Goal: Task Accomplishment & Management: Manage account settings

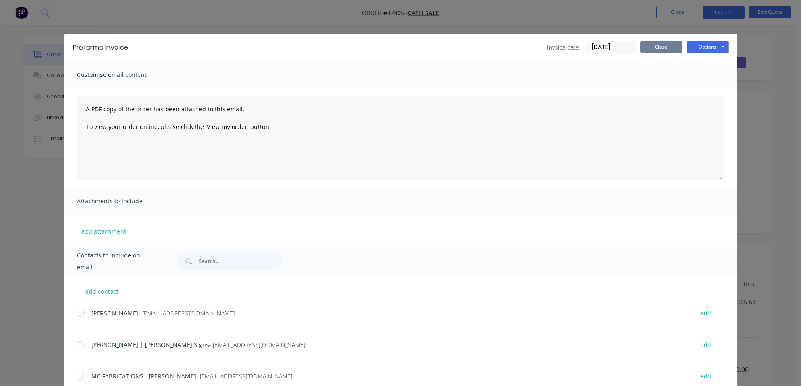
click at [658, 49] on button "Close" at bounding box center [662, 47] width 42 height 13
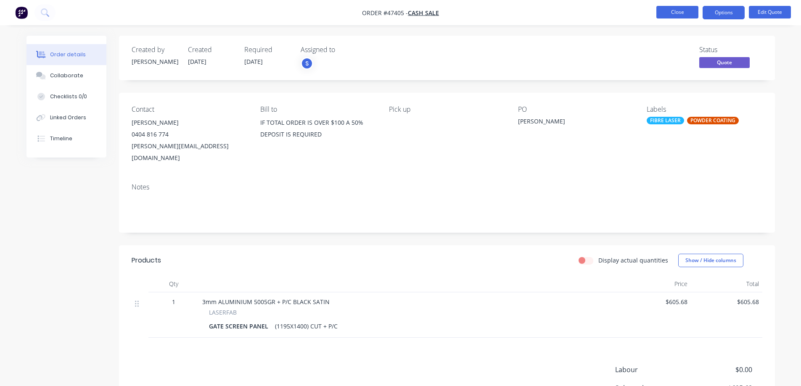
click at [674, 12] on button "Close" at bounding box center [677, 12] width 42 height 13
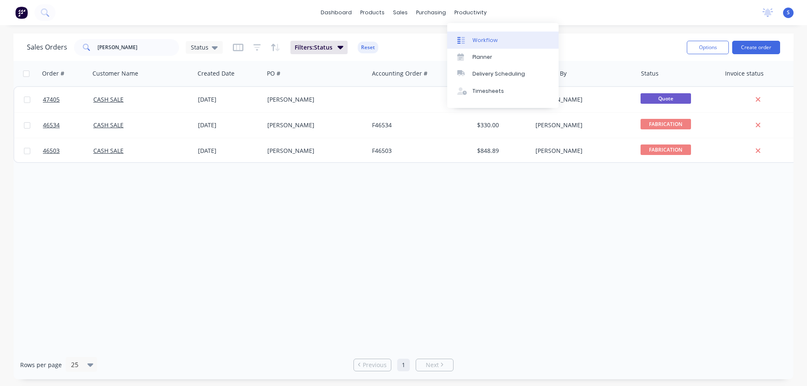
click at [491, 44] on div "Workflow" at bounding box center [485, 41] width 25 height 8
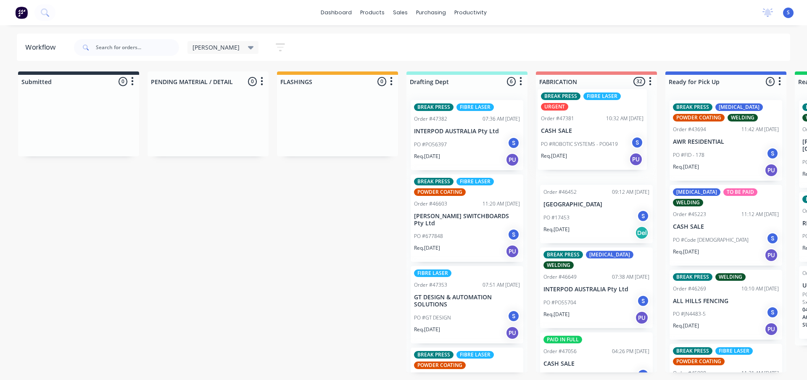
drag, startPoint x: 466, startPoint y: 160, endPoint x: 599, endPoint y: 151, distance: 133.6
click at [599, 151] on div "Submitted 0 Sort By Created date Required date Order number Customer name Most …" at bounding box center [695, 221] width 1403 height 301
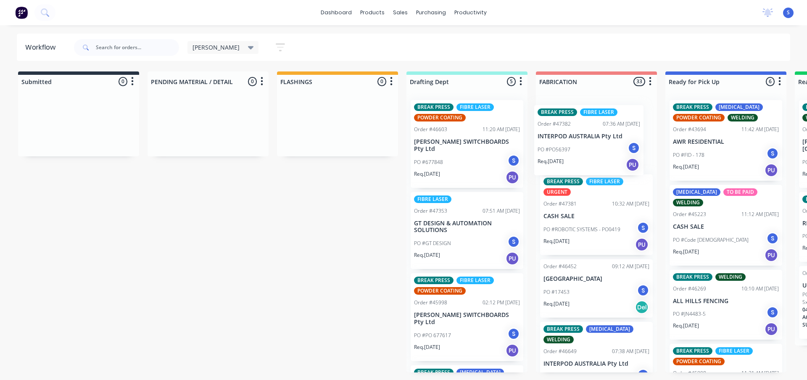
drag, startPoint x: 458, startPoint y: 138, endPoint x: 590, endPoint y: 150, distance: 132.6
click at [590, 150] on div "Submitted 0 Sort By Created date Required date Order number Customer name Most …" at bounding box center [695, 221] width 1403 height 301
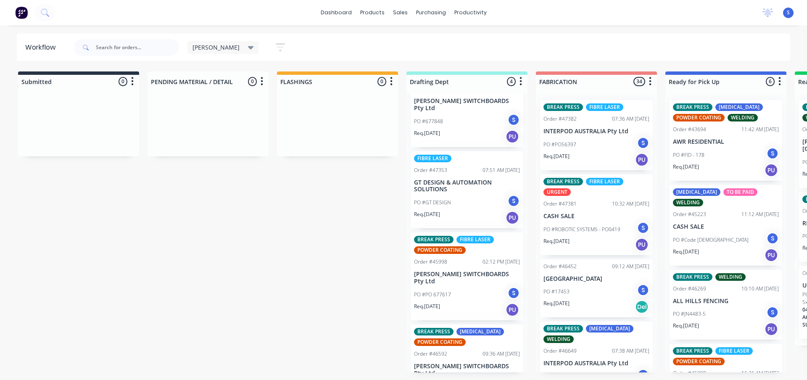
scroll to position [60, 0]
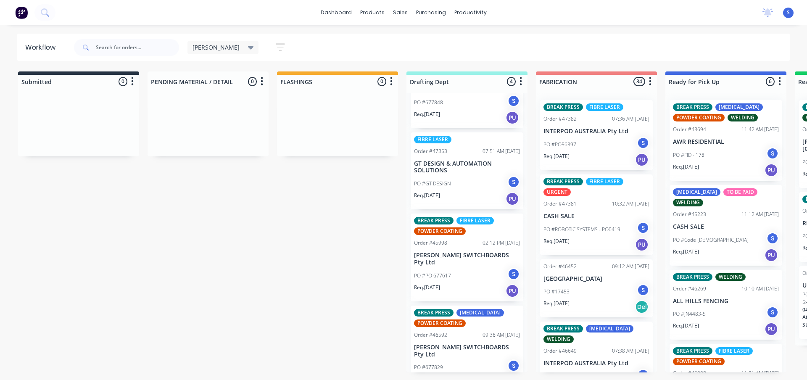
click at [215, 48] on div "Stuart" at bounding box center [223, 48] width 61 height 8
click at [205, 110] on button "None" at bounding box center [239, 110] width 90 height 10
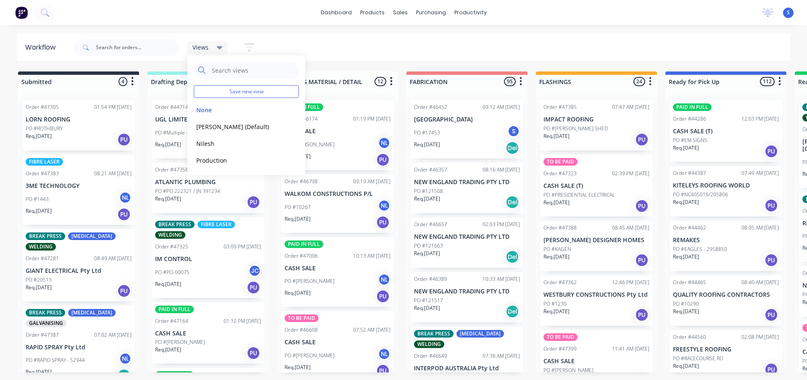
click at [443, 55] on div "Views Save new view None edit Stuart (Default) edit Nilesh edit Production edit…" at bounding box center [431, 47] width 719 height 25
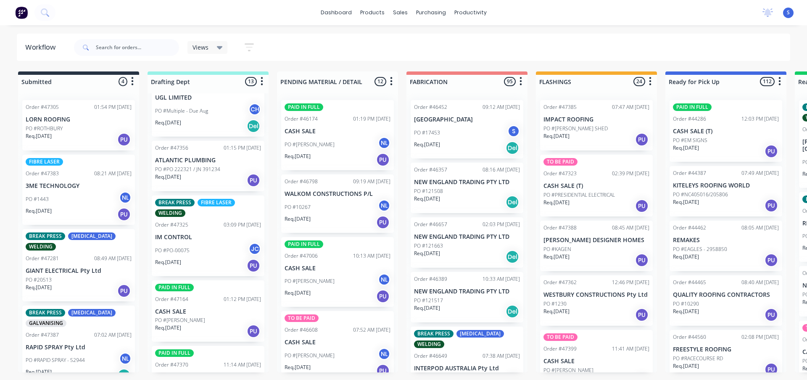
scroll to position [42, 0]
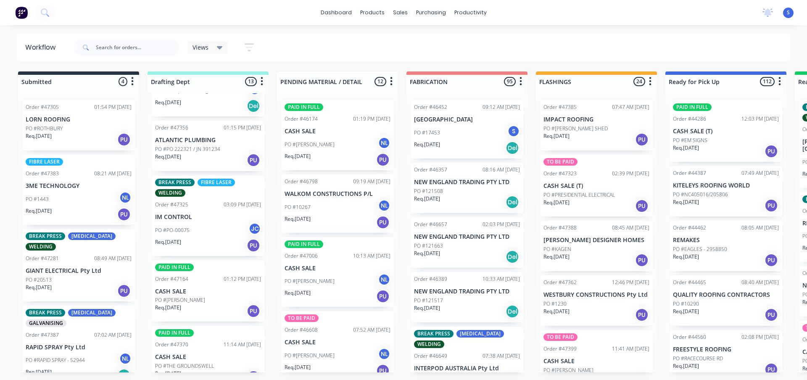
click at [201, 150] on p "PO #PO 222321 / JN 391234" at bounding box center [187, 150] width 65 height 8
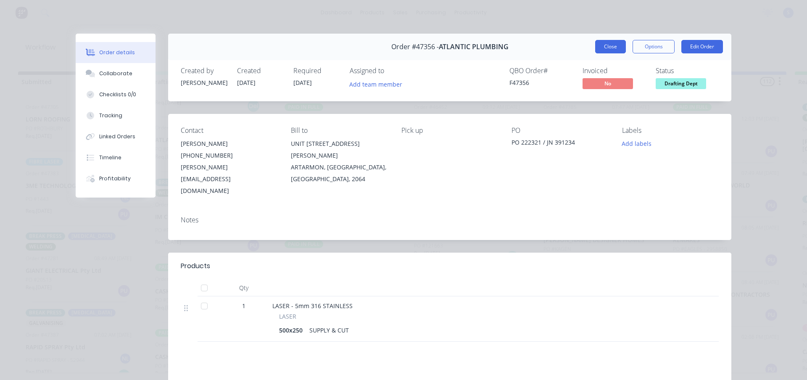
click at [601, 46] on button "Close" at bounding box center [611, 46] width 31 height 13
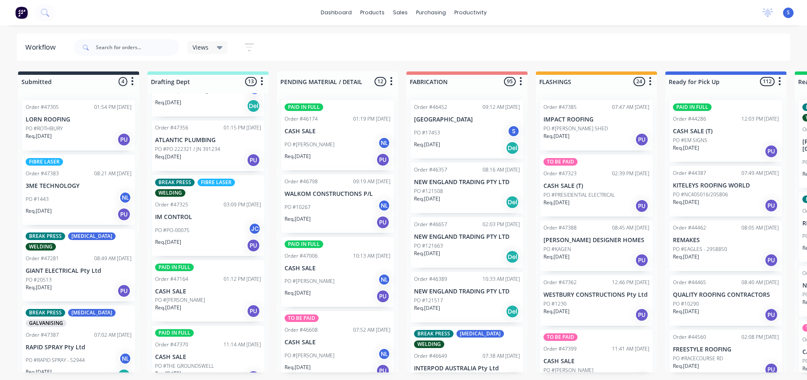
scroll to position [84, 0]
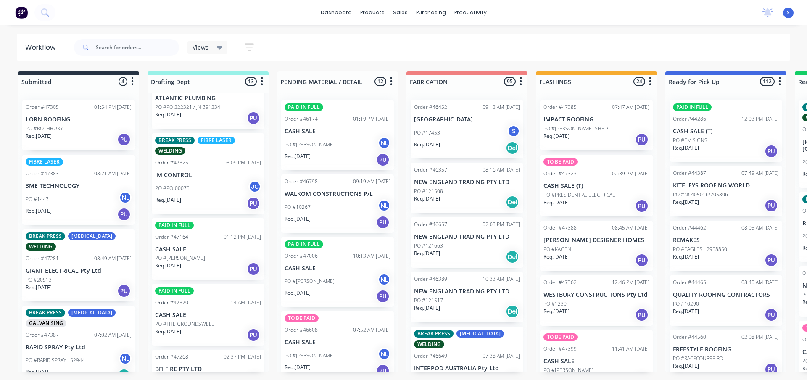
click at [197, 266] on div "Req. 10/09/25 PU" at bounding box center [208, 269] width 106 height 14
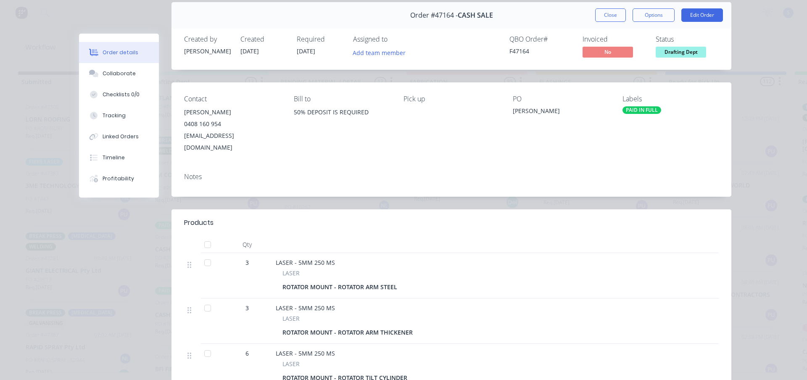
scroll to position [0, 0]
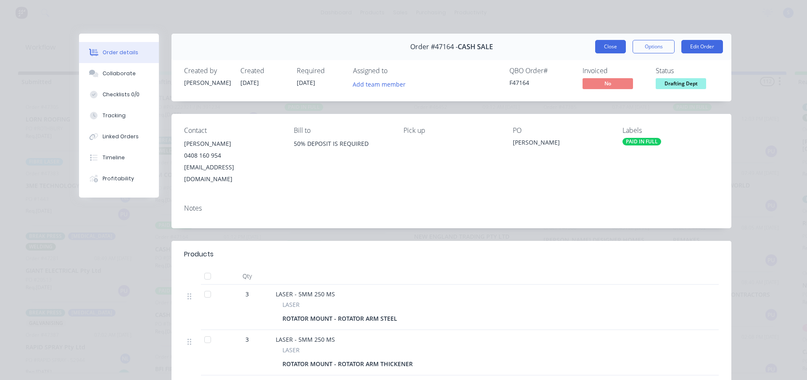
click at [615, 45] on button "Close" at bounding box center [611, 46] width 31 height 13
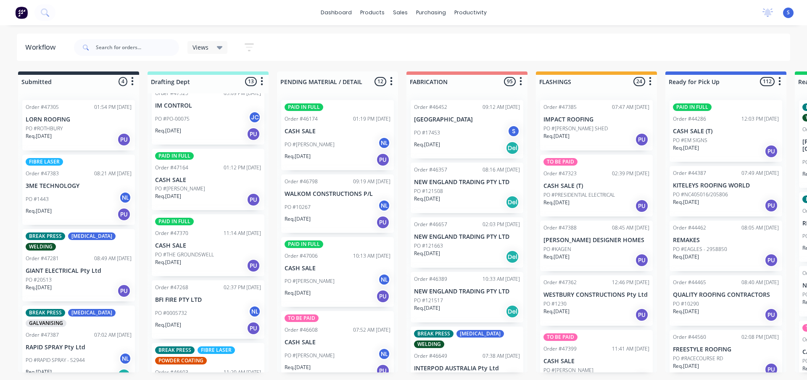
scroll to position [168, 0]
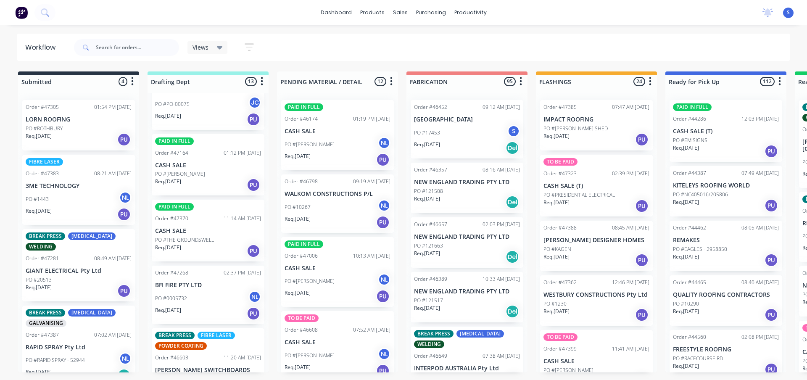
click at [198, 244] on div "Req. 11/09/25 PU" at bounding box center [208, 251] width 106 height 14
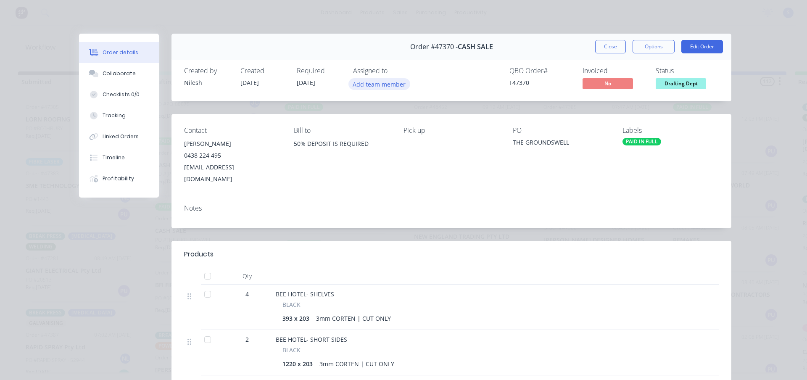
click at [372, 85] on button "Add team member" at bounding box center [380, 83] width 62 height 11
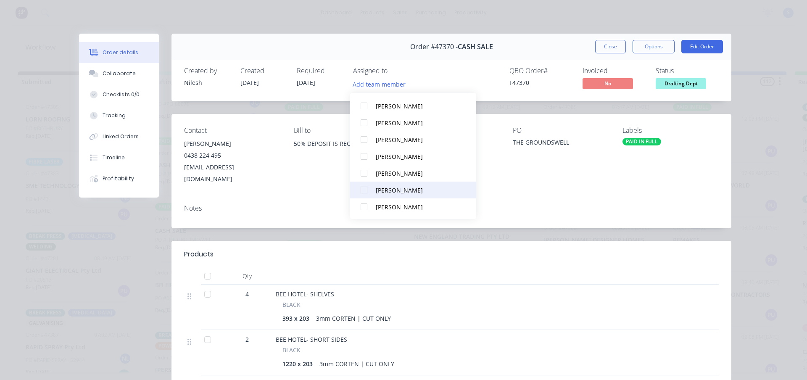
scroll to position [160, 0]
click at [363, 189] on div at bounding box center [364, 189] width 17 height 17
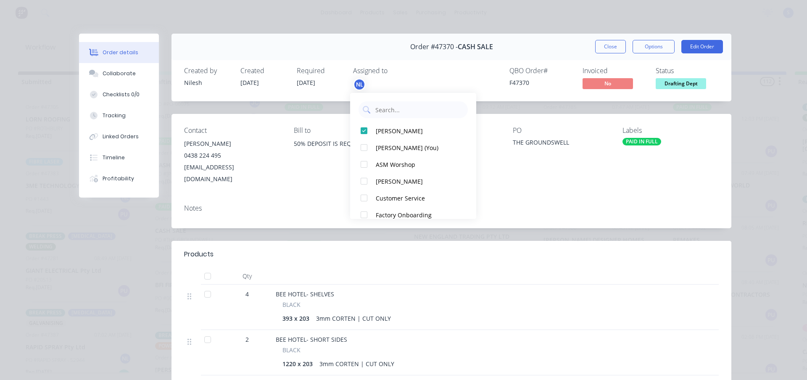
click at [671, 85] on span "Drafting Dept" at bounding box center [681, 83] width 50 height 11
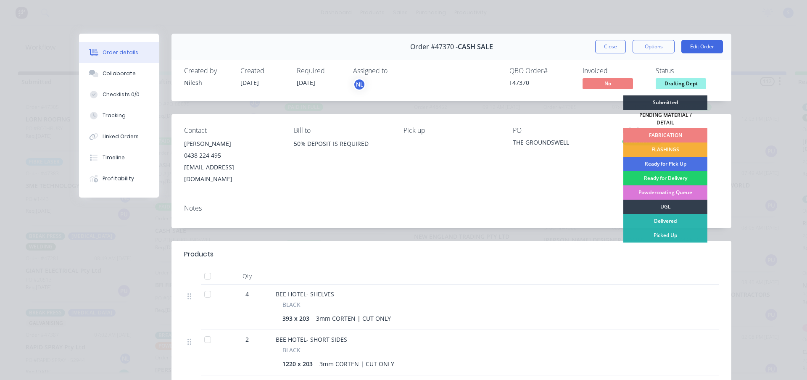
click at [669, 130] on div "FABRICATION" at bounding box center [666, 135] width 84 height 14
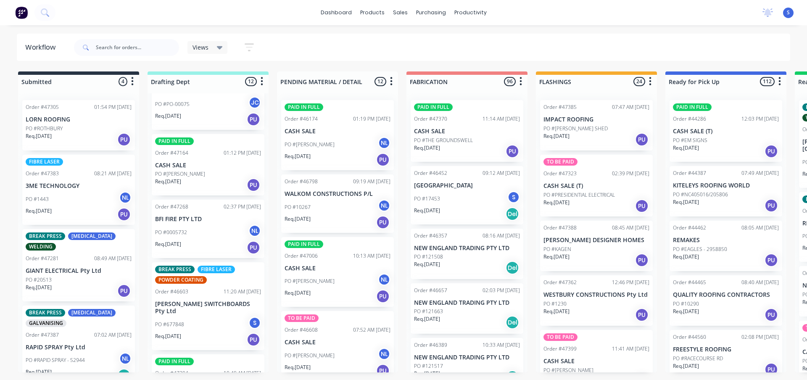
click at [195, 230] on div "PO #0005732 NL" at bounding box center [208, 233] width 106 height 16
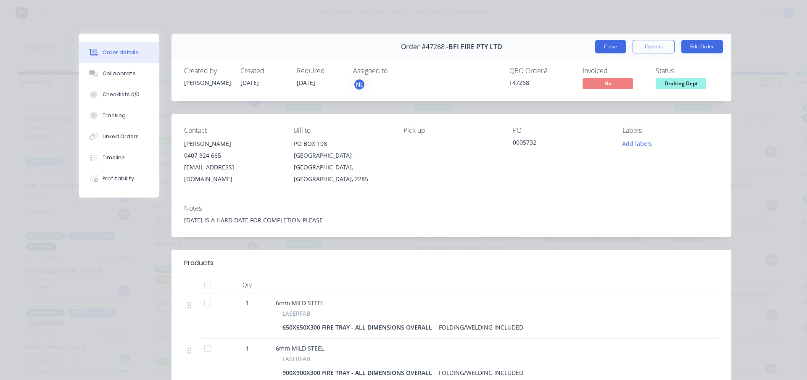
click at [604, 50] on button "Close" at bounding box center [611, 46] width 31 height 13
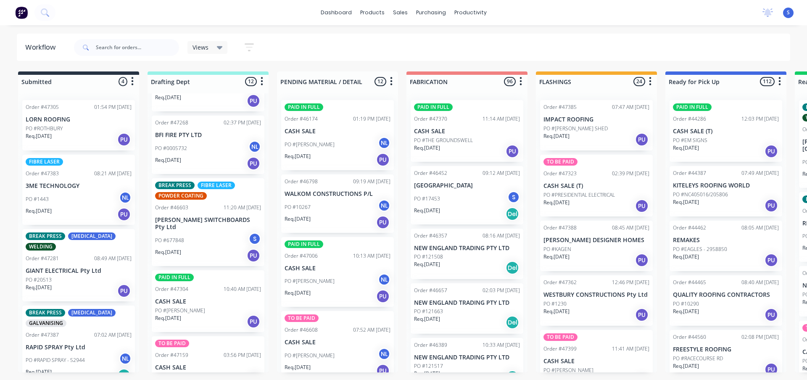
scroll to position [294, 0]
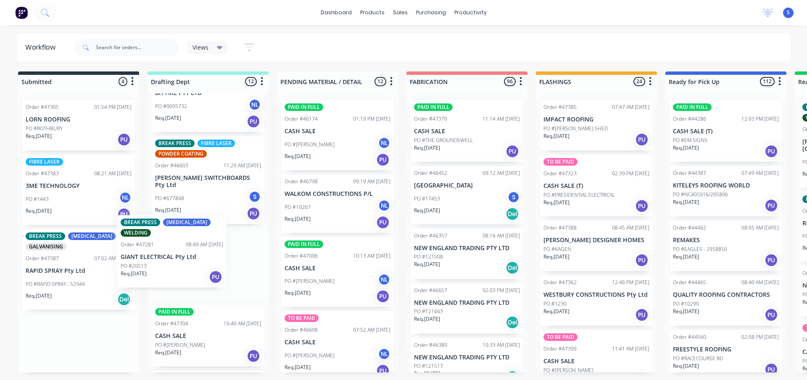
drag, startPoint x: 72, startPoint y: 275, endPoint x: 176, endPoint y: 260, distance: 104.5
click at [176, 260] on div "Submitted 4 Sort By Created date Required date Order number Customer name Most …" at bounding box center [695, 221] width 1403 height 301
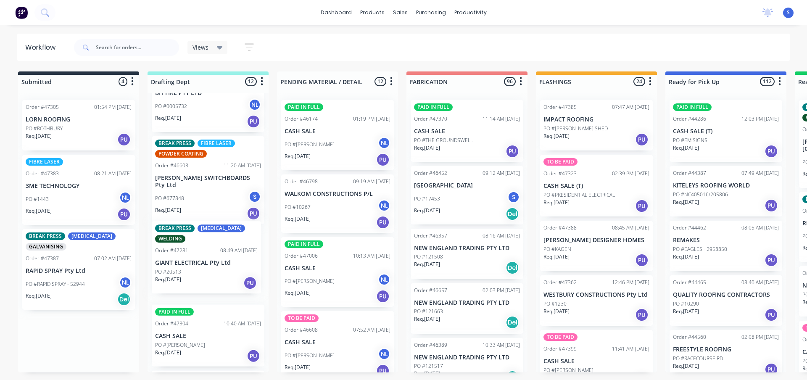
click at [214, 251] on div "Order #44714 01:58 PM 25/08/25 UGL LIMITED PO #Multiple - Due Aug CH Req. 31/08…" at bounding box center [208, 232] width 121 height 279
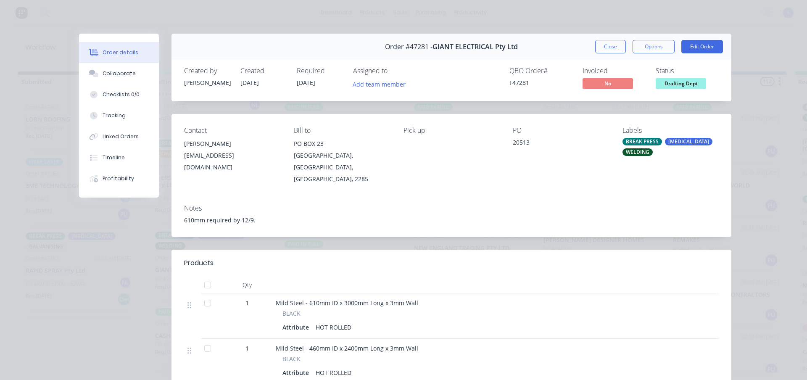
click at [683, 82] on span "Drafting Dept" at bounding box center [681, 83] width 50 height 11
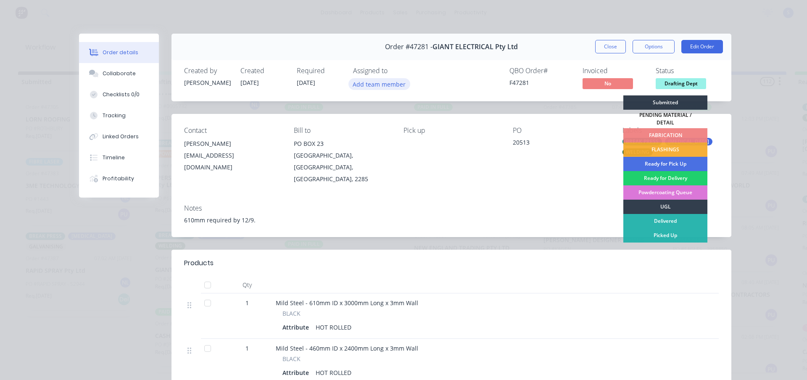
click at [379, 83] on button "Add team member" at bounding box center [380, 83] width 62 height 11
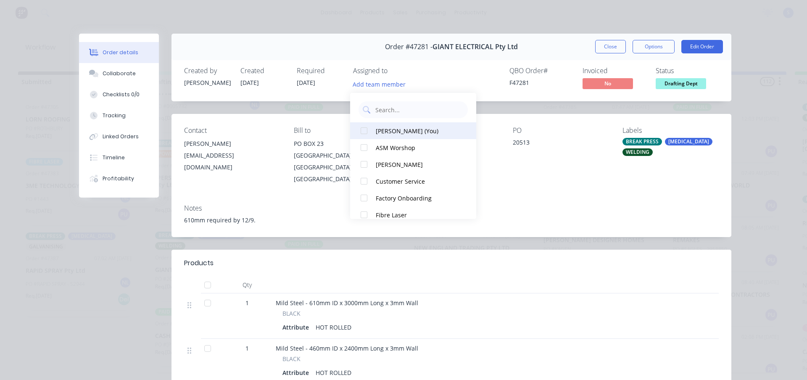
click at [368, 133] on div at bounding box center [364, 130] width 17 height 17
click at [608, 48] on button "Close" at bounding box center [611, 46] width 31 height 13
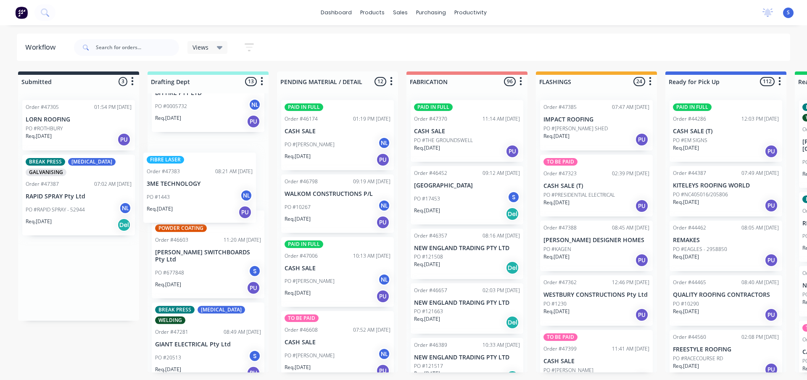
drag, startPoint x: 68, startPoint y: 202, endPoint x: 191, endPoint y: 200, distance: 123.2
click at [191, 200] on div "Submitted 3 Sort By Created date Required date Order number Customer name Most …" at bounding box center [695, 221] width 1403 height 301
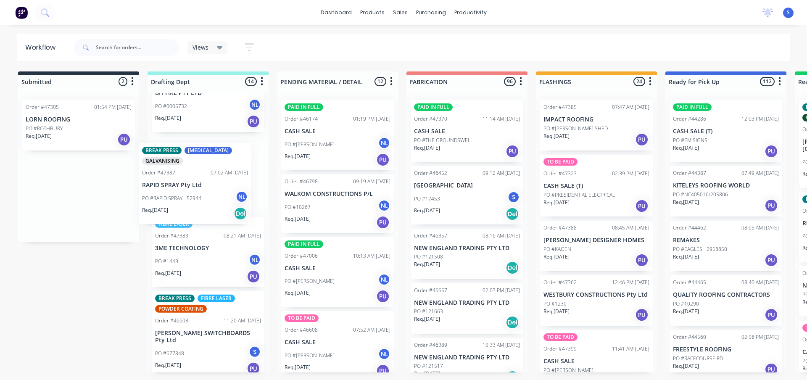
drag, startPoint x: 61, startPoint y: 196, endPoint x: 185, endPoint y: 187, distance: 123.6
click at [185, 187] on div "Submitted 2 Sort By Created date Required date Order number Customer name Most …" at bounding box center [695, 221] width 1403 height 301
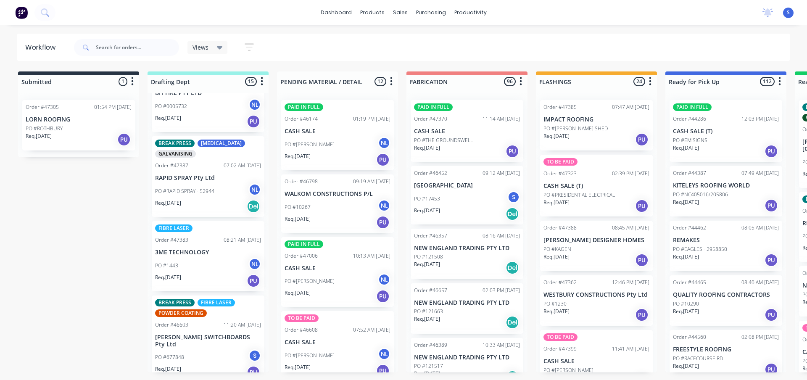
click at [75, 130] on div "PO #ROTHBURY" at bounding box center [79, 129] width 106 height 8
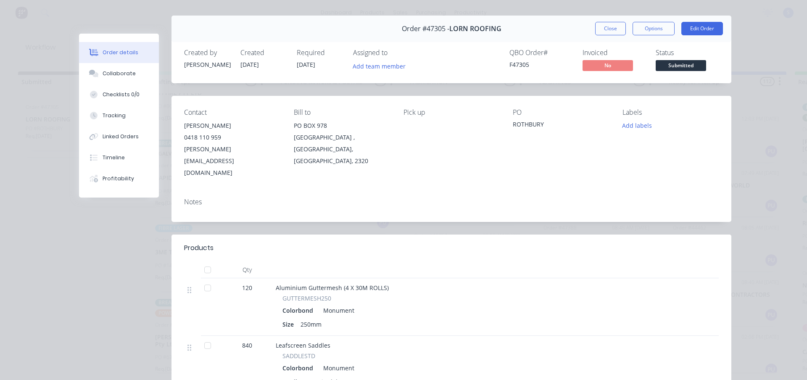
scroll to position [0, 0]
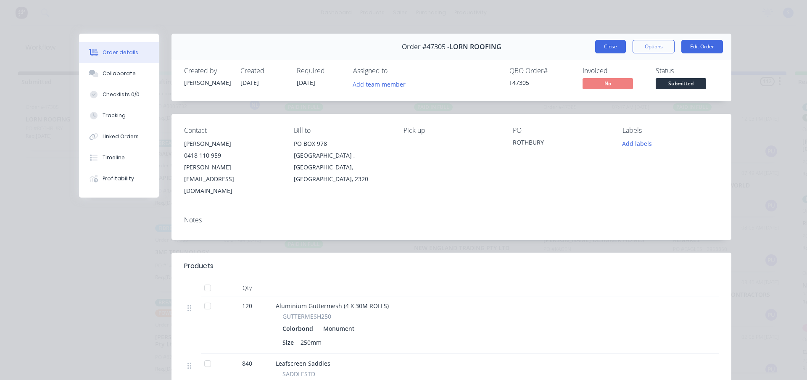
click at [606, 49] on button "Close" at bounding box center [611, 46] width 31 height 13
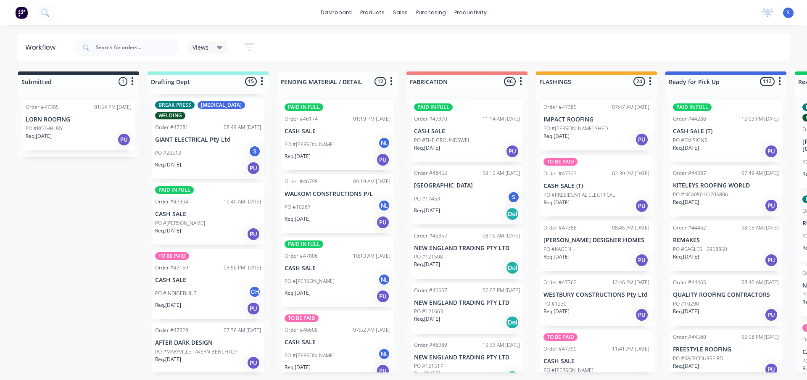
scroll to position [589, 0]
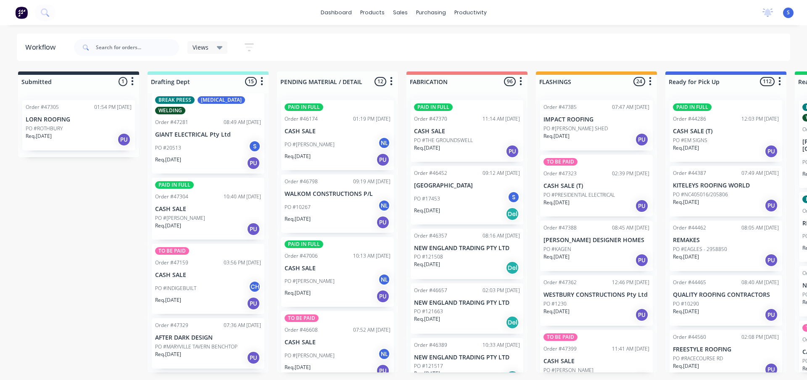
click at [204, 222] on div "Req. 18/09/25 PU" at bounding box center [208, 229] width 106 height 14
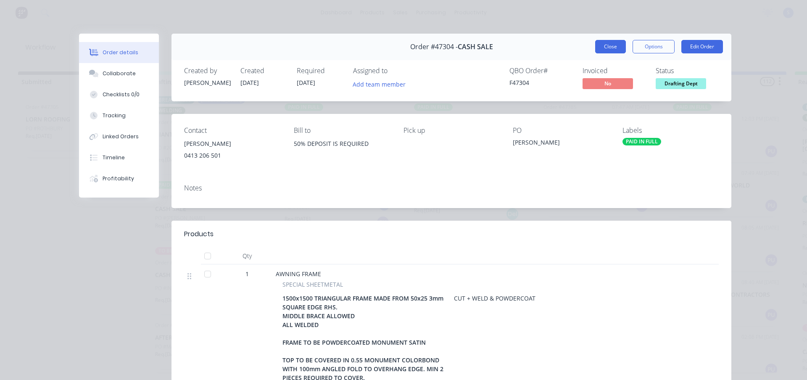
click at [612, 48] on button "Close" at bounding box center [611, 46] width 31 height 13
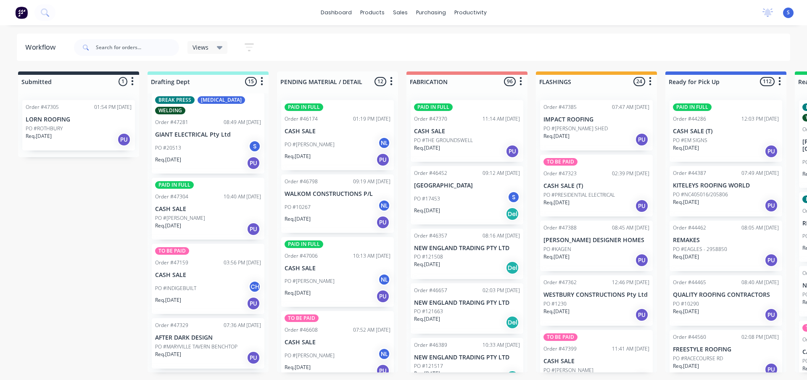
scroll to position [631, 0]
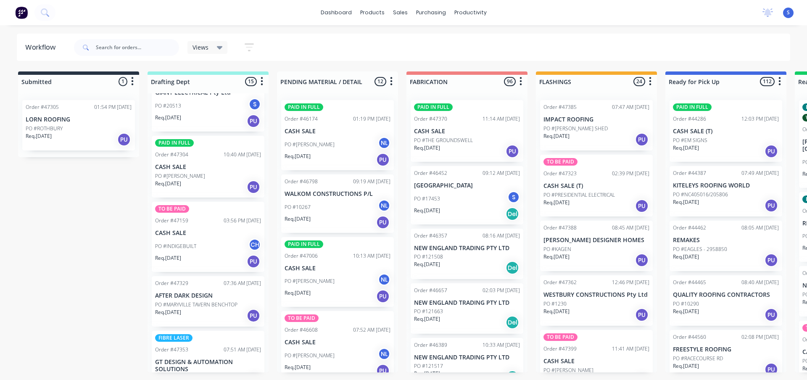
click at [195, 309] on div "Req. 19/09/25 PU" at bounding box center [208, 316] width 106 height 14
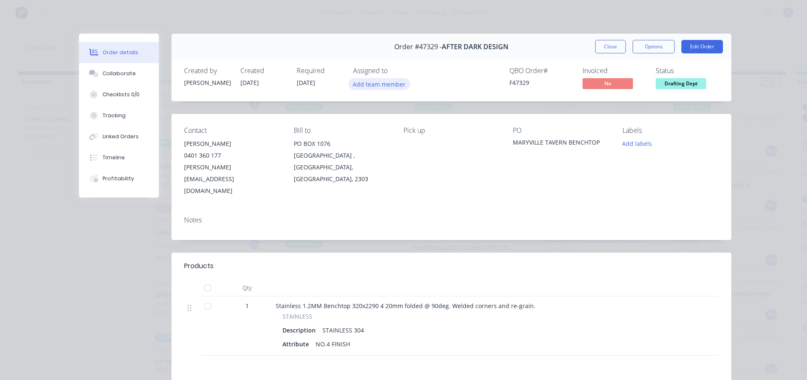
click at [367, 87] on button "Add team member" at bounding box center [380, 83] width 62 height 11
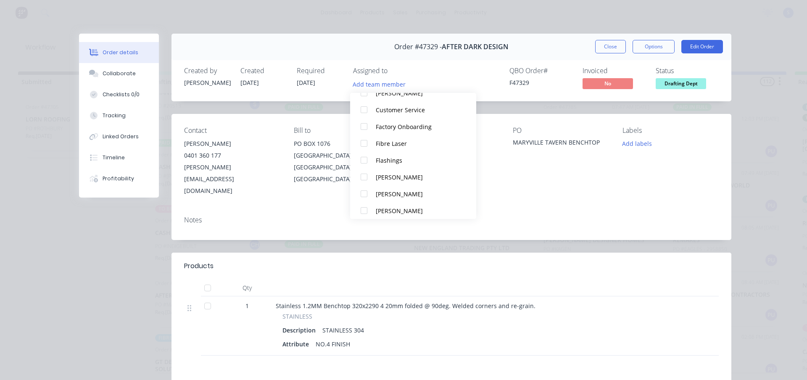
scroll to position [84, 0]
click at [364, 202] on div at bounding box center [364, 198] width 17 height 17
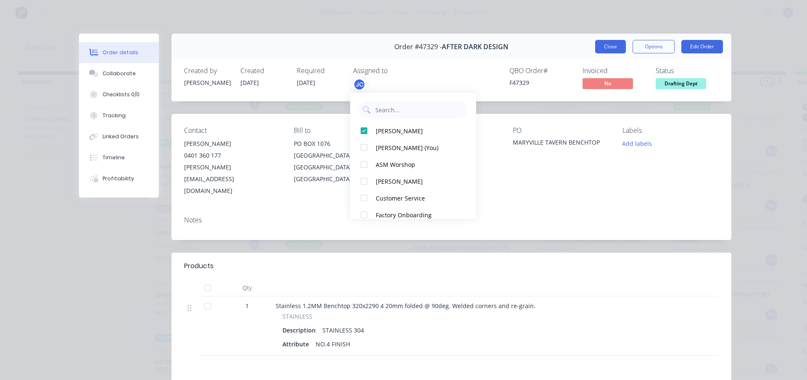
click at [606, 50] on button "Close" at bounding box center [611, 46] width 31 height 13
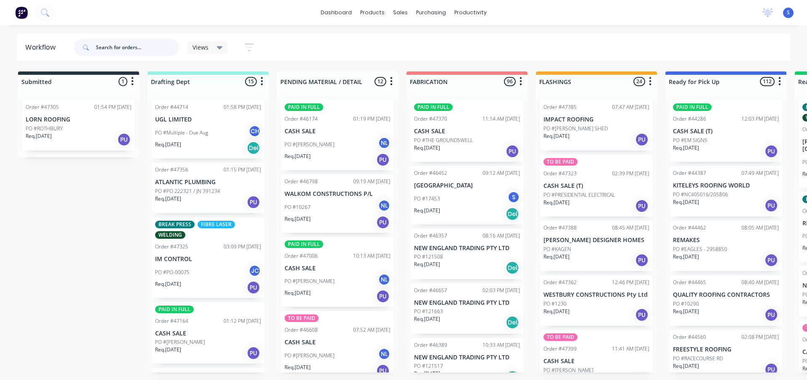
click at [98, 47] on input "text" at bounding box center [137, 47] width 83 height 17
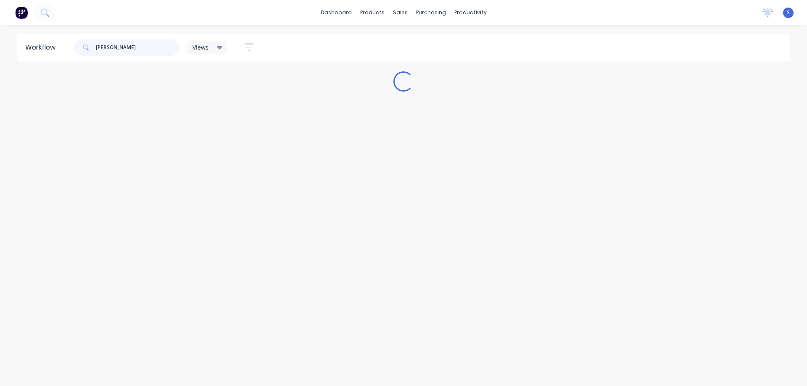
type input "sykes"
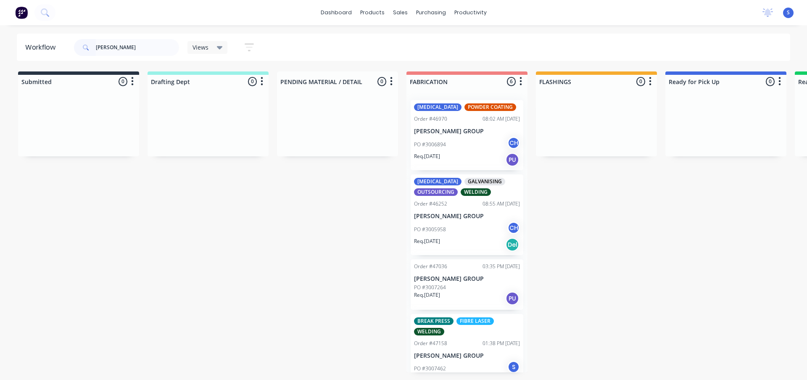
click at [458, 147] on div "PO #3006894 CH" at bounding box center [467, 145] width 106 height 16
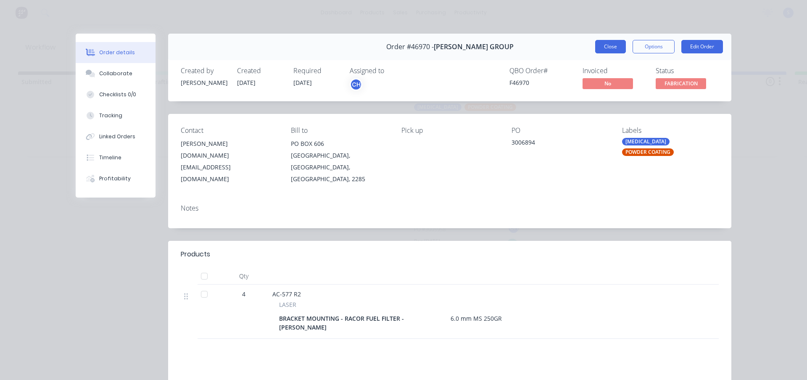
click at [603, 44] on button "Close" at bounding box center [611, 46] width 31 height 13
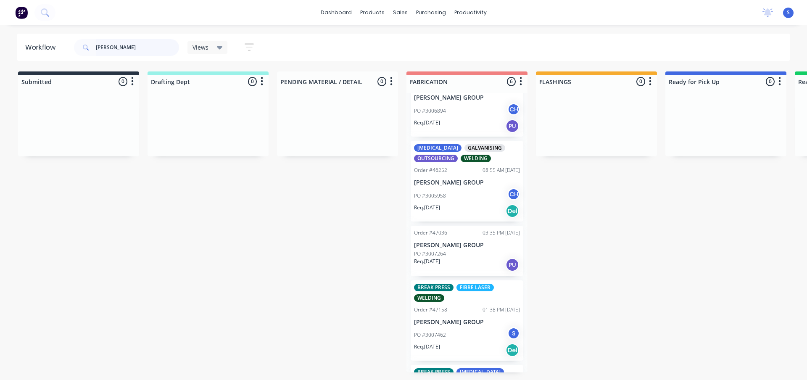
scroll to position [84, 0]
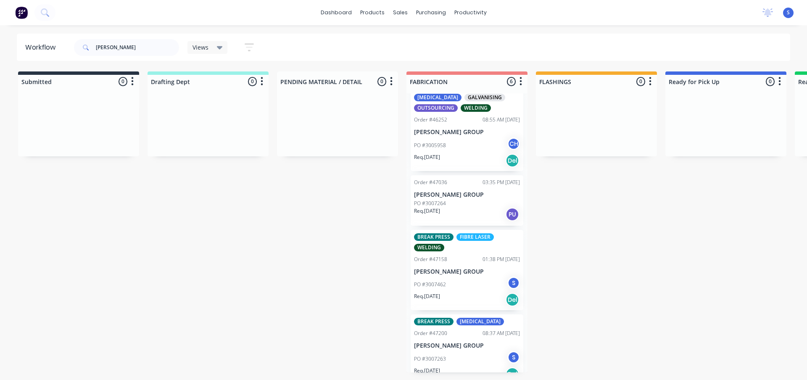
click at [454, 275] on div "BREAK PRESS FIBRE LASER WELDING Order #47158 01:38 PM 27/08/25 SYKES GROUP PO #…" at bounding box center [467, 270] width 113 height 81
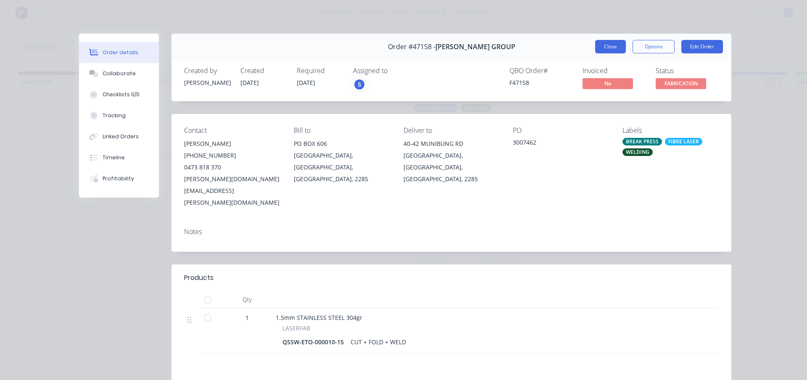
click at [614, 45] on button "Close" at bounding box center [611, 46] width 31 height 13
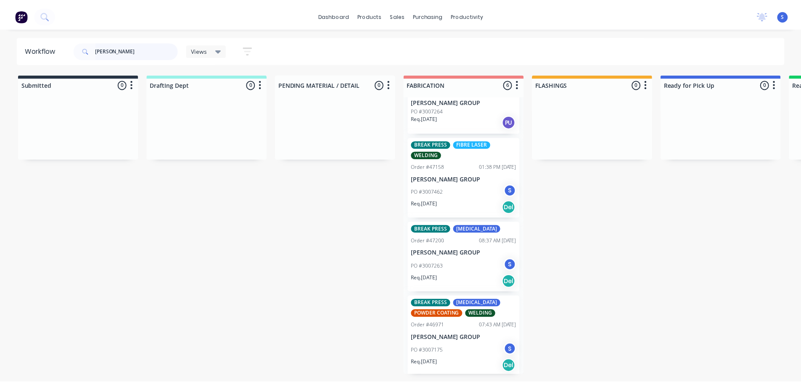
scroll to position [182, 0]
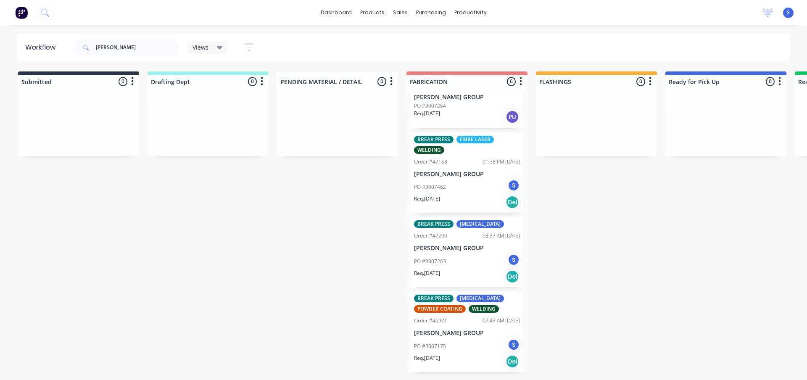
click at [464, 344] on div "PO #3007175 S" at bounding box center [467, 347] width 106 height 16
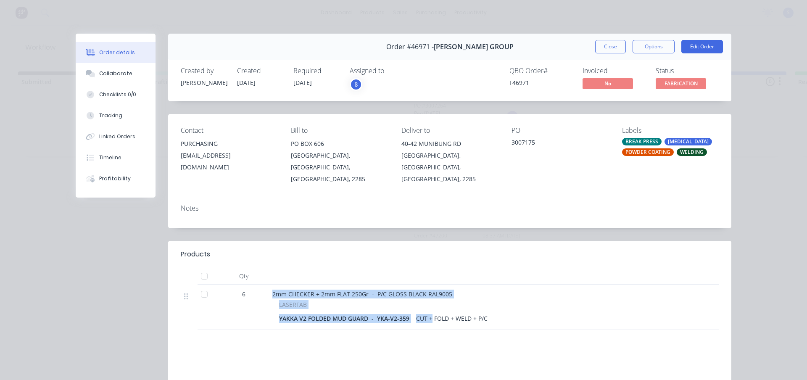
drag, startPoint x: 427, startPoint y: 307, endPoint x: 392, endPoint y: 299, distance: 35.8
click at [263, 303] on div "6 2mm CHECKER + 2mm FLAT 250Gr - P/C GLOSS BLACK RAL9005 LASERFAB YAKKA V2 FOLD…" at bounding box center [450, 307] width 538 height 45
click at [606, 44] on button "Close" at bounding box center [611, 46] width 31 height 13
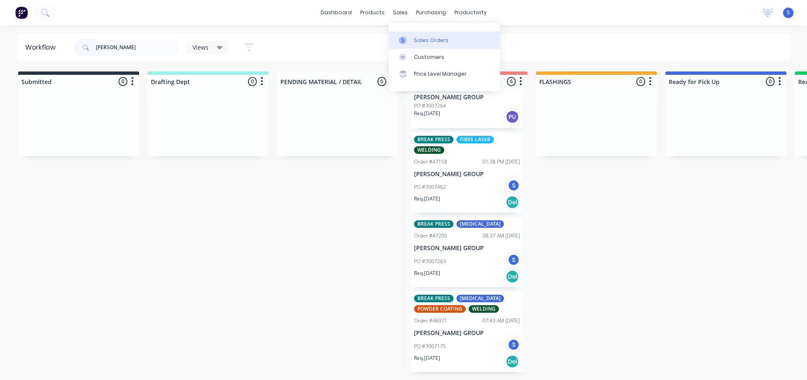
click at [416, 39] on div "Sales Orders" at bounding box center [431, 41] width 34 height 8
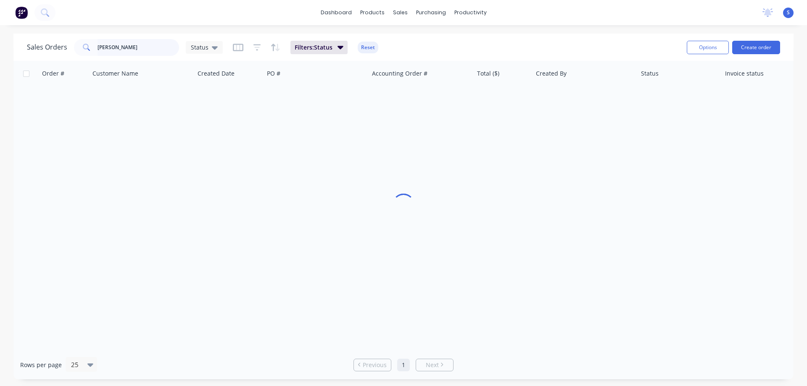
click at [134, 51] on input "john wood" at bounding box center [139, 47] width 82 height 17
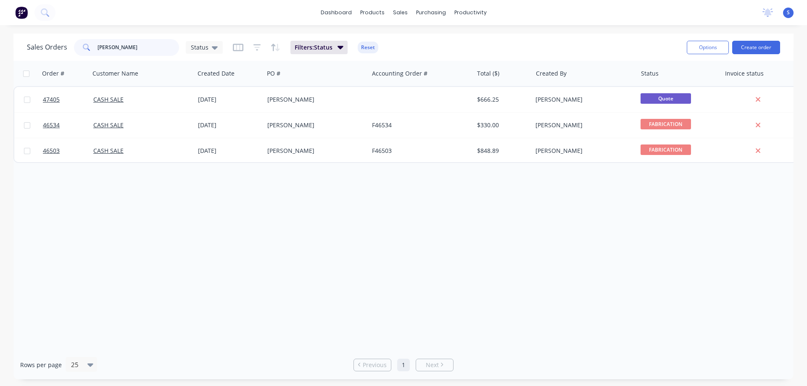
click at [134, 50] on input "john wood" at bounding box center [139, 47] width 82 height 17
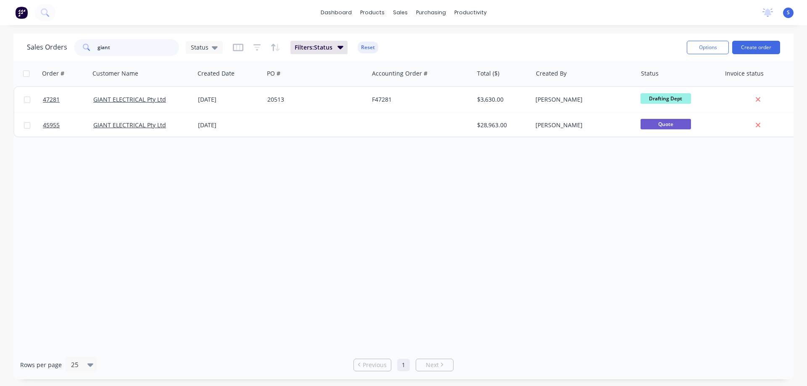
type input "giant"
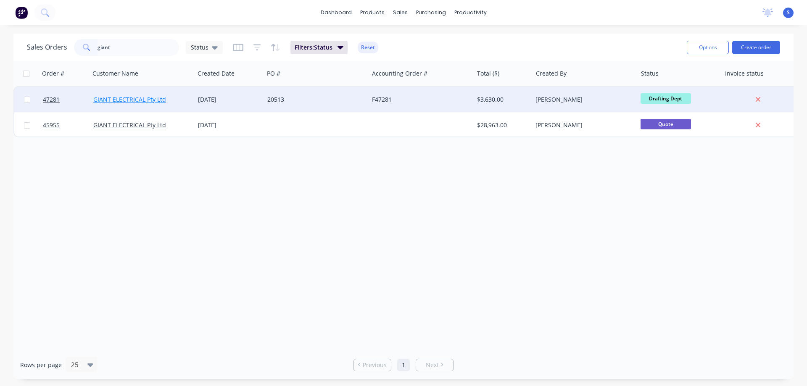
click at [134, 100] on link "GIANT ELECTRICAL Pty Ltd" at bounding box center [129, 99] width 73 height 8
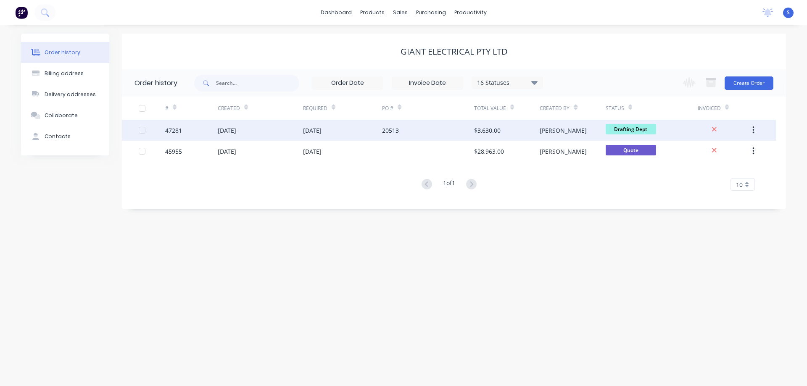
click at [424, 132] on div "20513" at bounding box center [428, 130] width 92 height 21
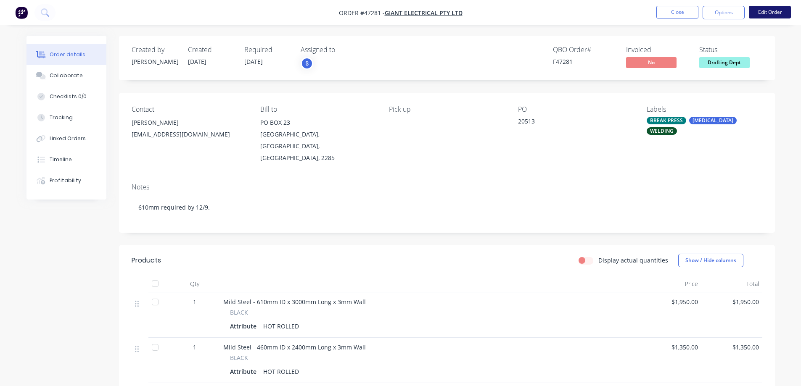
click at [777, 11] on button "Edit Order" at bounding box center [770, 12] width 42 height 13
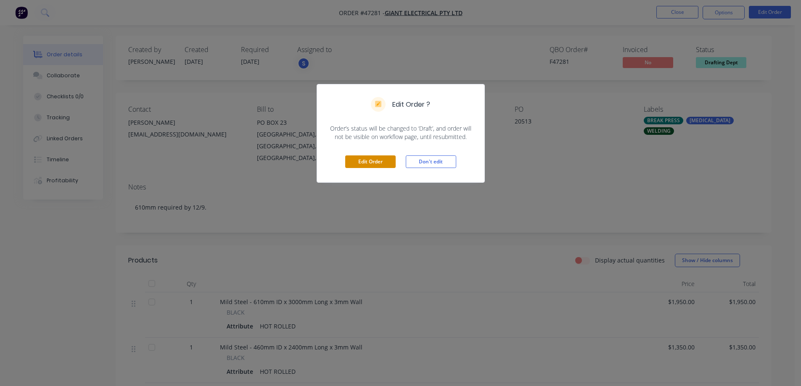
click at [371, 161] on button "Edit Order" at bounding box center [370, 162] width 50 height 13
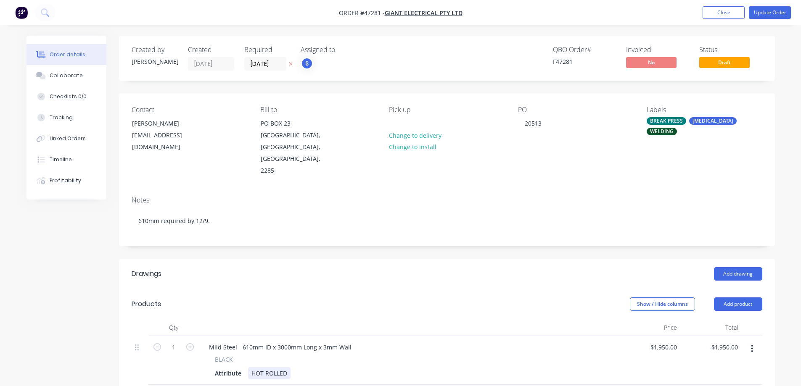
click at [260, 368] on div "HOT ROLLED" at bounding box center [269, 374] width 42 height 12
click at [223, 368] on div "Attribute" at bounding box center [228, 374] width 33 height 12
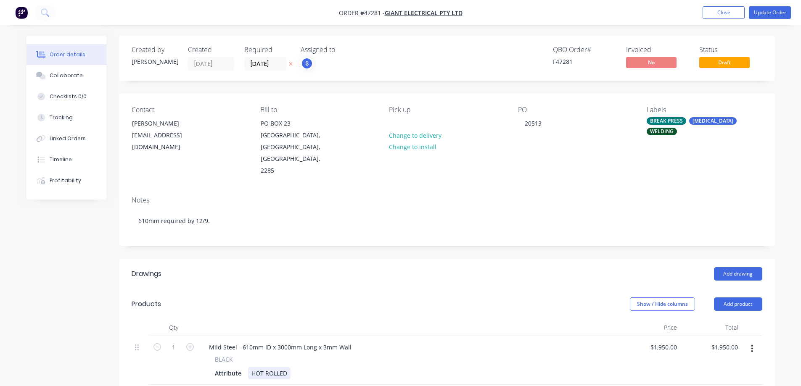
click at [260, 368] on div "HOT ROLLED" at bounding box center [269, 374] width 42 height 12
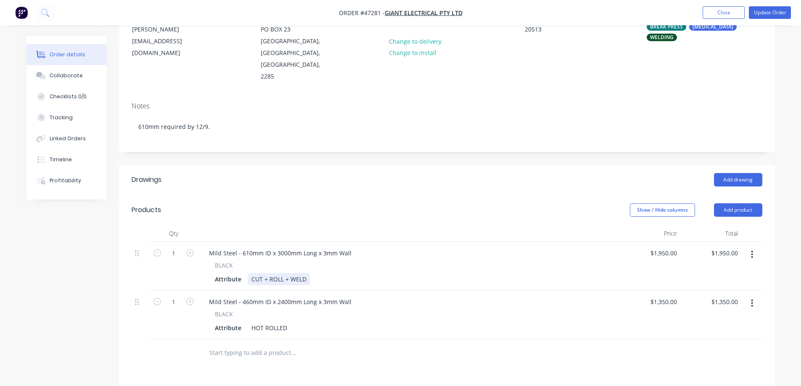
scroll to position [126, 0]
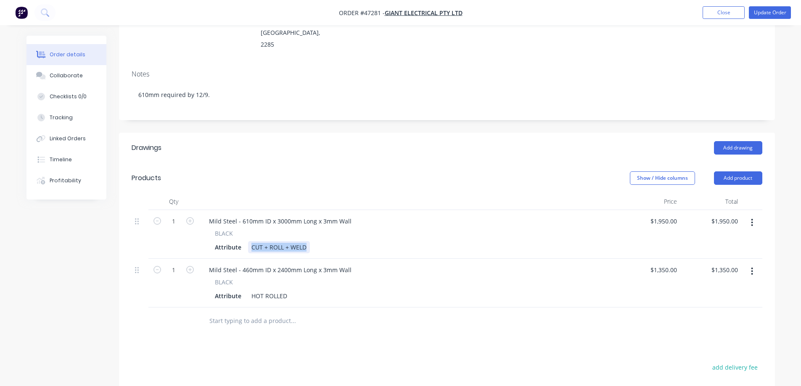
copy div "CUT + ROLL + WELD"
click at [269, 290] on div "HOT ROLLED" at bounding box center [269, 296] width 42 height 12
paste div
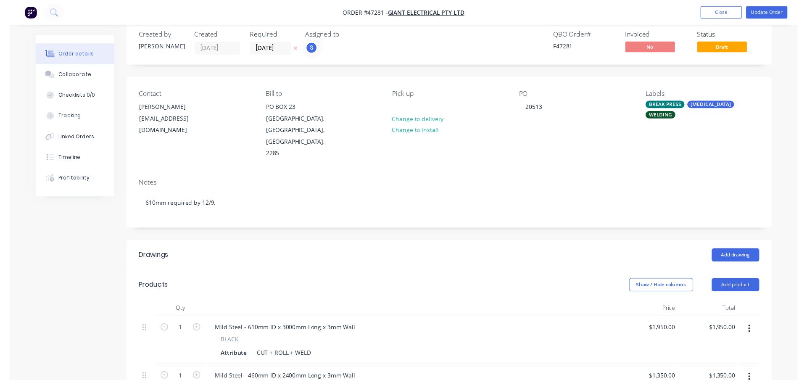
scroll to position [0, 0]
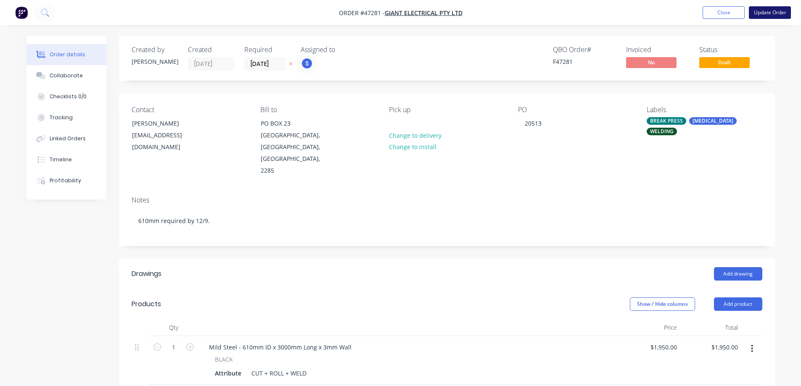
click at [779, 10] on button "Update Order" at bounding box center [770, 12] width 42 height 13
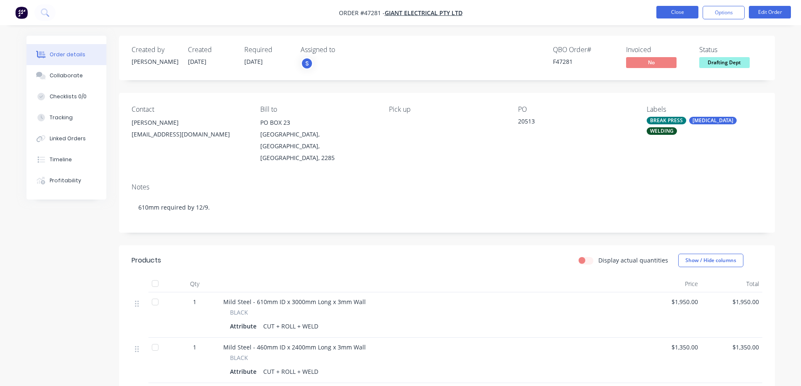
click at [675, 16] on button "Close" at bounding box center [677, 12] width 42 height 13
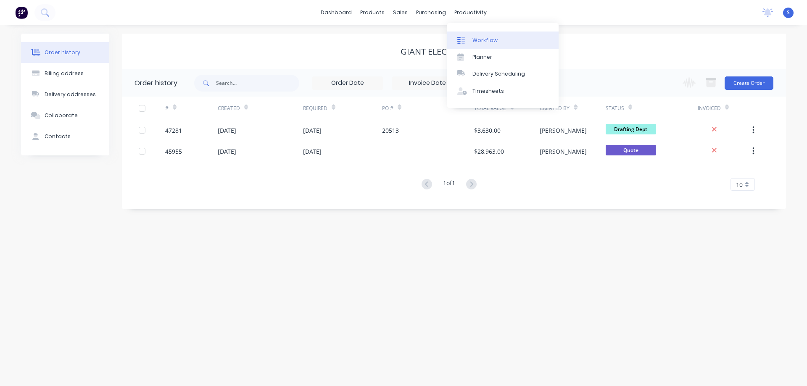
click at [493, 37] on div "Workflow" at bounding box center [485, 41] width 25 height 8
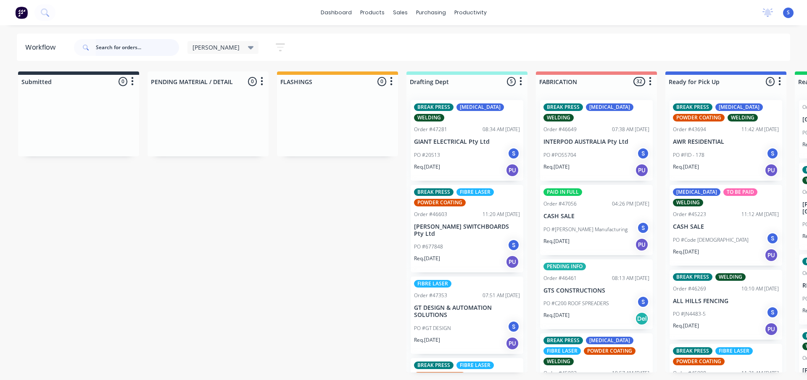
click at [126, 47] on input "text" at bounding box center [137, 47] width 83 height 17
paste input "46217"
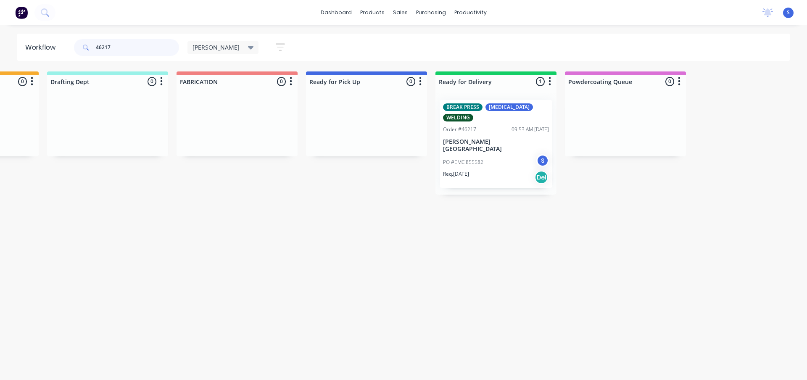
scroll to position [0, 368]
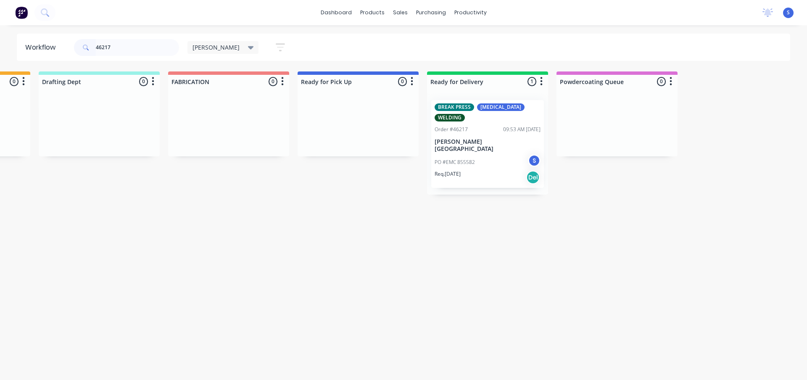
click at [502, 154] on div "PO #EMC 855582 S" at bounding box center [488, 162] width 106 height 16
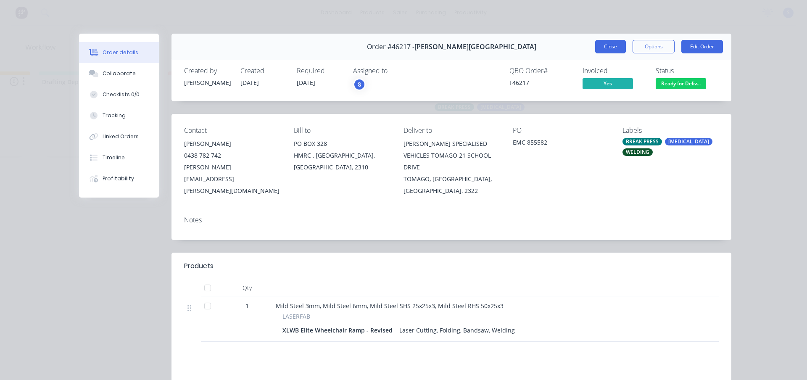
click at [609, 48] on button "Close" at bounding box center [611, 46] width 31 height 13
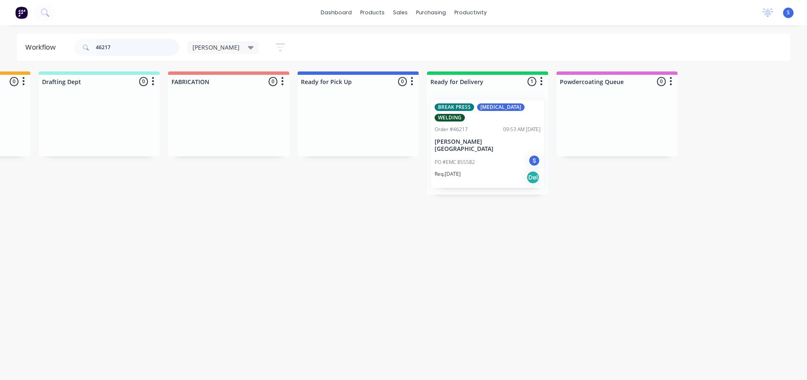
click at [146, 50] on input "46217" at bounding box center [137, 47] width 83 height 17
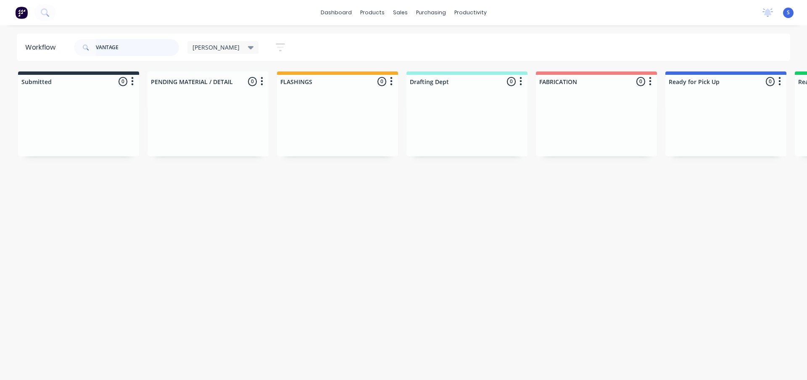
drag, startPoint x: 143, startPoint y: 46, endPoint x: 4, endPoint y: 52, distance: 139.3
click at [4, 52] on div "Workflow VANTAGE Stuart Save new view None edit Stuart (Default) edit Nilesh ed…" at bounding box center [403, 47] width 807 height 27
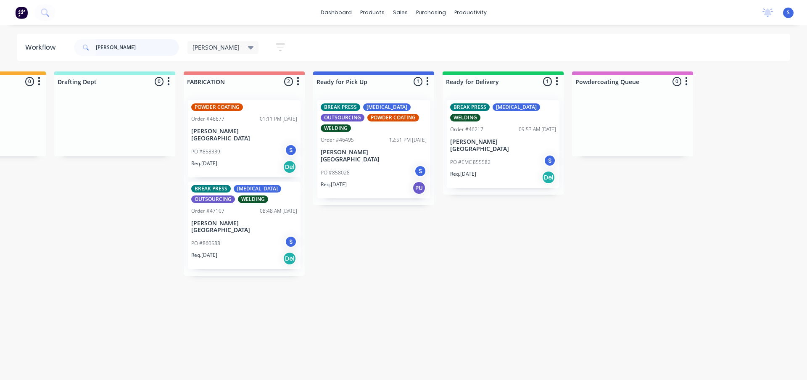
scroll to position [0, 353]
type input "VARLEY"
click at [366, 169] on div "PO #858028 S" at bounding box center [373, 173] width 106 height 16
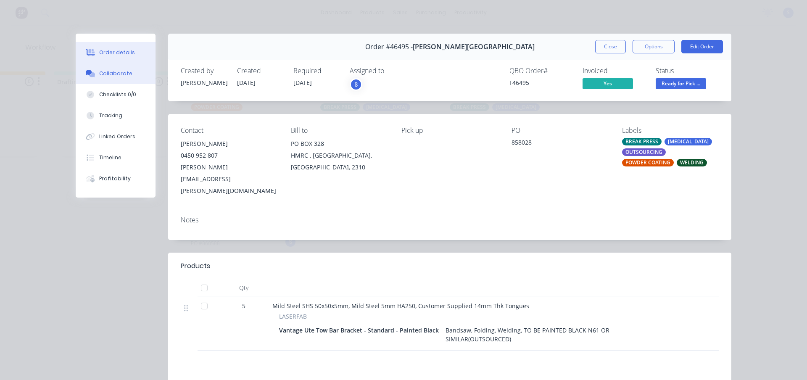
click at [114, 77] on div "Collaborate" at bounding box center [115, 74] width 33 height 8
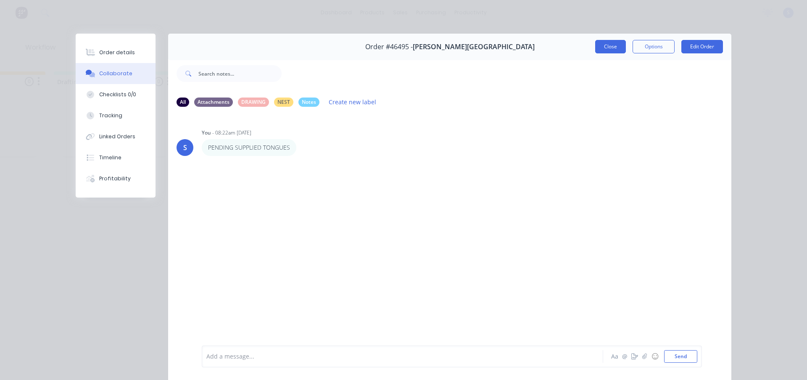
click at [609, 47] on button "Close" at bounding box center [611, 46] width 31 height 13
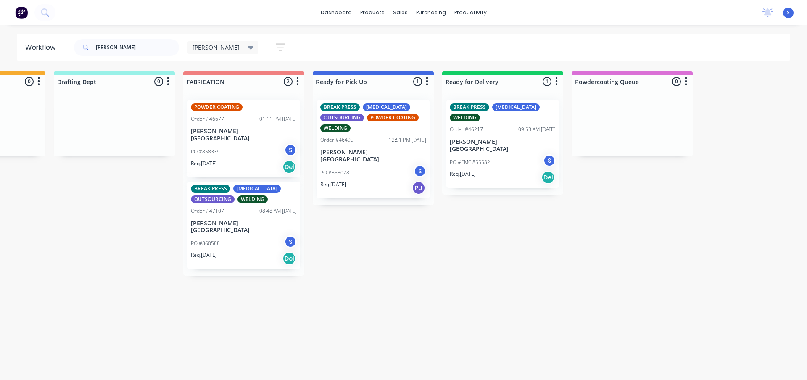
click at [238, 160] on div "Req. 05/09/25 Del" at bounding box center [244, 167] width 106 height 14
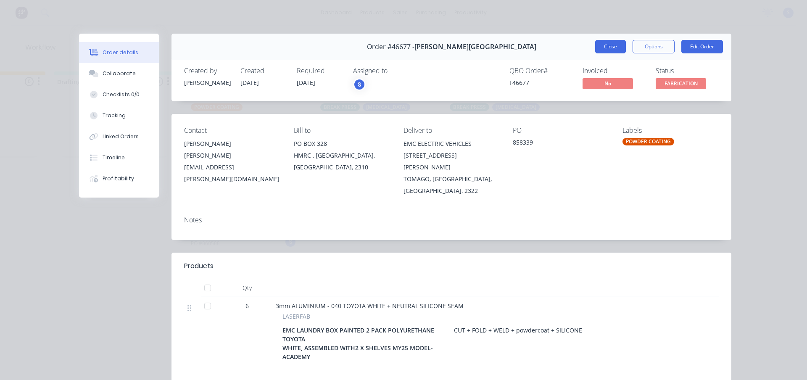
click at [613, 49] on button "Close" at bounding box center [611, 46] width 31 height 13
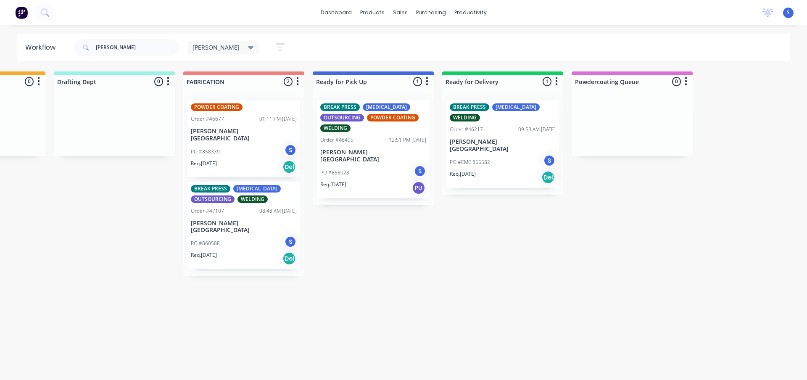
click at [217, 251] on p "Req. 18/09/25" at bounding box center [204, 255] width 26 height 8
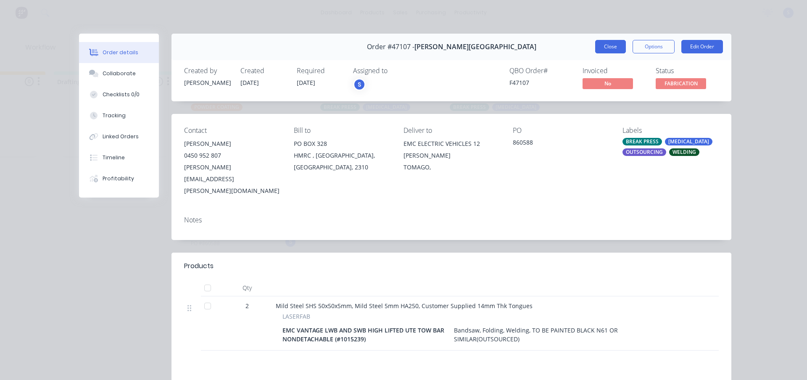
click at [609, 45] on button "Close" at bounding box center [611, 46] width 31 height 13
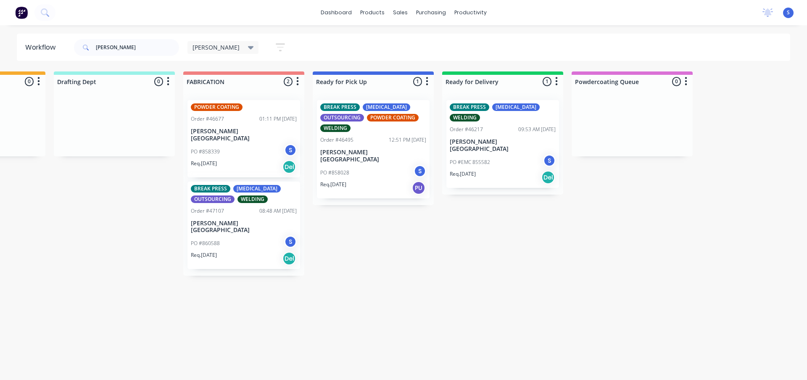
click at [503, 170] on div "Req. 12/08/25 Del" at bounding box center [503, 177] width 106 height 14
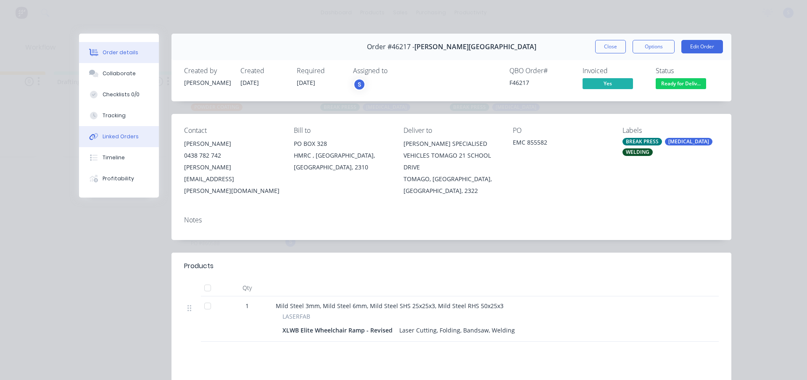
click at [101, 132] on button "Linked Orders" at bounding box center [119, 136] width 80 height 21
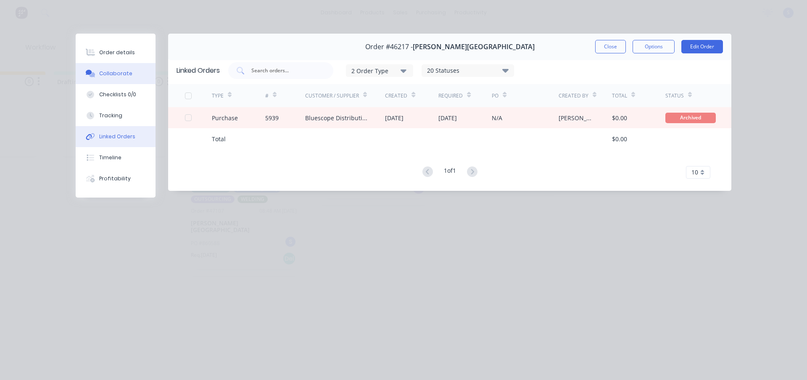
click at [109, 73] on div "Collaborate" at bounding box center [115, 74] width 33 height 8
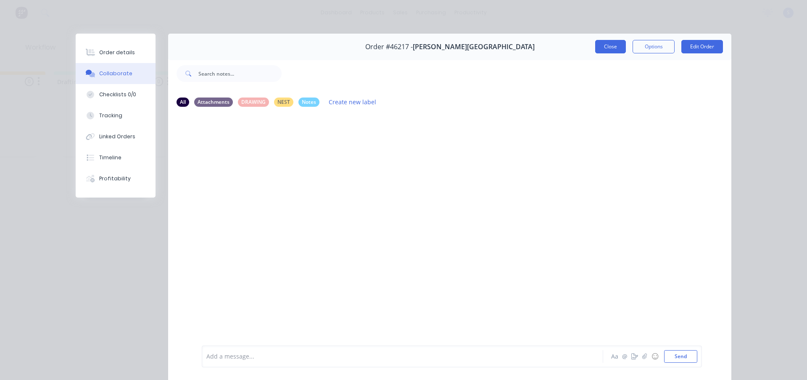
click at [607, 51] on button "Close" at bounding box center [611, 46] width 31 height 13
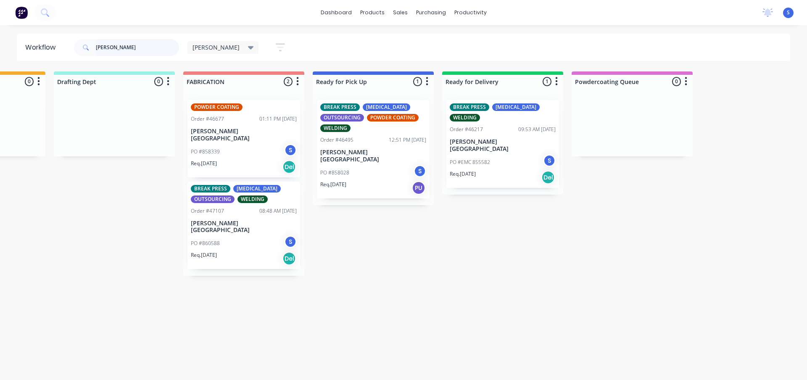
drag, startPoint x: 143, startPoint y: 50, endPoint x: -17, endPoint y: 83, distance: 163.1
click at [0, 83] on html "dashboard products sales purchasing productivity dashboard products Product Cat…" at bounding box center [50, 165] width 807 height 330
click at [427, 42] on div "Sales Orders" at bounding box center [431, 41] width 34 height 8
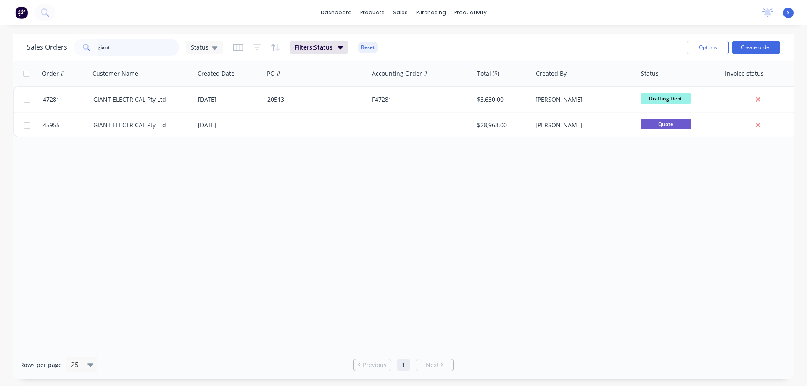
click at [126, 48] on input "giant" at bounding box center [139, 47] width 82 height 17
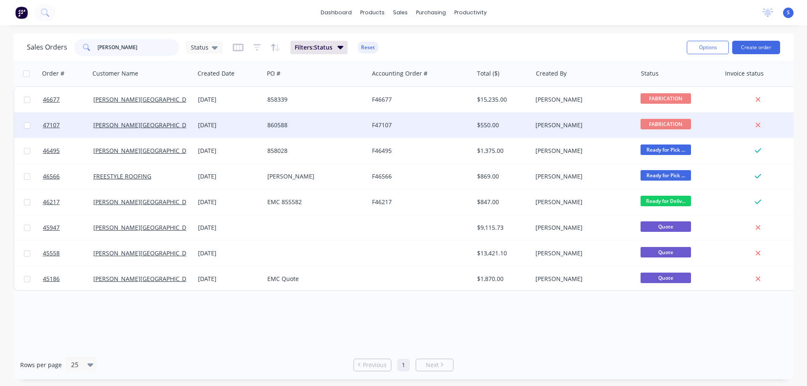
type input "varley"
click at [127, 124] on div "[PERSON_NAME][GEOGRAPHIC_DATA]" at bounding box center [139, 125] width 93 height 8
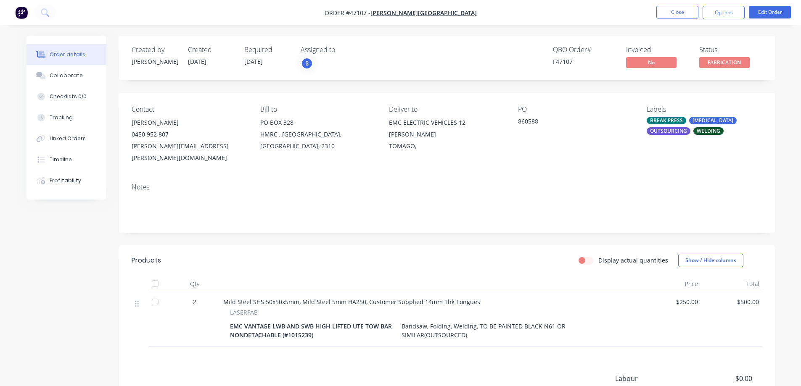
click at [532, 122] on div "860588" at bounding box center [570, 123] width 105 height 12
copy div "860588"
click at [664, 11] on button "Close" at bounding box center [677, 12] width 42 height 13
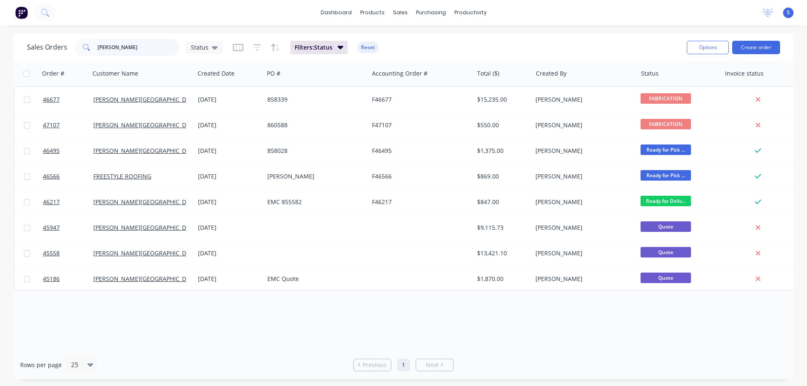
drag, startPoint x: 116, startPoint y: 53, endPoint x: 19, endPoint y: 51, distance: 97.2
click at [62, 53] on div "Sales Orders varley Status" at bounding box center [125, 47] width 196 height 17
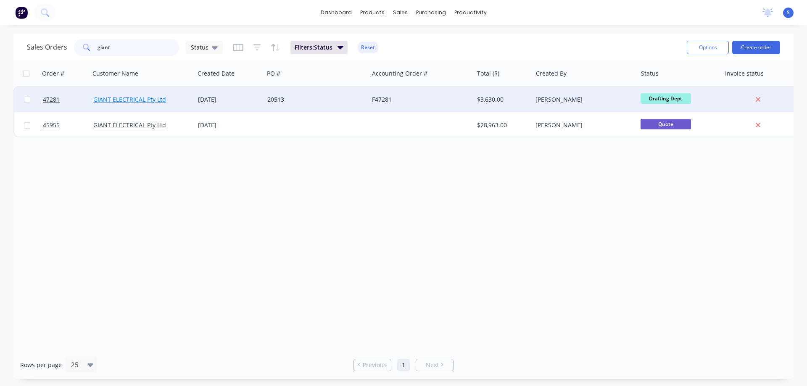
type input "giant"
click at [145, 101] on link "GIANT ELECTRICAL Pty Ltd" at bounding box center [129, 99] width 73 height 8
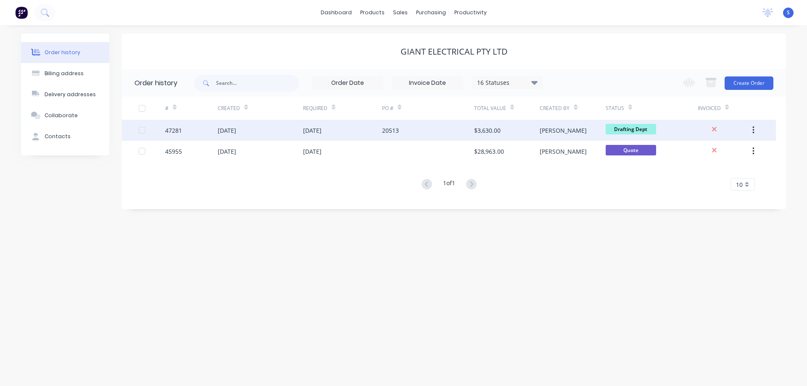
click at [389, 132] on div "20513" at bounding box center [390, 130] width 17 height 9
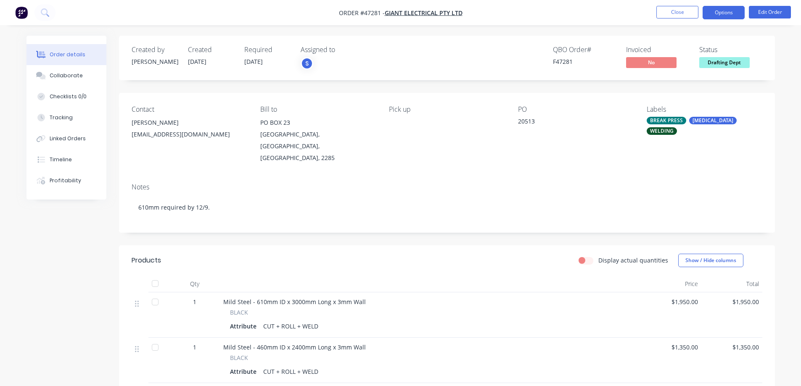
click at [742, 10] on button "Options" at bounding box center [724, 12] width 42 height 13
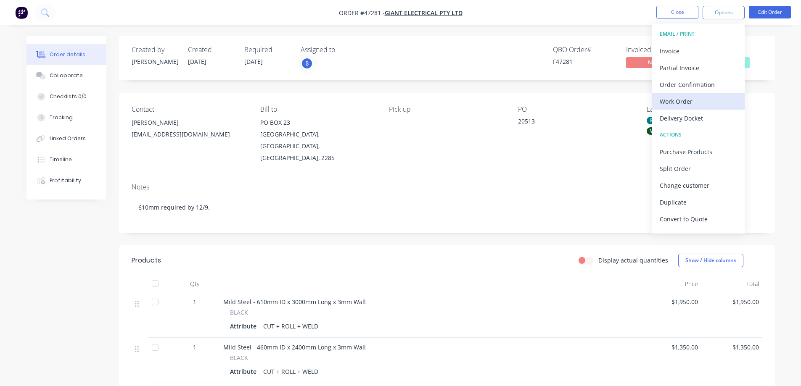
click at [702, 102] on div "Work Order" at bounding box center [698, 101] width 77 height 12
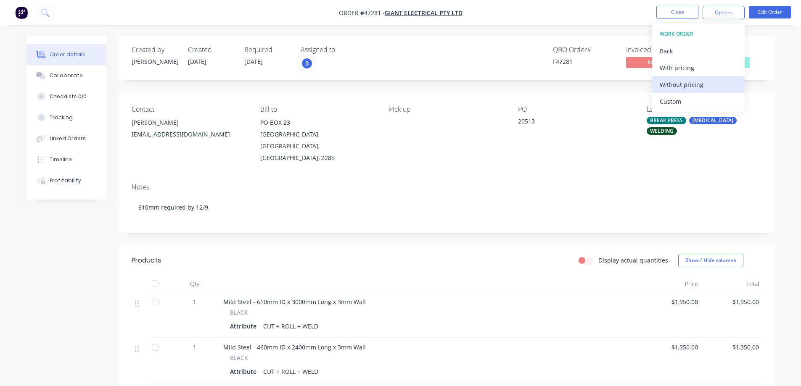
click at [678, 87] on div "Without pricing" at bounding box center [698, 85] width 77 height 12
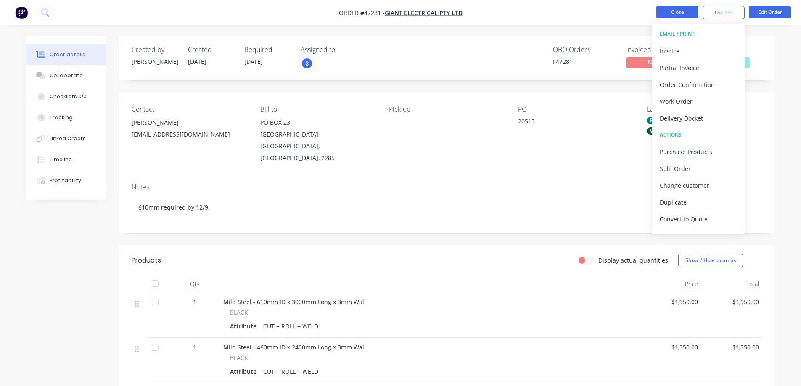
click at [688, 13] on button "Close" at bounding box center [677, 12] width 42 height 13
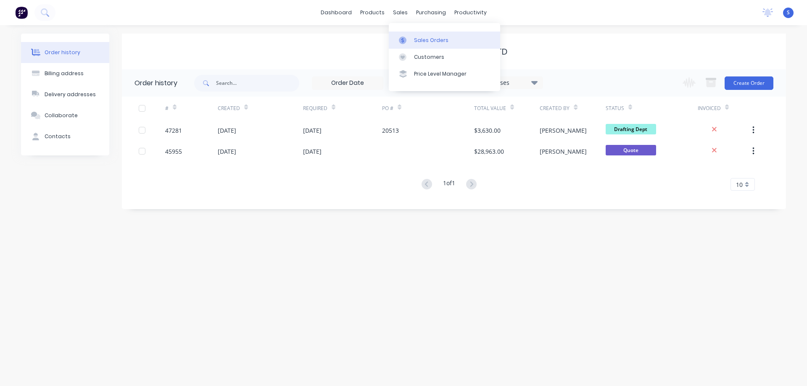
click at [442, 40] on div "Sales Orders" at bounding box center [431, 41] width 34 height 8
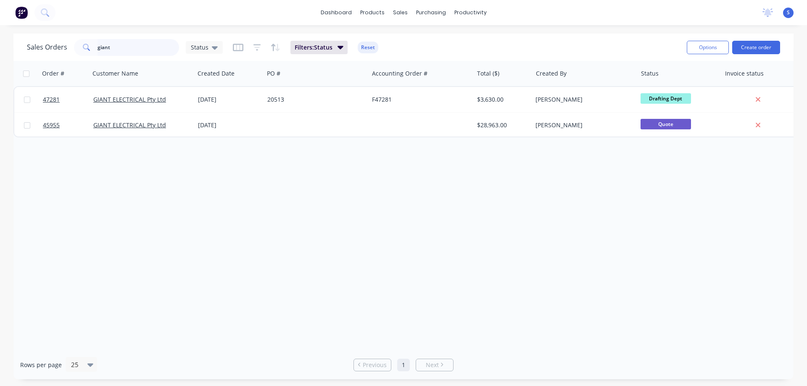
click at [142, 46] on input "giant" at bounding box center [139, 47] width 82 height 17
click at [444, 41] on div "Purchase Orders" at bounding box center [458, 41] width 45 height 8
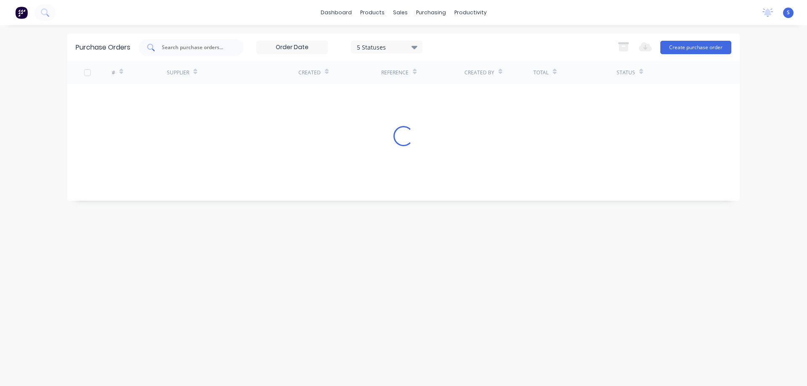
click at [203, 48] on input "text" at bounding box center [196, 47] width 70 height 8
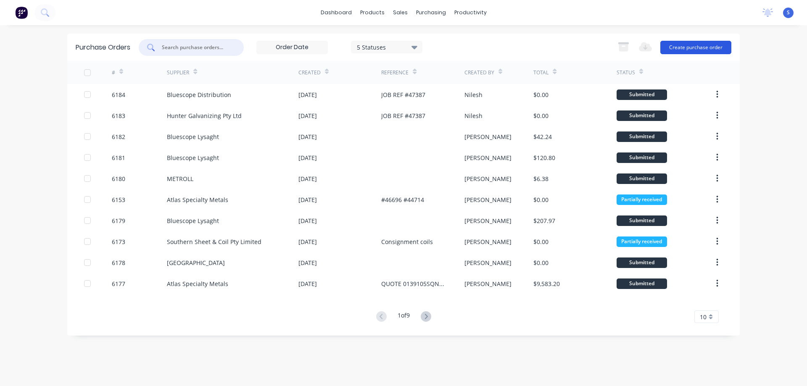
click at [695, 42] on button "Create purchase order" at bounding box center [696, 47] width 71 height 13
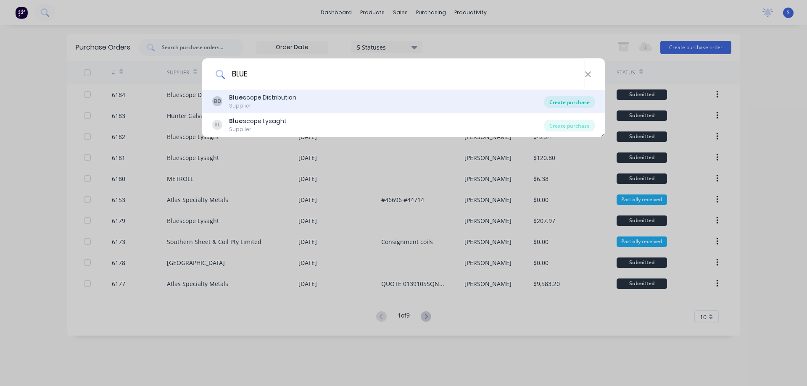
type input "BLUE"
click at [556, 102] on div "Create purchase" at bounding box center [570, 102] width 50 height 12
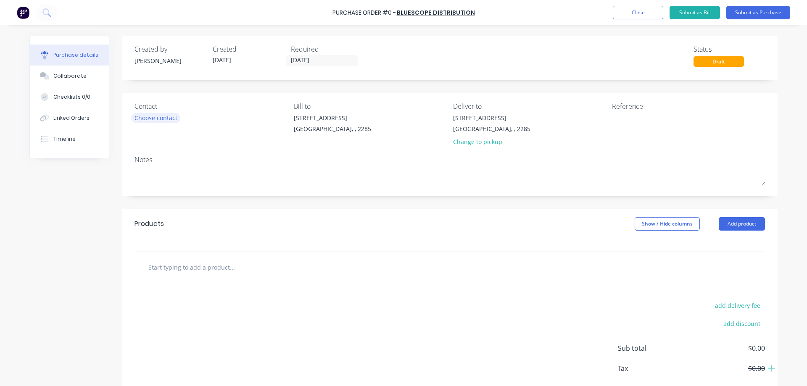
click at [157, 121] on div "Choose contact" at bounding box center [156, 118] width 43 height 9
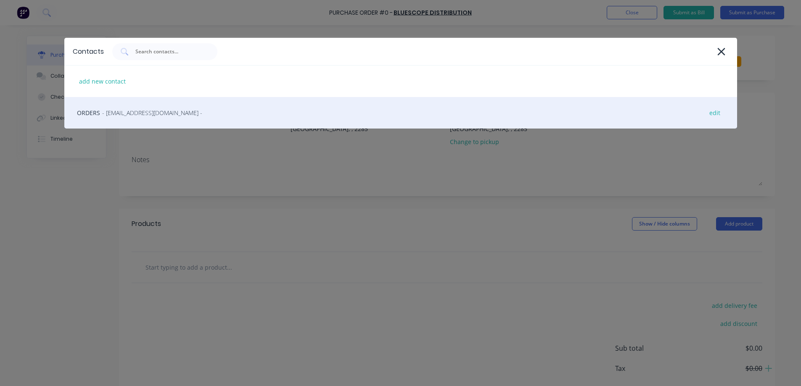
click at [126, 112] on span "- BlueScopeOrders@bluescopesteel.com -" at bounding box center [152, 113] width 100 height 9
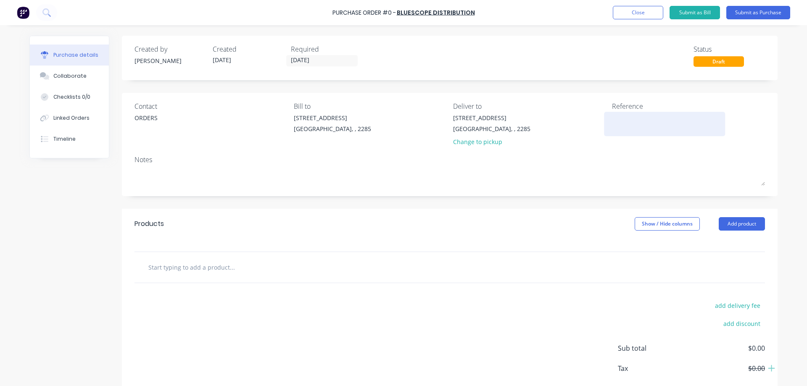
click at [612, 121] on textarea at bounding box center [664, 123] width 105 height 19
type textarea "x"
type textarea "#"
type textarea "x"
type textarea "#4"
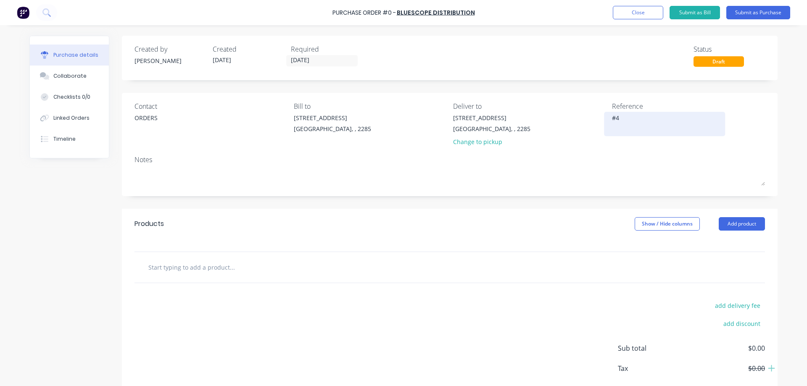
type textarea "x"
type textarea "#47"
type textarea "x"
type textarea "#472"
type textarea "x"
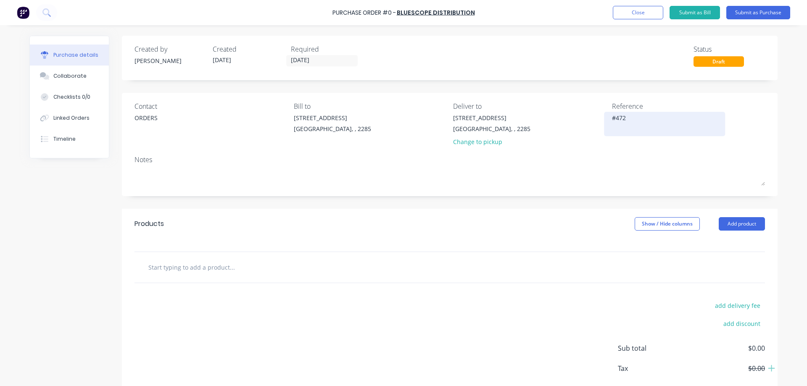
type textarea "#4728"
type textarea "x"
type textarea "#47281"
click at [621, 119] on textarea "#47281" at bounding box center [664, 123] width 105 height 19
type textarea "x"
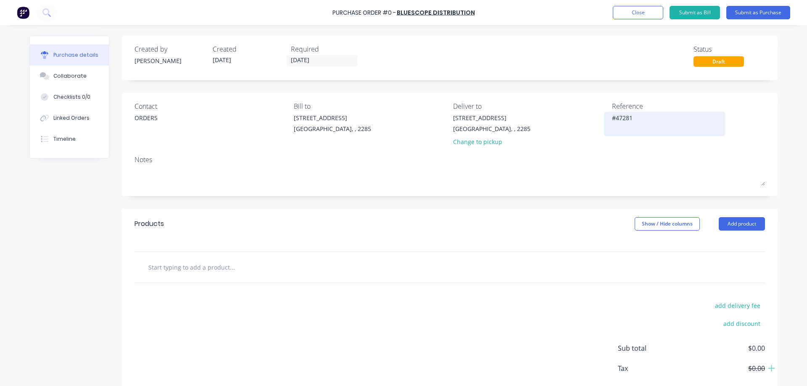
click at [621, 119] on textarea "#47281" at bounding box center [664, 123] width 105 height 19
type textarea "#47281"
type textarea "x"
type textarea "#47281"
click at [49, 113] on button "Linked Orders" at bounding box center [69, 118] width 79 height 21
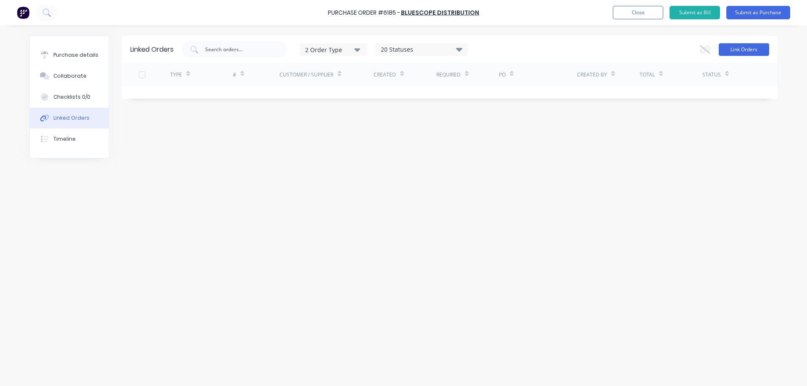
click at [737, 48] on button "Link Orders" at bounding box center [744, 49] width 50 height 13
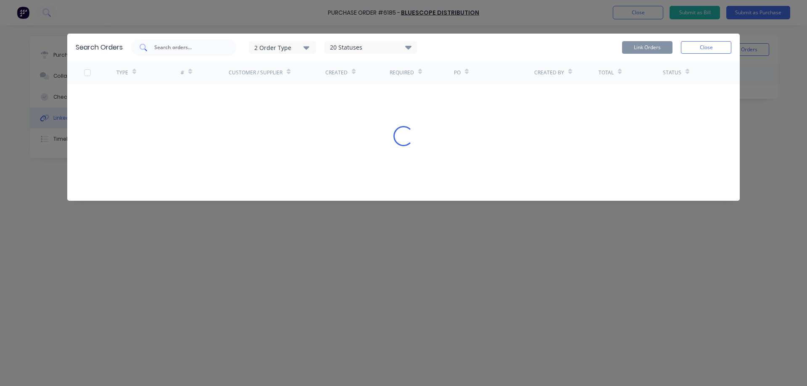
click at [185, 48] on input "text" at bounding box center [189, 47] width 70 height 8
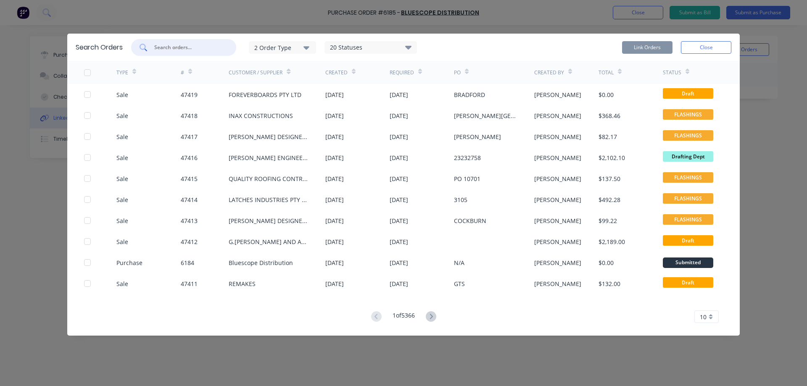
paste input "47281"
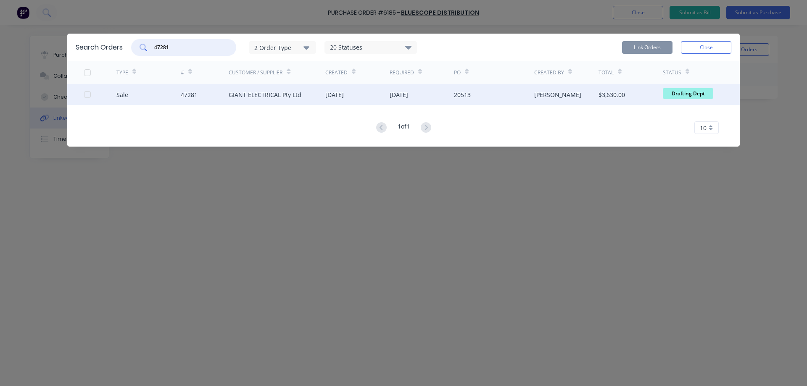
click at [86, 95] on div at bounding box center [87, 94] width 17 height 17
type input "47281"
click at [638, 50] on button "Link Orders" at bounding box center [647, 47] width 50 height 13
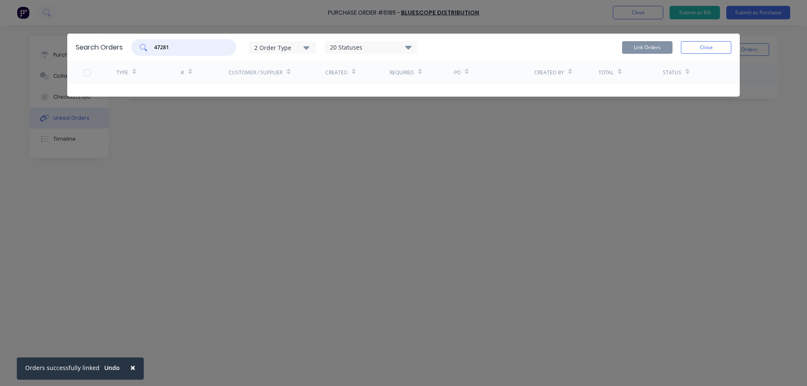
click at [189, 45] on input "47281" at bounding box center [189, 47] width 70 height 8
click at [709, 44] on button "Close" at bounding box center [706, 47] width 50 height 13
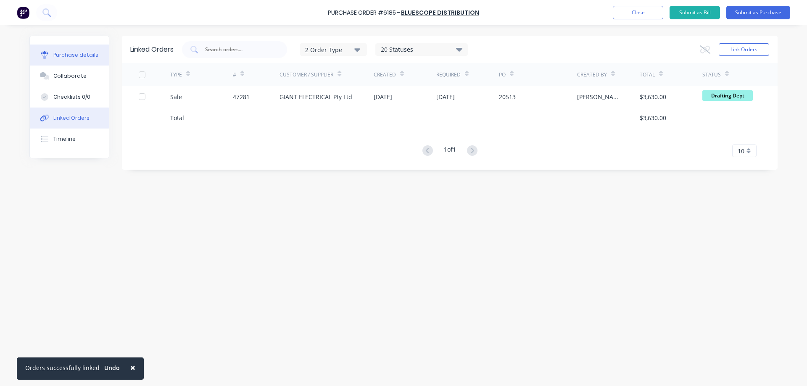
click at [83, 50] on button "Purchase details" at bounding box center [69, 55] width 79 height 21
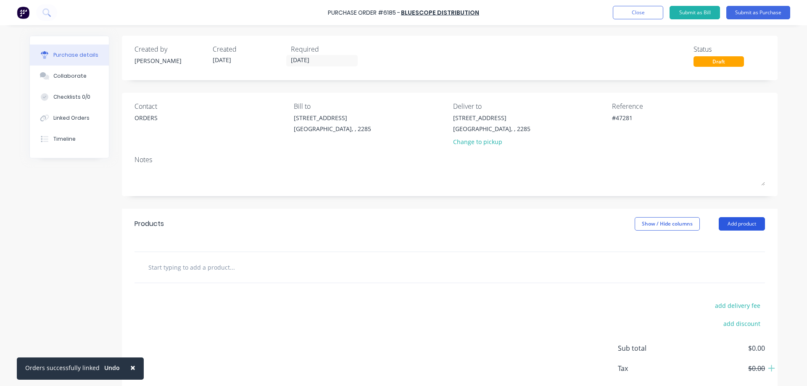
click at [741, 222] on button "Add product" at bounding box center [742, 223] width 46 height 13
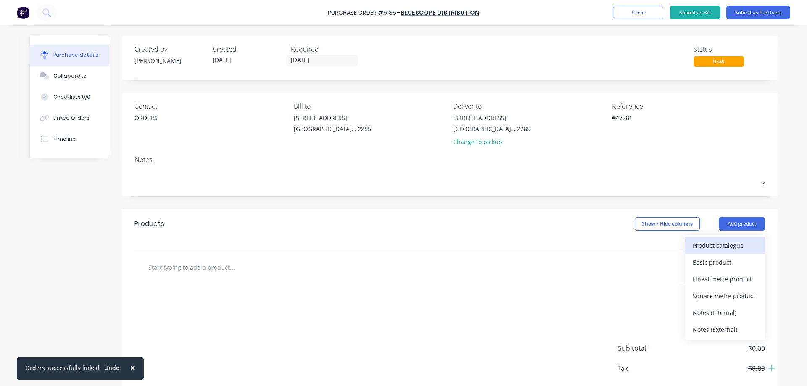
click at [705, 244] on div "Product catalogue" at bounding box center [725, 246] width 65 height 12
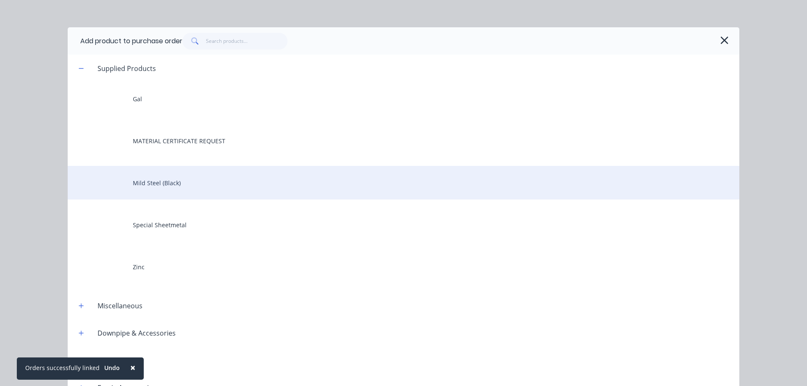
click at [145, 177] on div "Mild Steel (Black)" at bounding box center [404, 183] width 672 height 34
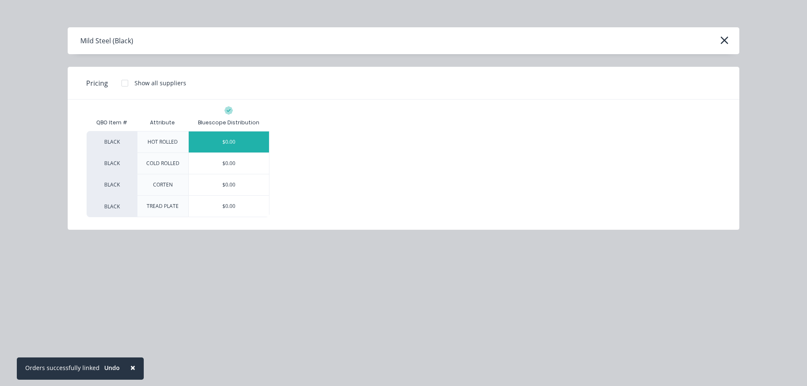
click at [231, 139] on div "$0.00" at bounding box center [229, 142] width 80 height 21
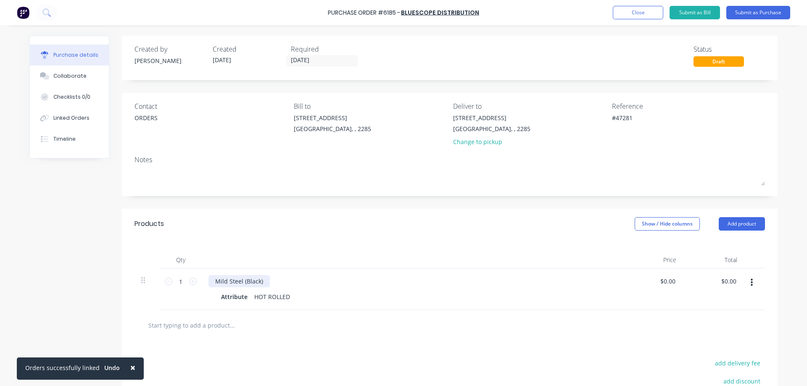
click at [217, 280] on div "Mild Steel (Black)" at bounding box center [239, 281] width 61 height 12
type textarea "x"
click at [217, 280] on div "Mild Steel (Black)" at bounding box center [239, 281] width 61 height 12
click at [226, 300] on div "Attribute" at bounding box center [234, 297] width 33 height 12
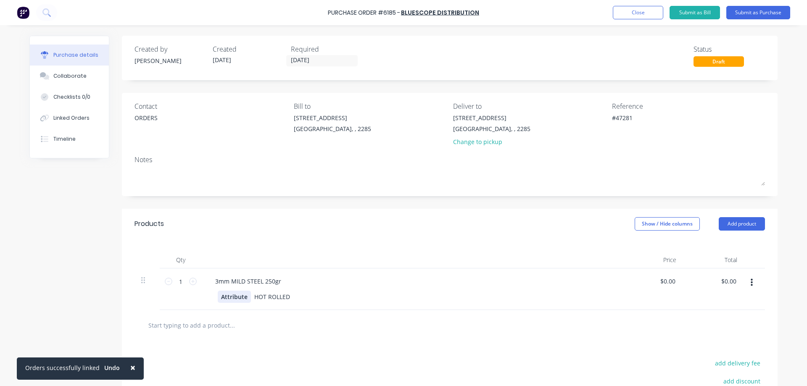
type textarea "x"
click at [226, 300] on div "Attribute" at bounding box center [234, 297] width 33 height 12
click at [274, 300] on div "HOT ROLLED" at bounding box center [276, 297] width 42 height 12
click at [305, 296] on div "3000X1500 HOT ROLLED" at bounding box center [410, 297] width 385 height 12
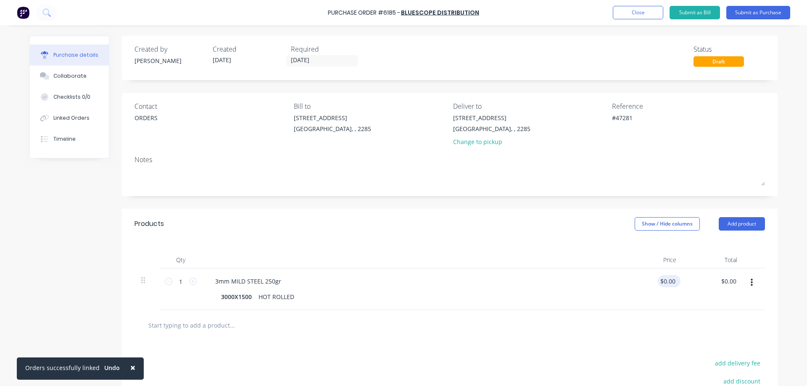
type textarea "x"
type input "0"
click at [672, 282] on input "0" at bounding box center [672, 281] width 12 height 12
type textarea "x"
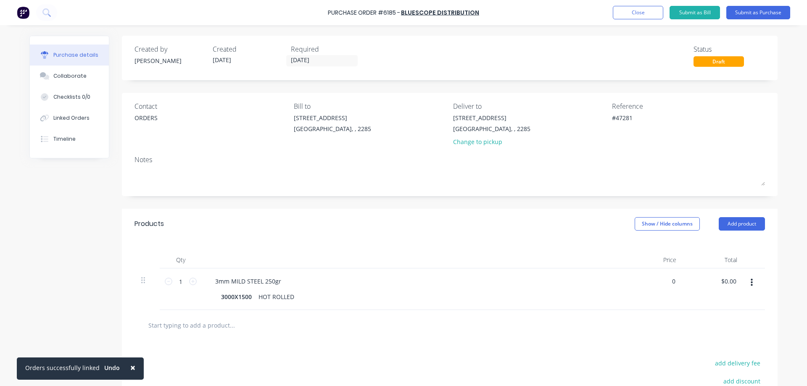
type input "$0.00"
click at [491, 248] on div "Qty Price Total 1 1 3mm MILD STEEL 250gr 3000X1500 HOT ROLLED $0.00 $0.00 $0.00…" at bounding box center [450, 274] width 656 height 71
click at [773, 8] on button "Submit as Purchase" at bounding box center [759, 12] width 64 height 13
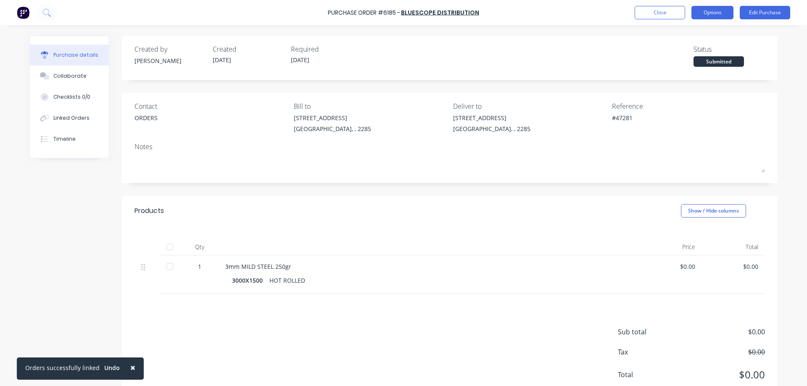
click at [716, 11] on button "Options" at bounding box center [713, 12] width 42 height 13
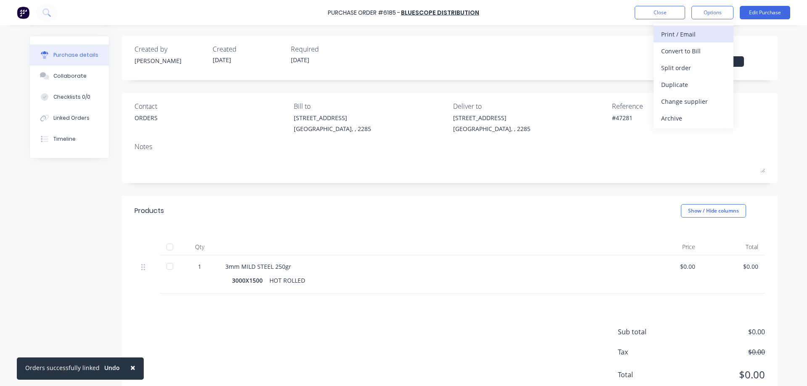
click at [696, 37] on div "Print / Email" at bounding box center [694, 34] width 65 height 12
click at [676, 72] on div "Without pricing" at bounding box center [694, 68] width 65 height 12
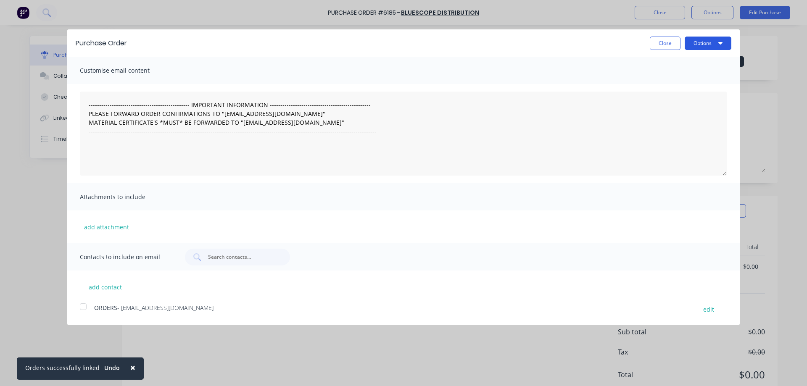
click at [711, 42] on button "Options" at bounding box center [708, 43] width 47 height 13
click at [680, 65] on div "Print" at bounding box center [691, 64] width 65 height 12
click at [665, 43] on button "Close" at bounding box center [665, 43] width 31 height 13
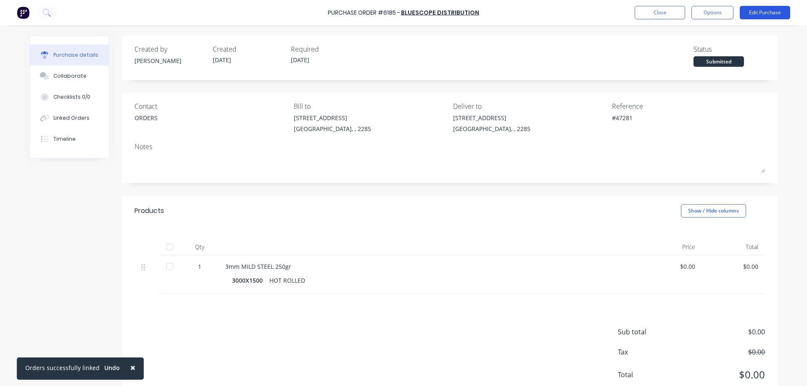
click at [764, 19] on button "Edit Purchase" at bounding box center [765, 12] width 50 height 13
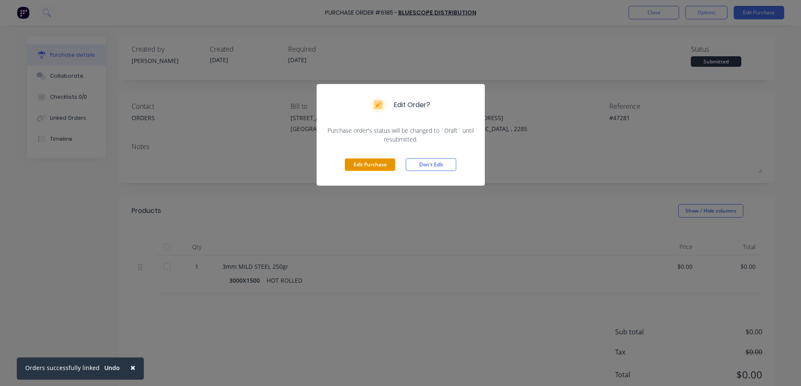
click at [382, 164] on button "Edit Purchase" at bounding box center [370, 165] width 50 height 13
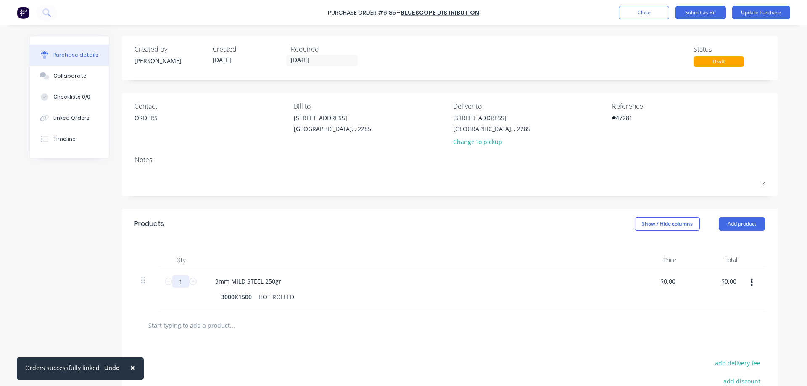
click at [178, 278] on input "1" at bounding box center [180, 281] width 17 height 13
type textarea "x"
type input "2"
type textarea "x"
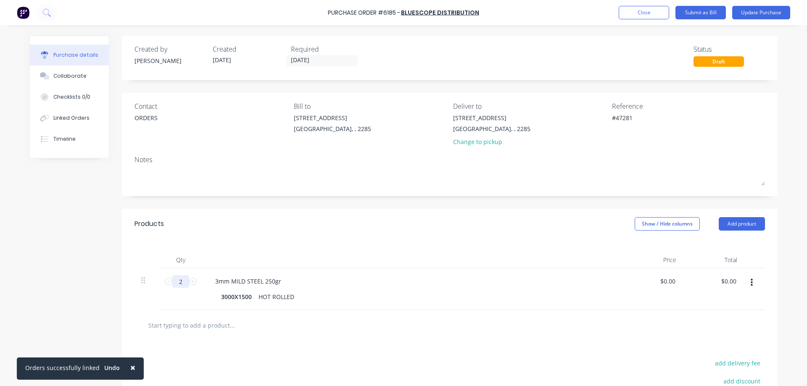
type input "2"
click at [77, 276] on div "Created by Stuart Created 01/09/25 Required 01/09/25 Status Draft Contact ORDER…" at bounding box center [403, 258] width 749 height 444
click at [749, 15] on button "Update Purchase" at bounding box center [762, 12] width 58 height 13
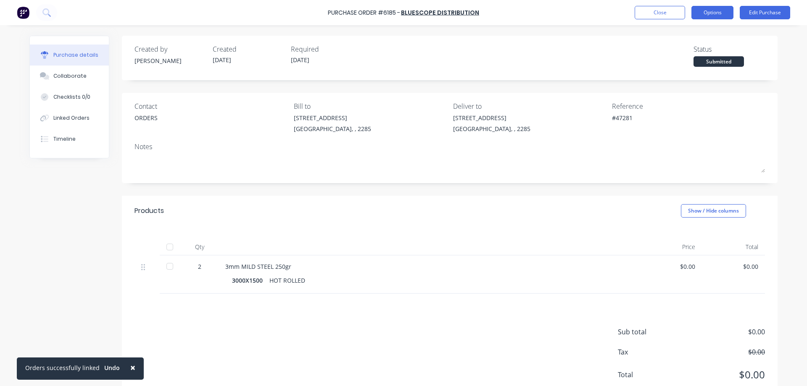
click at [718, 12] on button "Options" at bounding box center [713, 12] width 42 height 13
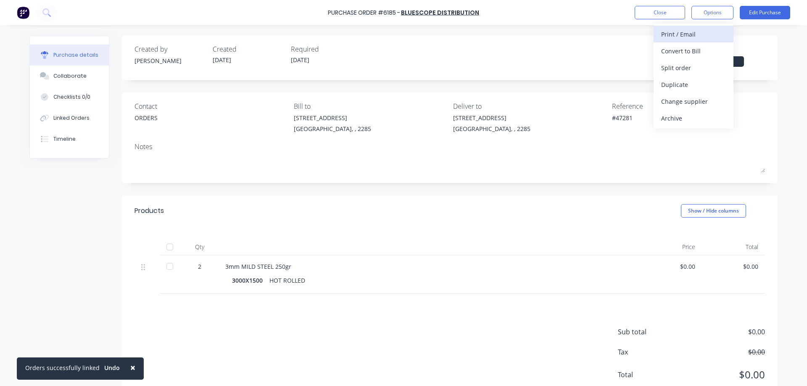
click at [688, 38] on div "Print / Email" at bounding box center [694, 34] width 65 height 12
click at [674, 64] on div "Without pricing" at bounding box center [694, 68] width 65 height 12
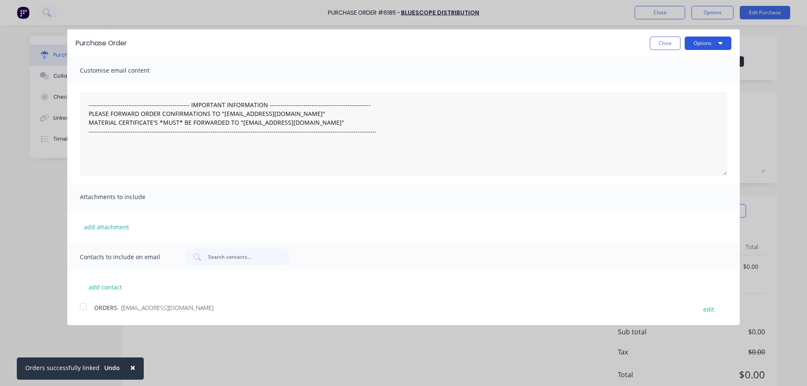
click at [700, 41] on button "Options" at bounding box center [708, 43] width 47 height 13
click at [690, 65] on div "Print" at bounding box center [691, 64] width 65 height 12
click at [660, 49] on button "Close" at bounding box center [665, 43] width 31 height 13
type textarea "x"
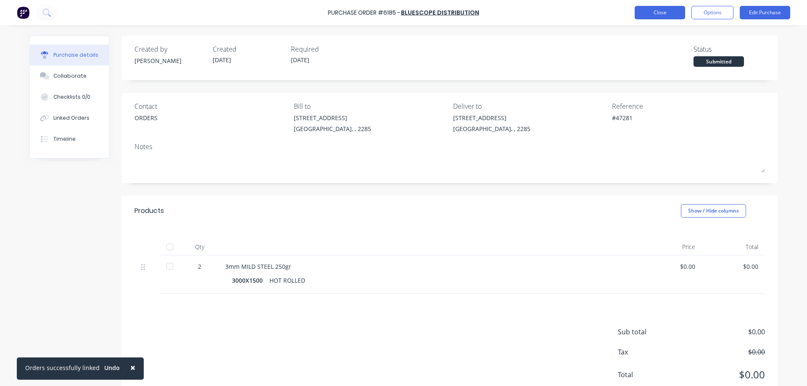
click at [659, 17] on button "Close" at bounding box center [660, 12] width 50 height 13
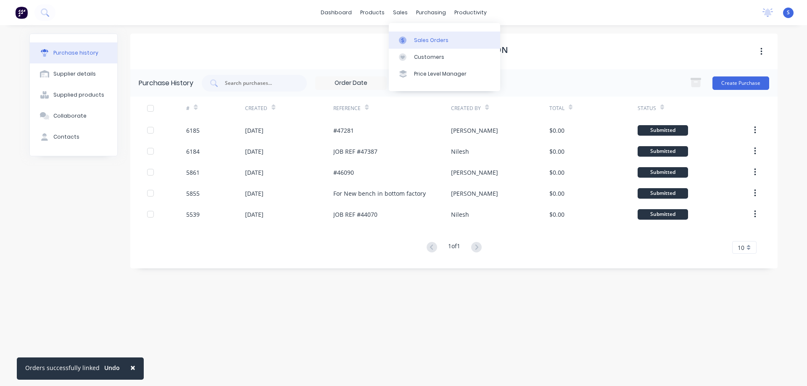
click at [414, 35] on link "Sales Orders" at bounding box center [444, 40] width 111 height 17
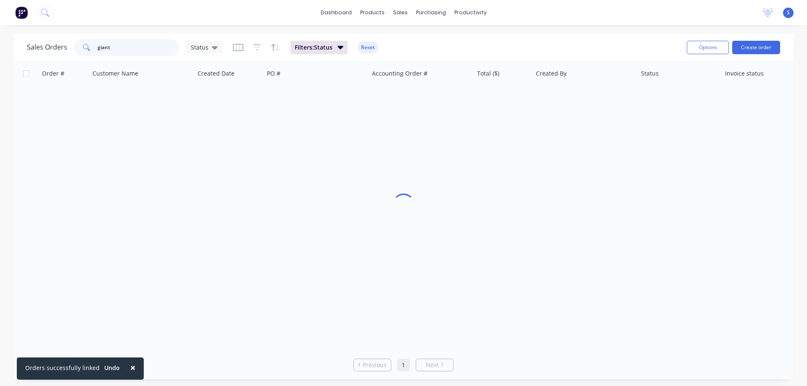
click at [127, 42] on input "giant" at bounding box center [139, 47] width 82 height 17
type input "LIBERTY"
click at [340, 41] on button "Filters: Status" at bounding box center [319, 47] width 57 height 13
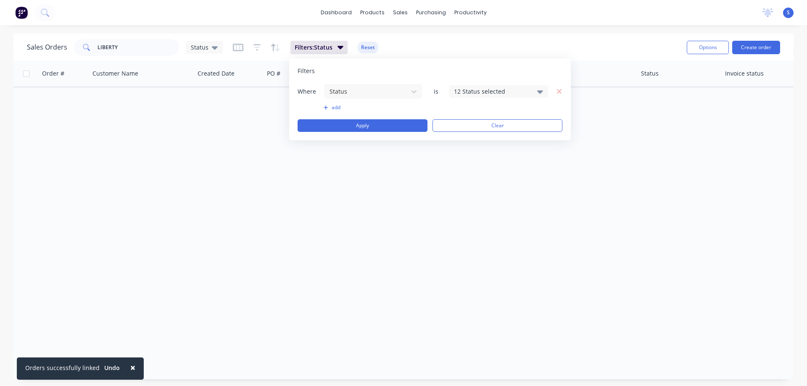
click at [476, 85] on div "12 Status selected" at bounding box center [499, 91] width 99 height 13
click at [468, 154] on div at bounding box center [463, 154] width 17 height 17
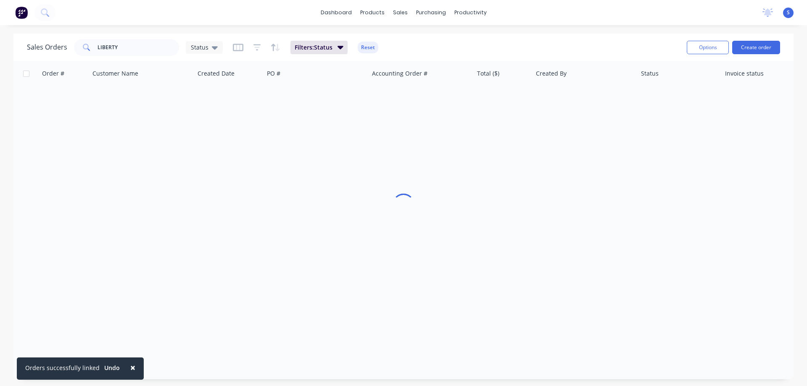
click at [495, 37] on div "Sales Orders LIBERTY Status Filters: Status Reset Options Create order" at bounding box center [403, 47] width 781 height 27
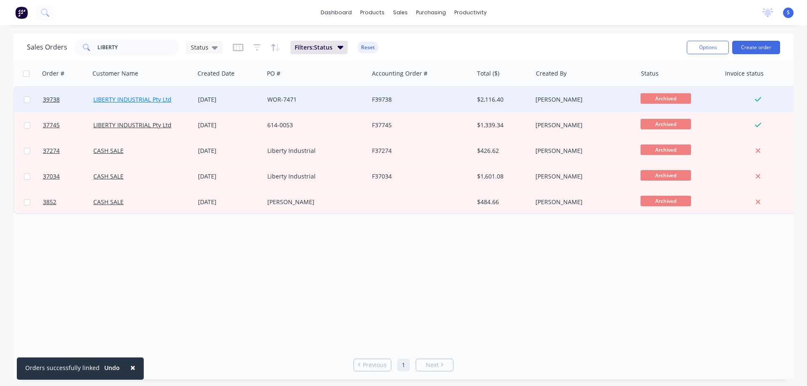
click at [132, 103] on link "LIBERTY INDUSTRIAL Pty Ltd" at bounding box center [132, 99] width 78 height 8
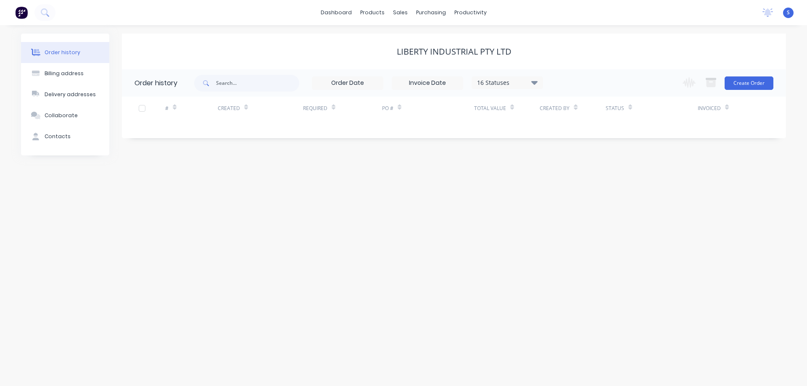
click at [521, 88] on div "16 Statuses Invoice Status Invoiced Not Invoiced Partial Order Status All Archi…" at bounding box center [507, 83] width 71 height 13
click at [525, 81] on div "16 Statuses" at bounding box center [507, 82] width 71 height 9
click at [577, 196] on label at bounding box center [577, 196] width 0 height 0
click at [577, 201] on input "checkbox" at bounding box center [580, 200] width 7 height 8
checkbox input "true"
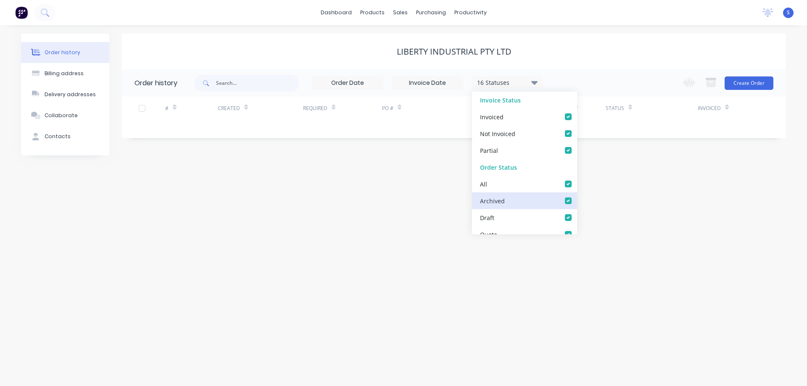
checkbox input "true"
click at [679, 162] on div "Order history Billing address Delivery addresses Collaborate Contacts LIBERTY I…" at bounding box center [403, 205] width 807 height 361
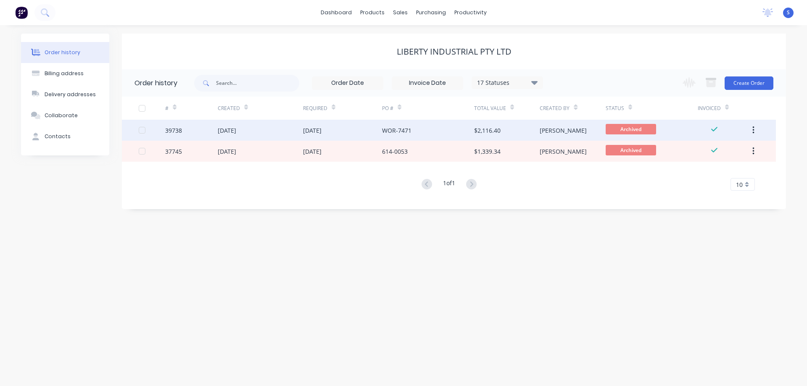
click at [254, 132] on div "29 Oct 2024" at bounding box center [260, 130] width 85 height 21
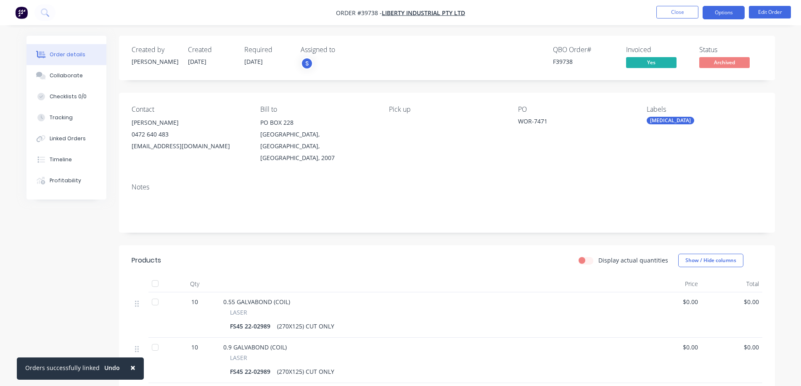
click at [731, 16] on button "Options" at bounding box center [724, 12] width 42 height 13
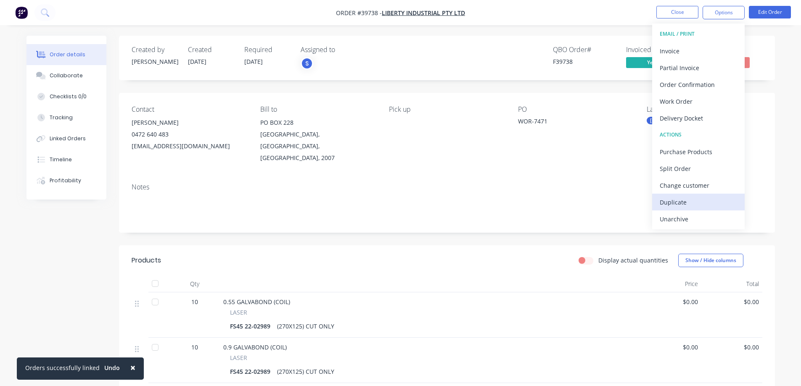
click at [690, 199] on div "Duplicate" at bounding box center [698, 202] width 77 height 12
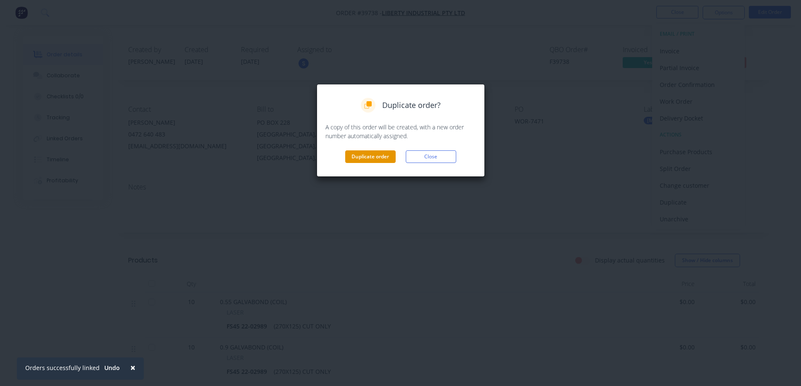
click at [363, 153] on button "Duplicate order" at bounding box center [370, 157] width 50 height 13
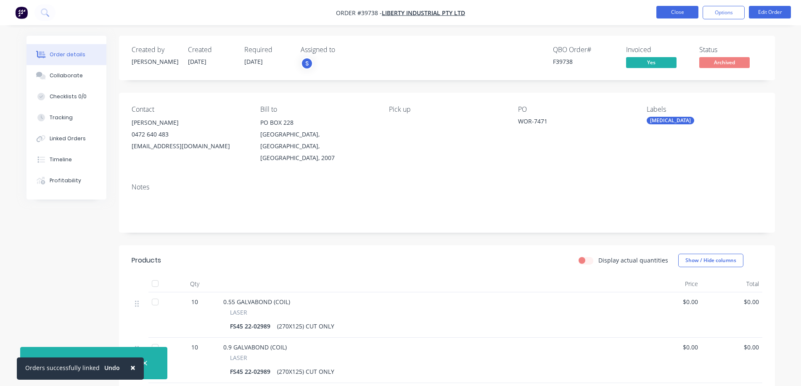
click at [682, 18] on button "Close" at bounding box center [677, 12] width 42 height 13
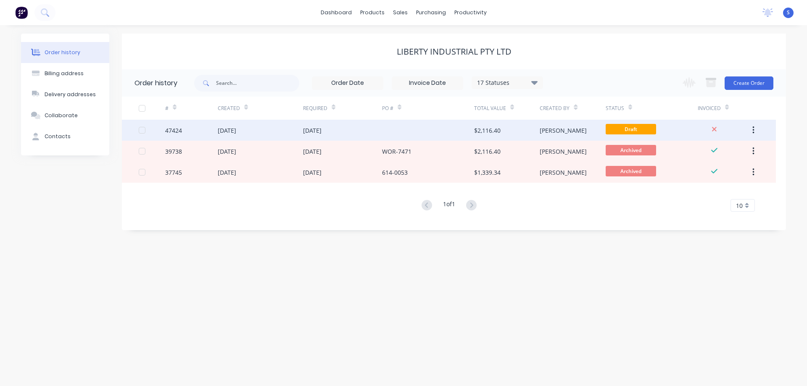
click at [434, 138] on div at bounding box center [428, 130] width 92 height 21
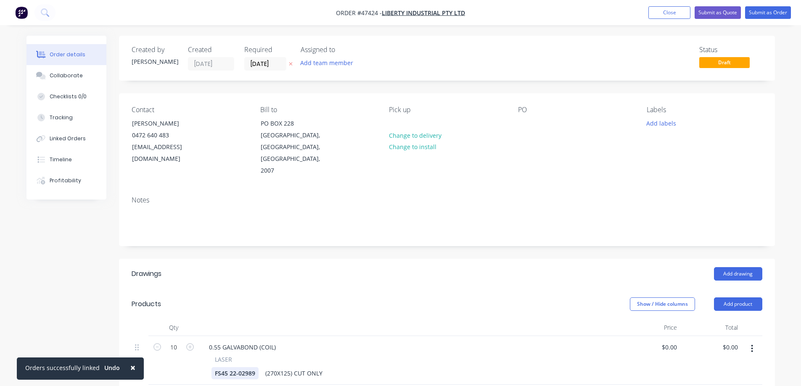
click at [241, 368] on div "FS45 22-02989" at bounding box center [235, 374] width 47 height 12
paste div
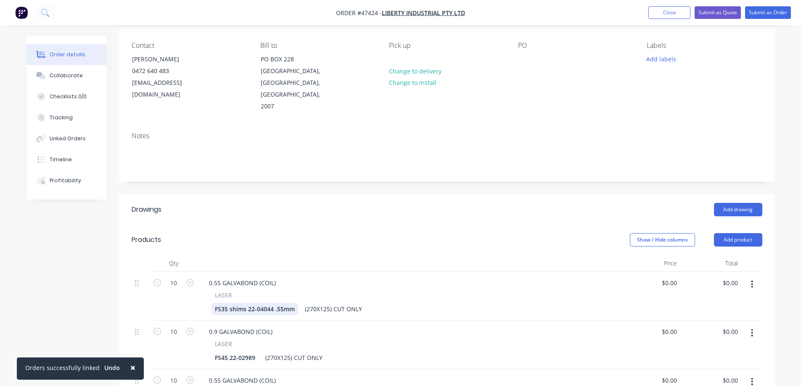
scroll to position [84, 0]
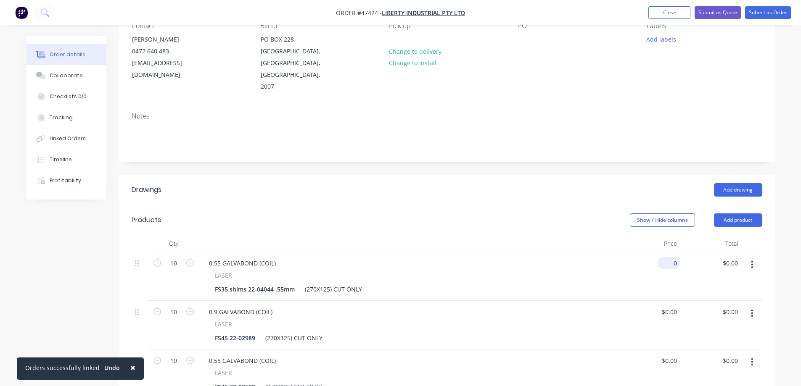
click at [671, 257] on input "0" at bounding box center [670, 263] width 19 height 12
click at [671, 257] on input "0" at bounding box center [676, 263] width 10 height 12
type input "$2.80"
type input "$28.00"
click at [177, 257] on input "10" at bounding box center [174, 263] width 22 height 13
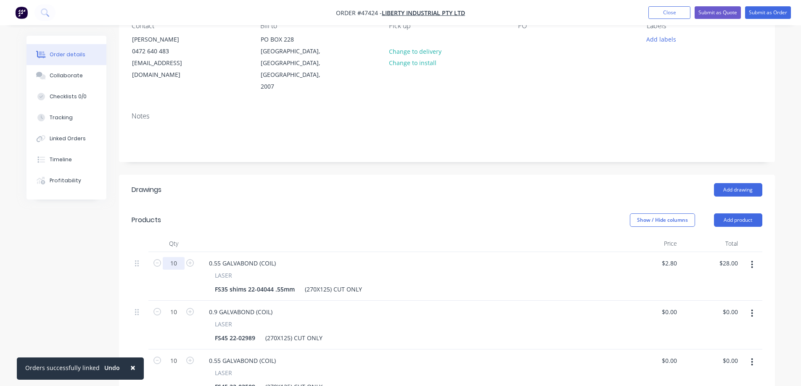
click at [177, 257] on input "10" at bounding box center [174, 263] width 22 height 13
type input "40"
type input "$112.00"
click at [236, 332] on div "FS45 22-02989" at bounding box center [235, 338] width 47 height 12
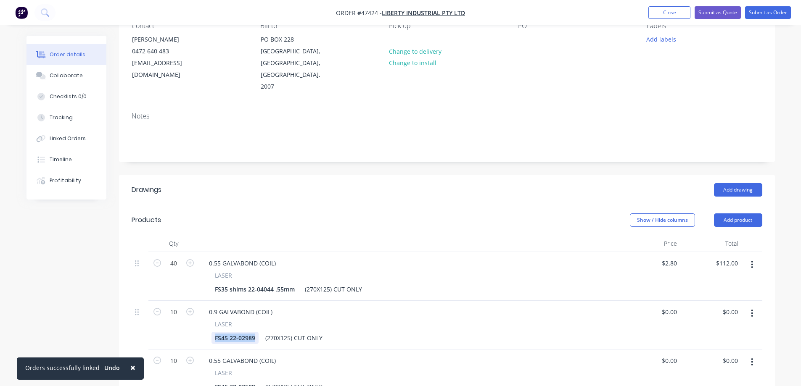
paste div
click at [177, 306] on input "10" at bounding box center [174, 312] width 22 height 13
type input "40"
click at [669, 257] on input "2.8" at bounding box center [670, 263] width 19 height 12
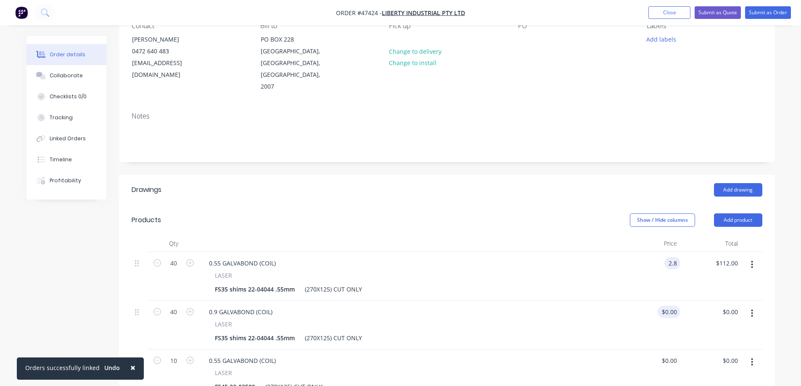
type input "$2.80"
click at [670, 306] on div "0 $0.00" at bounding box center [670, 312] width 19 height 12
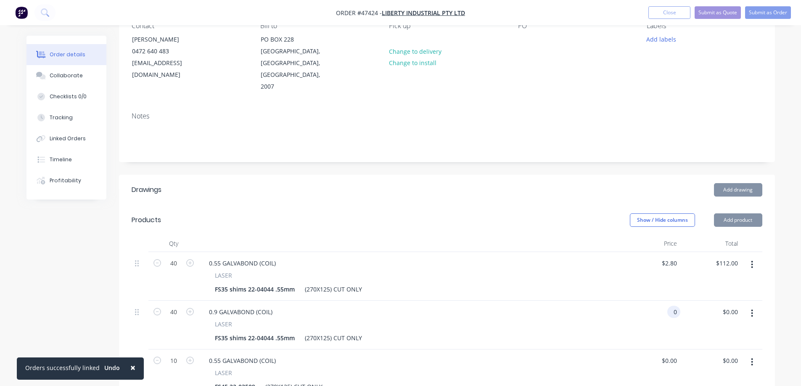
click at [671, 306] on div "0 0" at bounding box center [676, 312] width 10 height 12
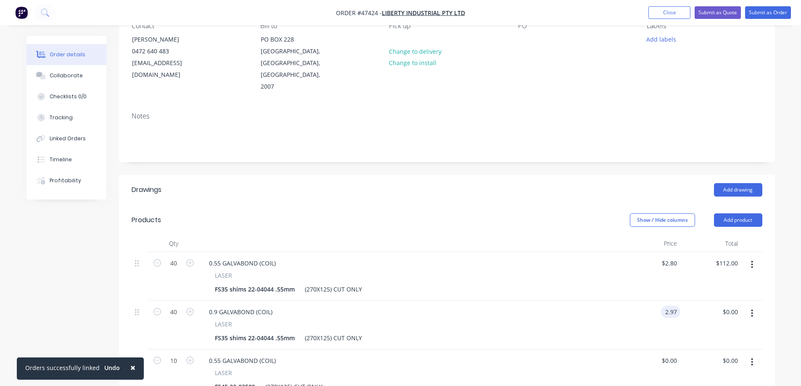
type input "$2.97"
type input "$118.80"
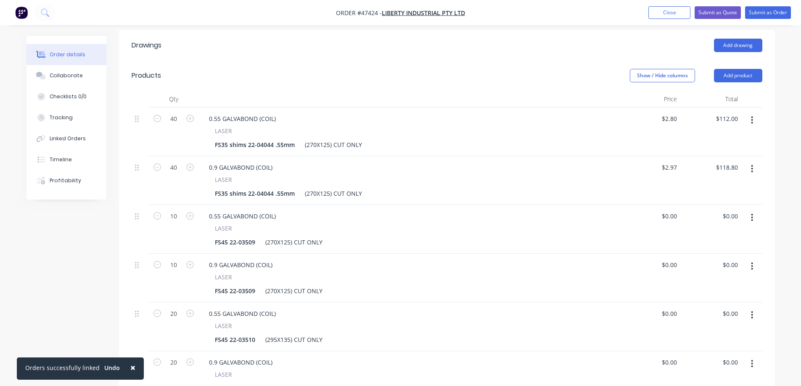
scroll to position [252, 0]
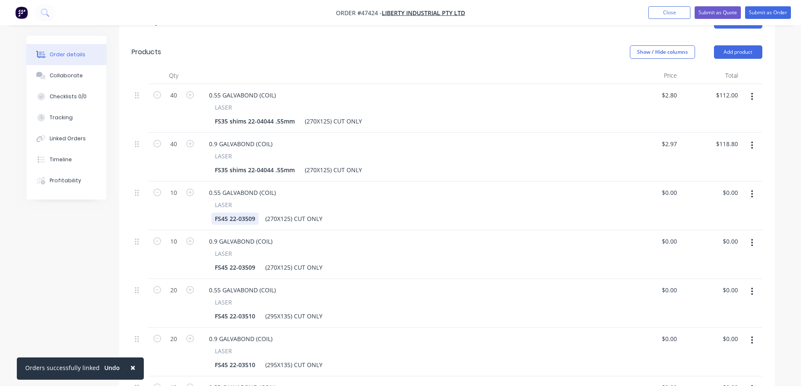
click at [239, 213] on div "FS45 22-03509" at bounding box center [235, 219] width 47 height 12
paste div
type input "40"
click at [672, 187] on input "0" at bounding box center [676, 193] width 10 height 12
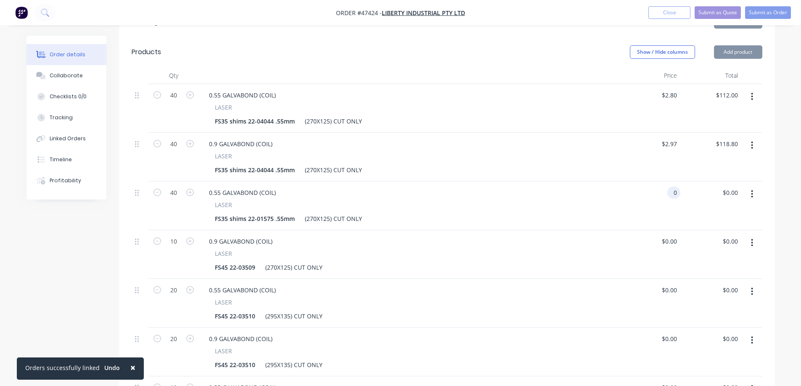
click at [672, 187] on input "0" at bounding box center [676, 193] width 10 height 12
type input "$2.61"
type input "$104.40"
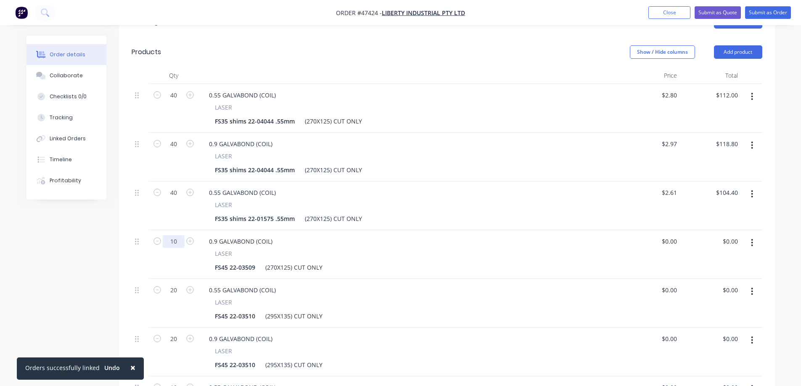
click at [176, 236] on input "10" at bounding box center [174, 242] width 22 height 13
type input "40"
click at [234, 262] on div "FS45 22-03509" at bounding box center [235, 268] width 47 height 12
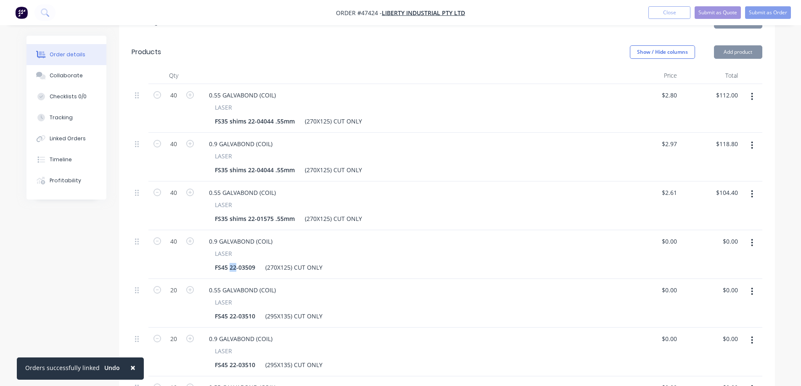
click at [234, 262] on div "FS45 22-03509" at bounding box center [235, 268] width 47 height 12
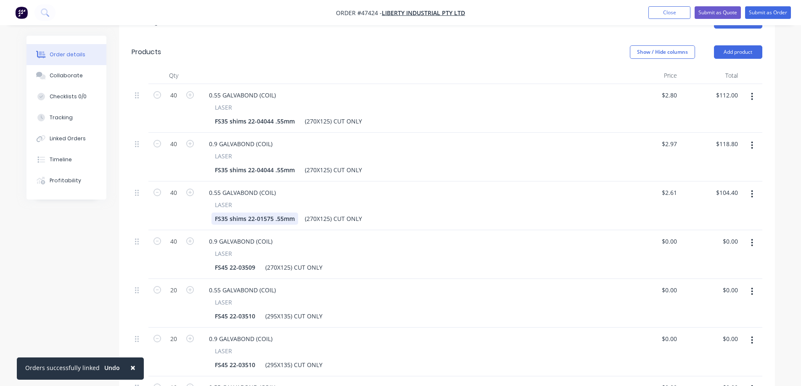
click at [229, 213] on div "FS35 shims 22-01575 .55mm" at bounding box center [255, 219] width 87 height 12
copy div "FS35 shims 22-01575 .55mm"
click at [232, 262] on div "FS45 22-03509" at bounding box center [235, 268] width 47 height 12
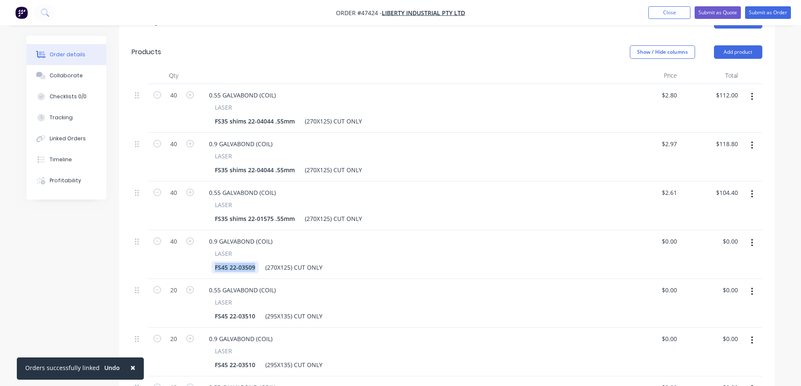
paste div
drag, startPoint x: 283, startPoint y: 146, endPoint x: 277, endPoint y: 156, distance: 12.1
click at [277, 156] on div "0.9 GALVABOND (COIL) LASER FS35 shims 22-04044 .55mm (270X125) CUT ONLY" at bounding box center [409, 157] width 421 height 49
drag, startPoint x: 282, startPoint y: 244, endPoint x: 277, endPoint y: 254, distance: 11.1
click at [277, 254] on div "0.9 GALVABOND (COIL) LASER FS35 shims 22-01575 .55mm (270X125) CUT ONLY" at bounding box center [409, 254] width 421 height 49
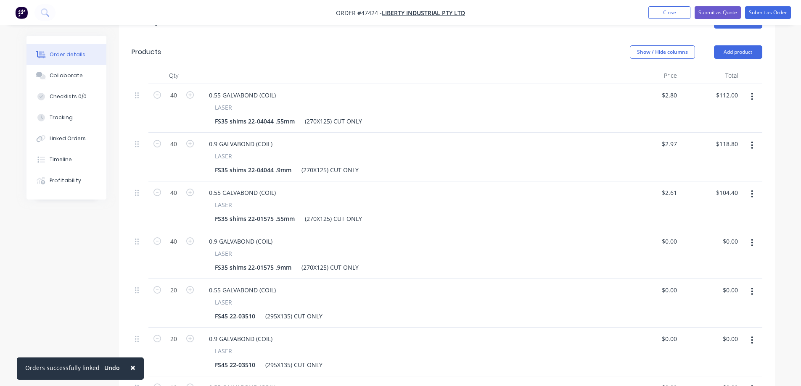
drag, startPoint x: 272, startPoint y: 246, endPoint x: 326, endPoint y: 253, distance: 53.8
click at [326, 253] on div "0.9 GALVABOND (COIL) LASER FS35 shims 22-01575 .9mm (270X125) CUT ONLY" at bounding box center [409, 254] width 421 height 49
drag, startPoint x: 272, startPoint y: 197, endPoint x: 325, endPoint y: 208, distance: 53.8
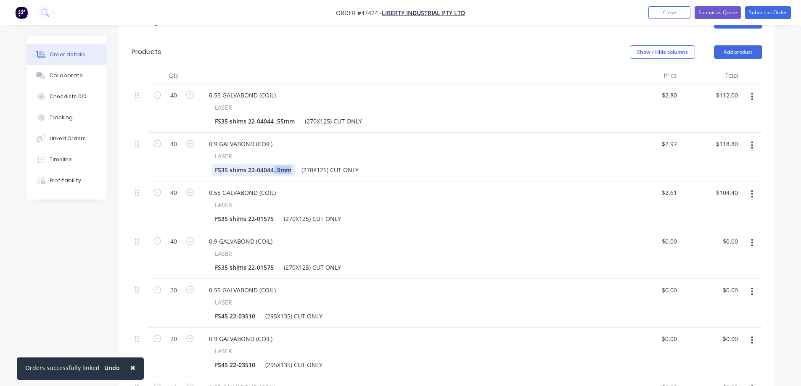
drag, startPoint x: 273, startPoint y: 148, endPoint x: 328, endPoint y: 157, distance: 55.4
click at [328, 157] on div "0.9 GALVABOND (COIL) LASER FS35 shims 22-04044 .9mm (270X125) CUT ONLY" at bounding box center [409, 157] width 421 height 49
drag, startPoint x: 272, startPoint y: 98, endPoint x: 352, endPoint y: 115, distance: 82.2
drag, startPoint x: 311, startPoint y: 98, endPoint x: 235, endPoint y: 106, distance: 77.0
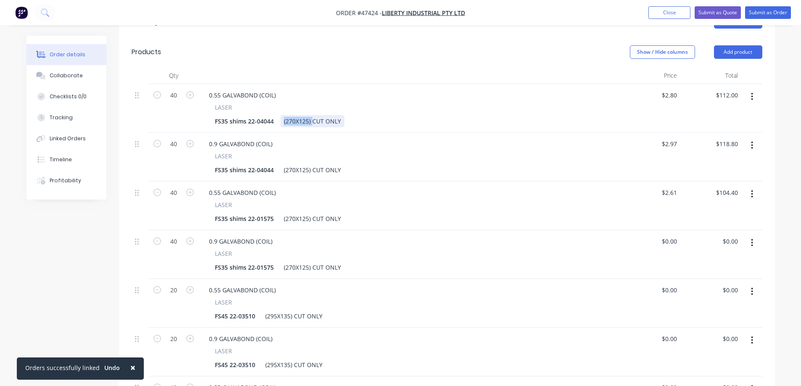
click at [235, 106] on div "0.55 GALVABOND (COIL) LASER FS35 shims 22-04044 (270X125) CUT ONLY" at bounding box center [409, 108] width 421 height 49
drag, startPoint x: 312, startPoint y: 146, endPoint x: 212, endPoint y: 155, distance: 100.1
click at [214, 155] on div "0.9 GALVABOND (COIL) LASER FS35 shims 22-04044 (270X125) CUT ONLY" at bounding box center [409, 157] width 421 height 49
drag, startPoint x: 311, startPoint y: 197, endPoint x: 249, endPoint y: 200, distance: 62.8
click at [249, 213] on div "FS35 shims 22-01575 (270X125) CUT ONLY" at bounding box center [408, 219] width 392 height 12
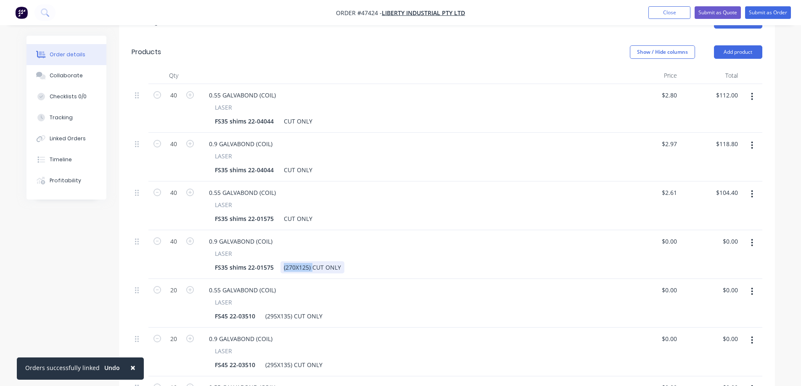
drag, startPoint x: 313, startPoint y: 244, endPoint x: 279, endPoint y: 249, distance: 34.3
click at [279, 262] on div "FS35 shims 22-01575 (270X125) CUT ONLY" at bounding box center [408, 268] width 392 height 12
drag, startPoint x: 294, startPoint y: 294, endPoint x: 250, endPoint y: 300, distance: 44.7
click at [250, 299] on div "0.55 GALVABOND (COIL) LASER FS45 22-03510 (295X135) CUT ONLY" at bounding box center [409, 303] width 421 height 49
click at [675, 236] on input "0" at bounding box center [670, 242] width 19 height 12
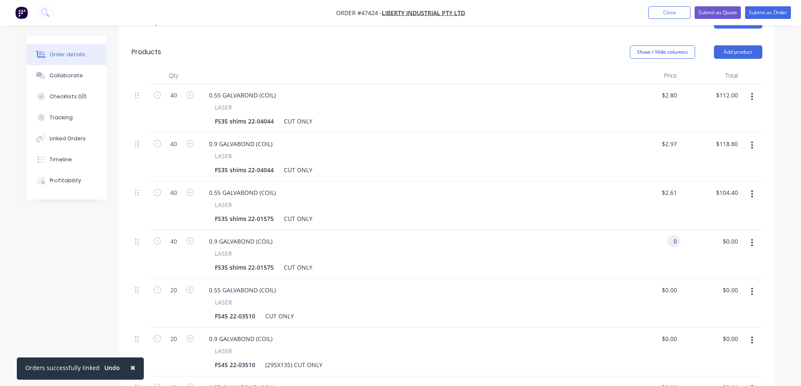
click at [675, 236] on input "0" at bounding box center [676, 242] width 10 height 12
type input "$2.74"
type input "$109.60"
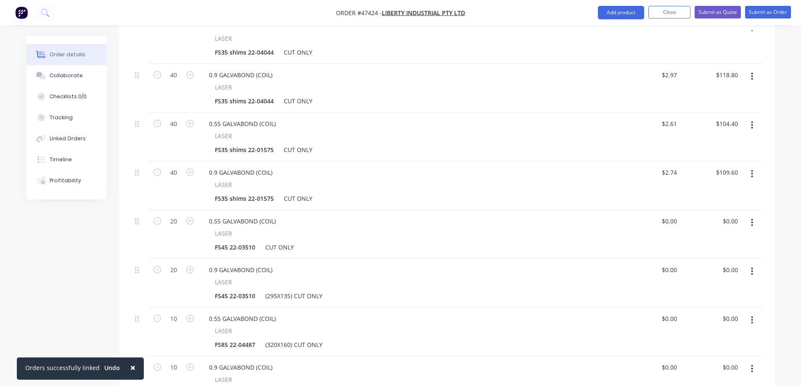
scroll to position [336, 0]
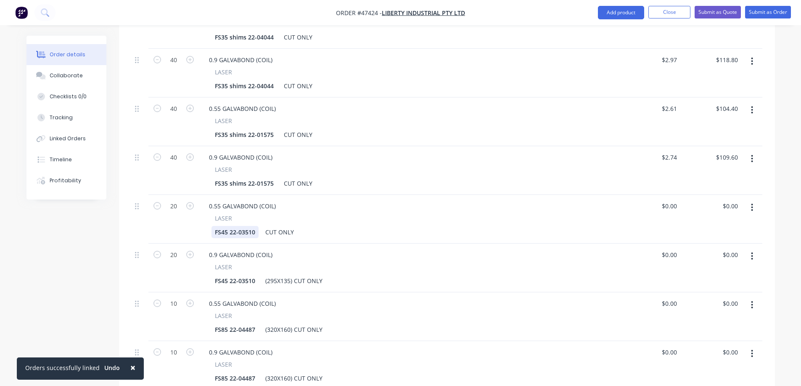
click at [235, 226] on div "FS45 22-03510" at bounding box center [235, 232] width 47 height 12
paste div
click at [236, 275] on div "FS45 22-03510" at bounding box center [235, 281] width 47 height 12
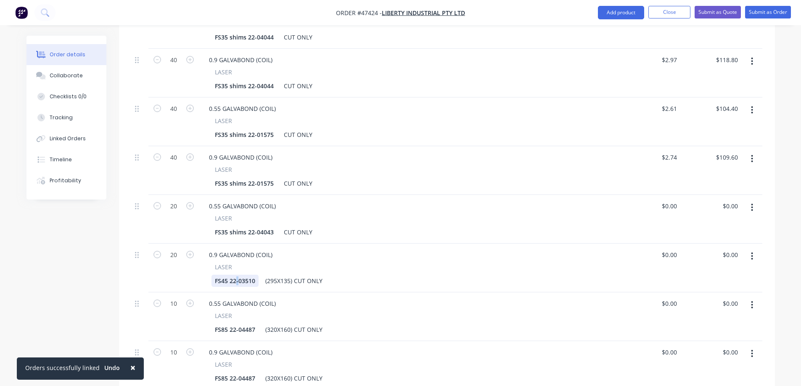
click at [236, 275] on div "FS45 22-03510" at bounding box center [235, 281] width 47 height 12
paste div
click at [672, 200] on input "0" at bounding box center [676, 206] width 10 height 12
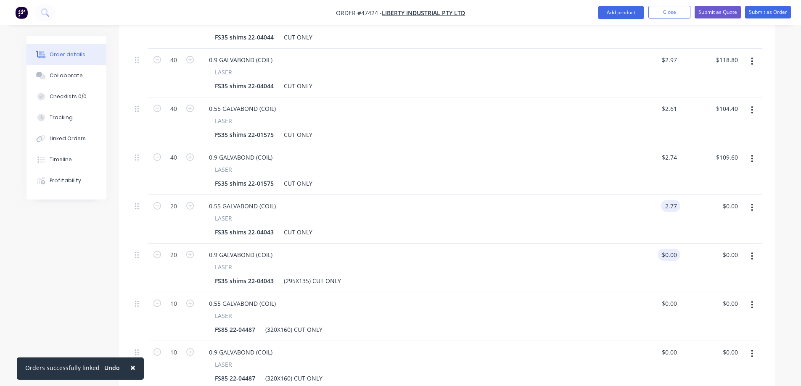
type input "$2.77"
type input "$55.40"
click at [672, 249] on input "0" at bounding box center [670, 255] width 19 height 12
type input "$2.94"
type input "$58.80"
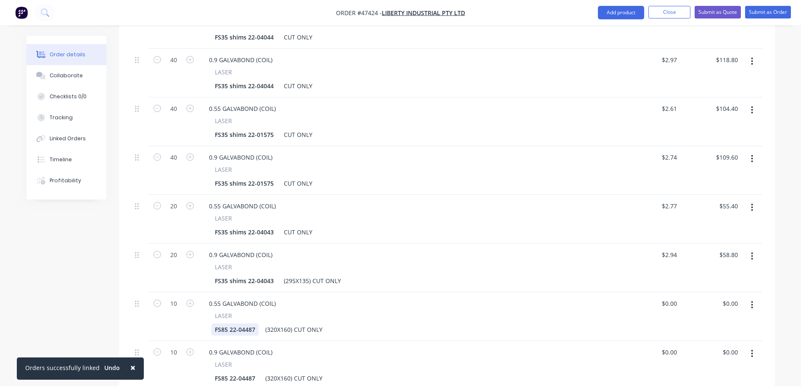
type input "$2.94"
click at [241, 324] on div "FS85 22-04487" at bounding box center [235, 330] width 47 height 12
paste div
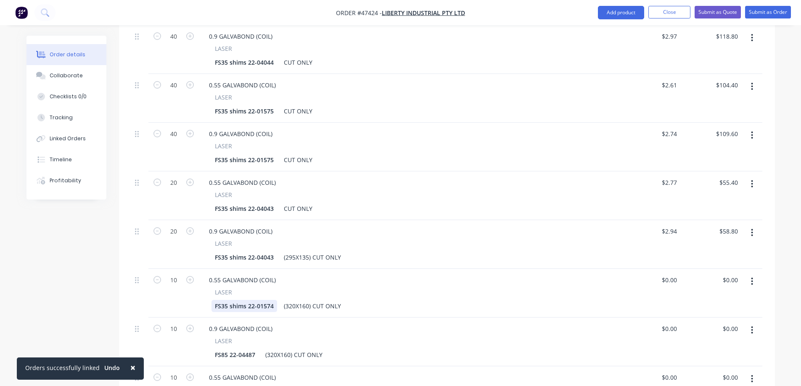
scroll to position [379, 0]
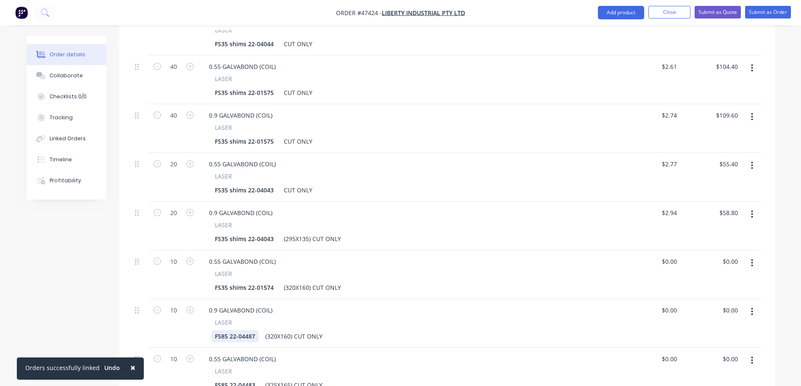
click at [241, 331] on div "FS85 22-04487" at bounding box center [235, 337] width 47 height 12
paste div
drag, startPoint x: 312, startPoint y: 263, endPoint x: 249, endPoint y: 270, distance: 63.0
click at [251, 282] on div "FS35 shims 22-01574 (320X160) CUT ONLY" at bounding box center [408, 288] width 392 height 12
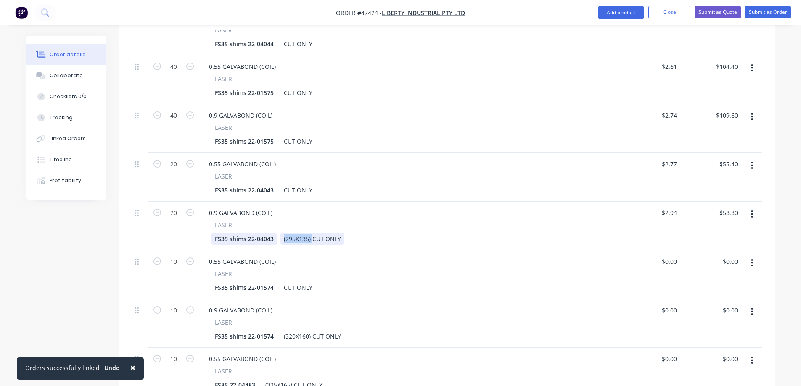
drag, startPoint x: 312, startPoint y: 214, endPoint x: 259, endPoint y: 219, distance: 52.8
click at [260, 233] on div "FS35 shims 22-04043 (295X135) CUT ONLY" at bounding box center [408, 239] width 392 height 12
drag, startPoint x: 312, startPoint y: 314, endPoint x: 248, endPoint y: 314, distance: 64.3
click at [254, 331] on div "FS35 shims 22-01574 (320X160) CUT ONLY" at bounding box center [408, 337] width 392 height 12
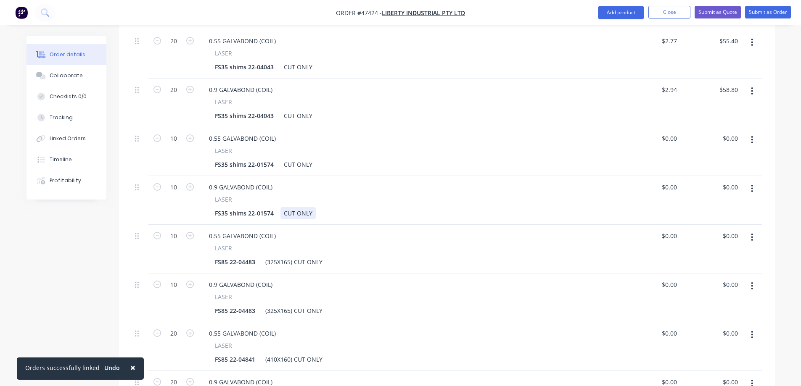
scroll to position [589, 0]
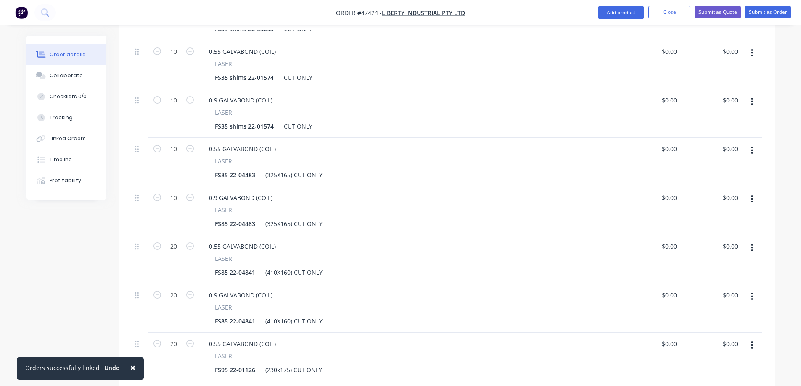
click at [754, 143] on button "button" at bounding box center [752, 150] width 20 height 15
click at [721, 217] on div "Delete" at bounding box center [722, 223] width 65 height 12
click at [752, 147] on icon "button" at bounding box center [753, 151] width 2 height 8
click at [731, 217] on div "Delete" at bounding box center [722, 223] width 65 height 12
drag, startPoint x: 751, startPoint y: 128, endPoint x: 751, endPoint y: 133, distance: 5.0
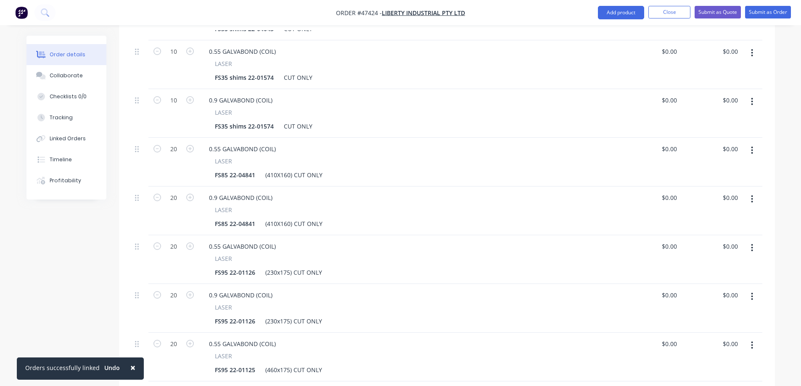
click at [751, 143] on button "button" at bounding box center [752, 150] width 20 height 15
click at [719, 217] on div "Delete" at bounding box center [722, 223] width 65 height 12
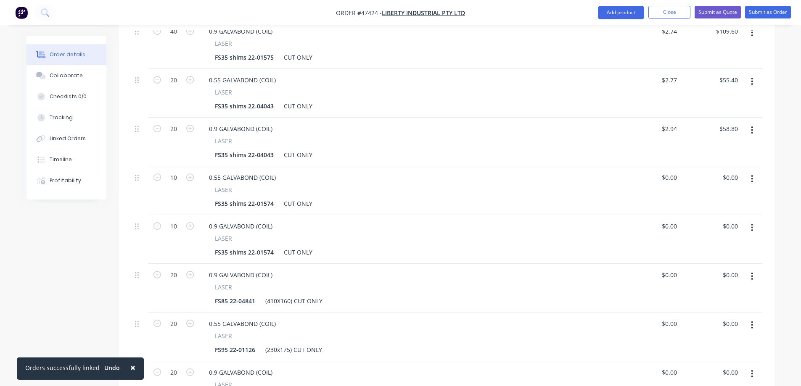
scroll to position [421, 0]
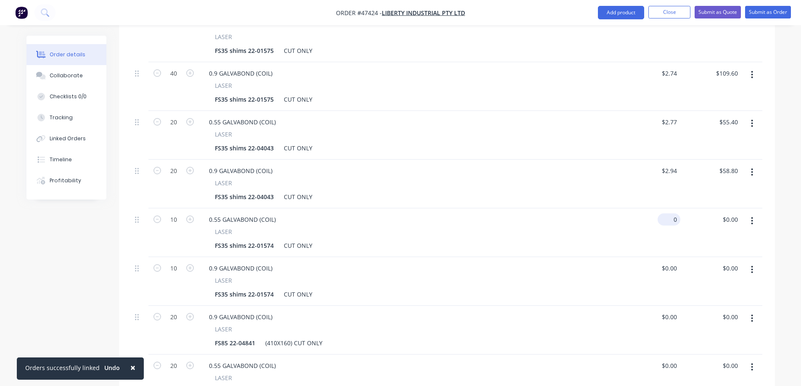
click at [672, 214] on input "0" at bounding box center [670, 220] width 19 height 12
click at [672, 214] on input "0" at bounding box center [676, 220] width 10 height 12
type input "$2.91"
type input "$29.10"
click at [669, 262] on div "0 $0.00" at bounding box center [669, 268] width 23 height 12
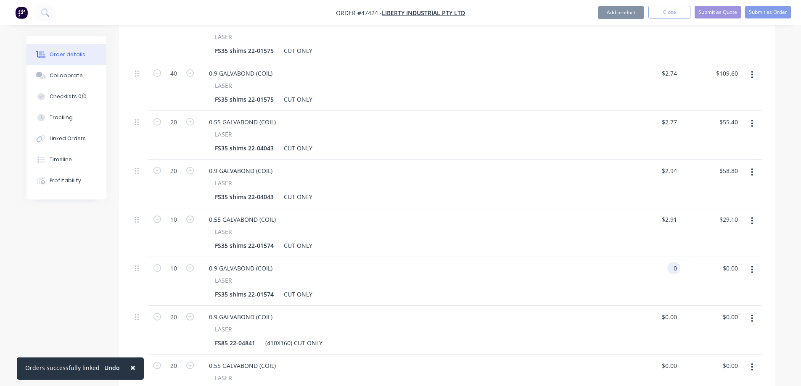
click at [669, 262] on div "0 0" at bounding box center [673, 268] width 13 height 12
type input "$3.10"
type input "$31.00"
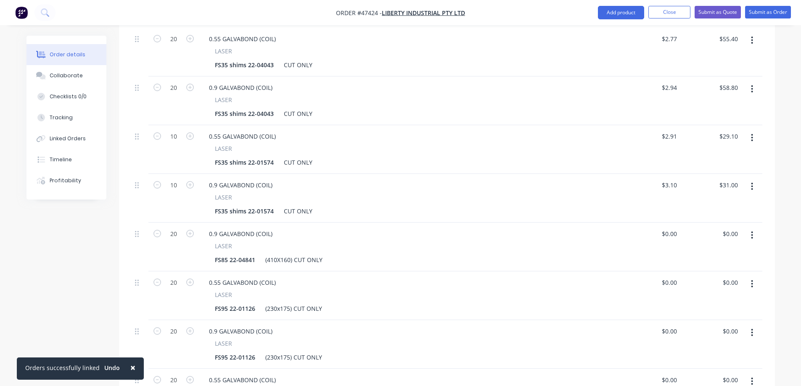
scroll to position [505, 0]
click at [752, 231] on icon "button" at bounding box center [753, 235] width 2 height 8
click at [720, 301] on div "Delete" at bounding box center [722, 307] width 65 height 12
click at [752, 230] on icon "button" at bounding box center [752, 234] width 2 height 9
click at [724, 301] on div "Delete" at bounding box center [722, 307] width 65 height 12
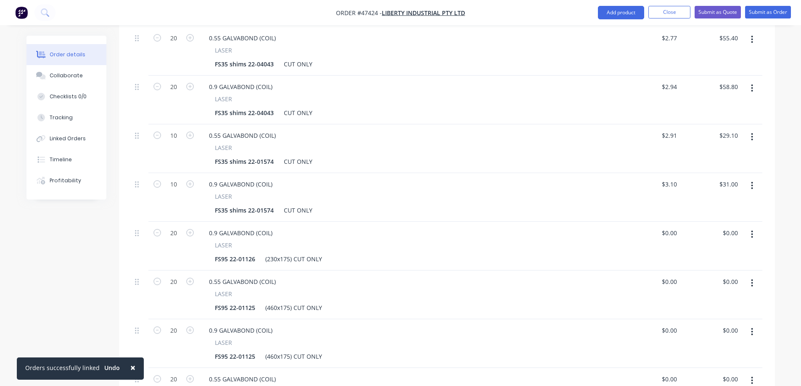
click at [752, 230] on icon "button" at bounding box center [752, 234] width 2 height 9
click at [712, 301] on div "Delete" at bounding box center [722, 307] width 65 height 12
click at [751, 230] on icon "button" at bounding box center [752, 234] width 2 height 9
click at [712, 301] on div "Delete" at bounding box center [722, 307] width 65 height 12
click at [754, 227] on button "button" at bounding box center [752, 234] width 20 height 15
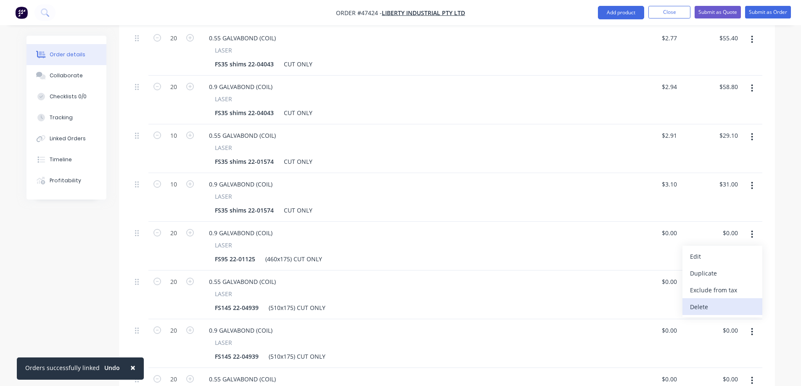
click at [706, 301] on div "Delete" at bounding box center [722, 307] width 65 height 12
click at [754, 227] on button "button" at bounding box center [752, 234] width 20 height 15
click at [721, 301] on div "Delete" at bounding box center [722, 307] width 65 height 12
click at [754, 227] on button "button" at bounding box center [752, 234] width 20 height 15
click at [721, 301] on div "Delete" at bounding box center [722, 307] width 65 height 12
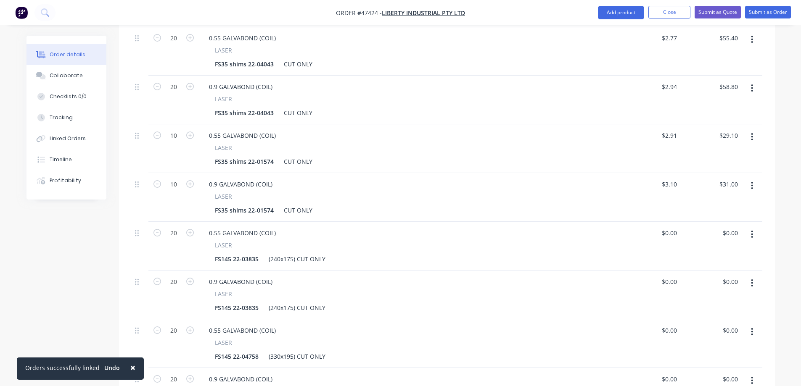
click at [751, 227] on button "button" at bounding box center [752, 234] width 20 height 15
click at [717, 301] on div "Delete" at bounding box center [722, 307] width 65 height 12
click at [754, 227] on button "button" at bounding box center [752, 234] width 20 height 15
click at [718, 301] on div "Delete" at bounding box center [722, 307] width 65 height 12
click at [754, 227] on button "button" at bounding box center [752, 234] width 20 height 15
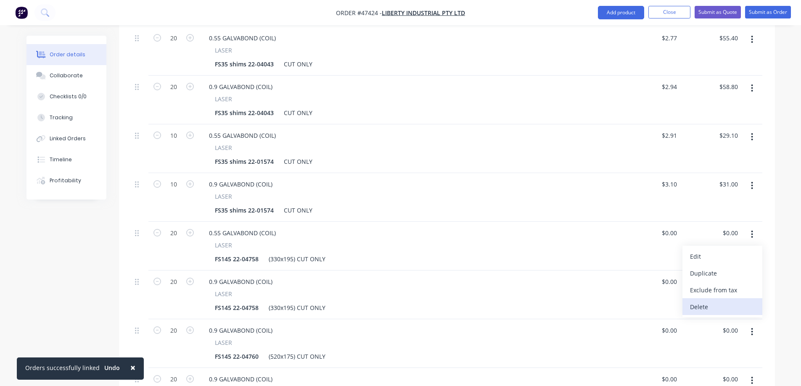
click at [694, 301] on div "Delete" at bounding box center [722, 307] width 65 height 12
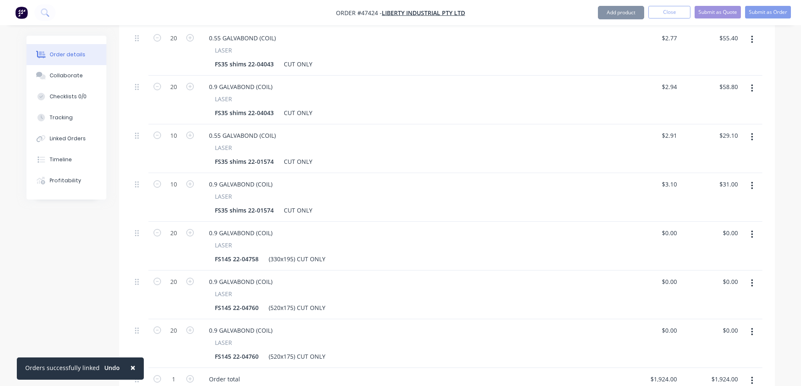
click at [753, 230] on icon "button" at bounding box center [752, 234] width 2 height 9
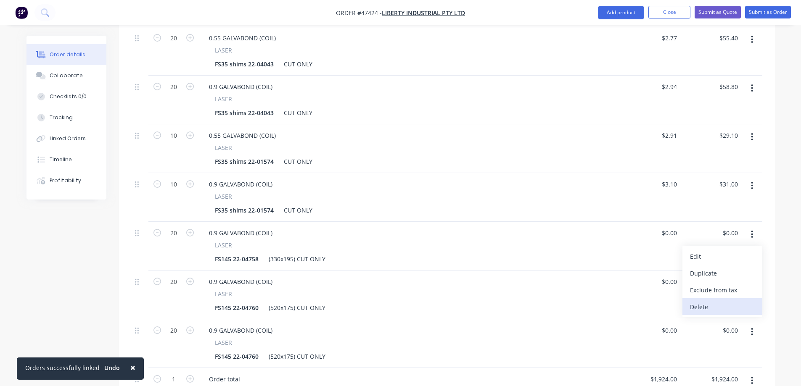
click at [727, 301] on div "Delete" at bounding box center [722, 307] width 65 height 12
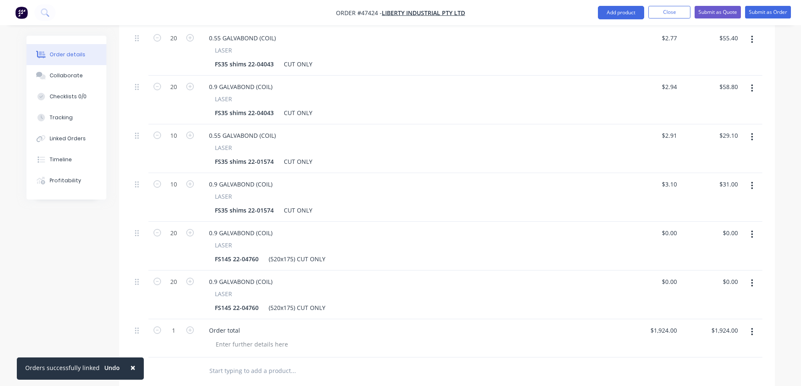
click at [754, 227] on button "button" at bounding box center [752, 234] width 20 height 15
click at [712, 301] on div "Delete" at bounding box center [722, 307] width 65 height 12
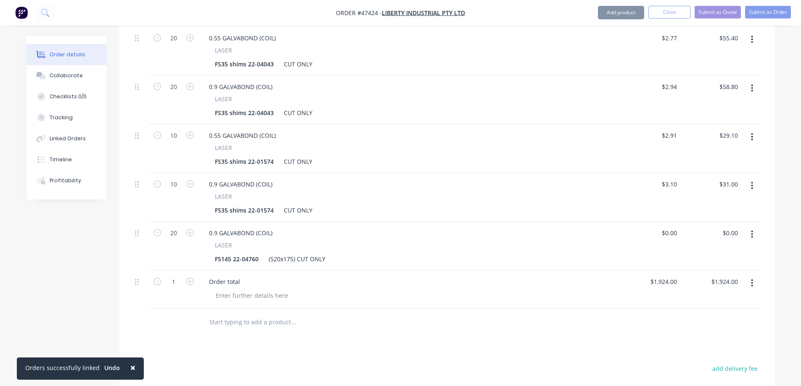
click at [751, 230] on icon "button" at bounding box center [752, 234] width 2 height 9
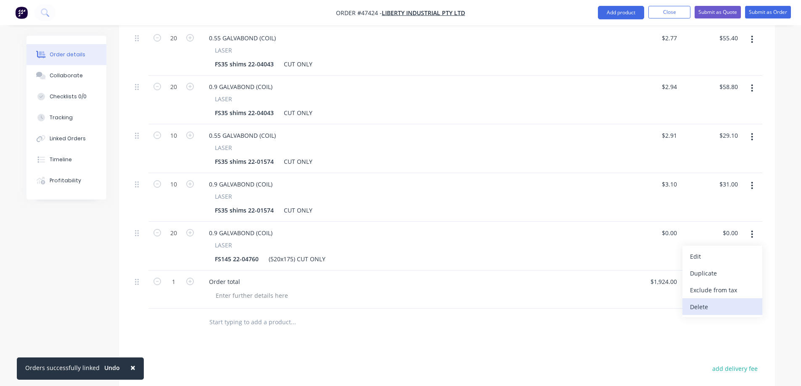
click at [707, 301] on div "Delete" at bounding box center [722, 307] width 65 height 12
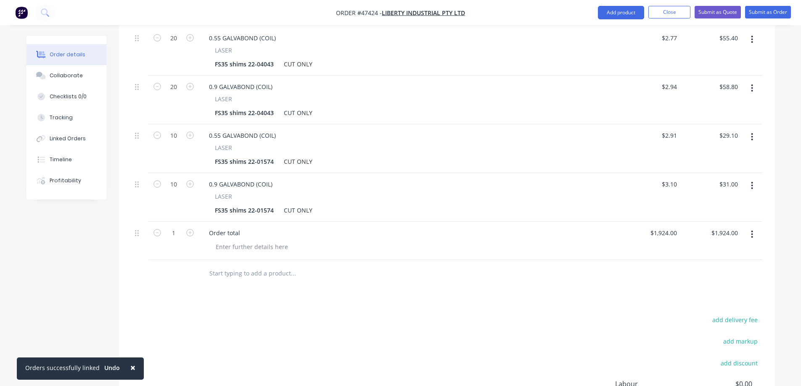
click at [752, 230] on icon "button" at bounding box center [752, 234] width 2 height 9
click at [704, 284] on div "Delete" at bounding box center [722, 290] width 65 height 12
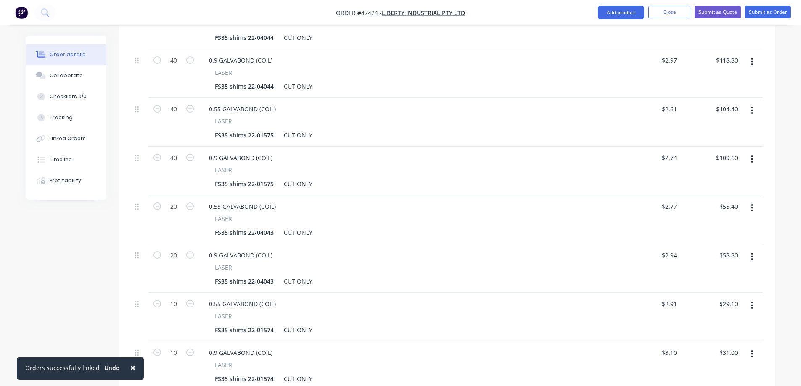
scroll to position [330, 0]
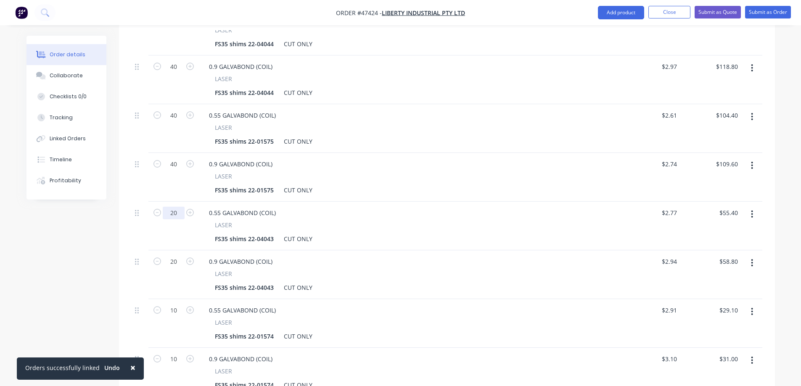
click at [173, 207] on input "20" at bounding box center [174, 213] width 22 height 13
click at [174, 207] on input "20" at bounding box center [174, 213] width 22 height 13
type input "40"
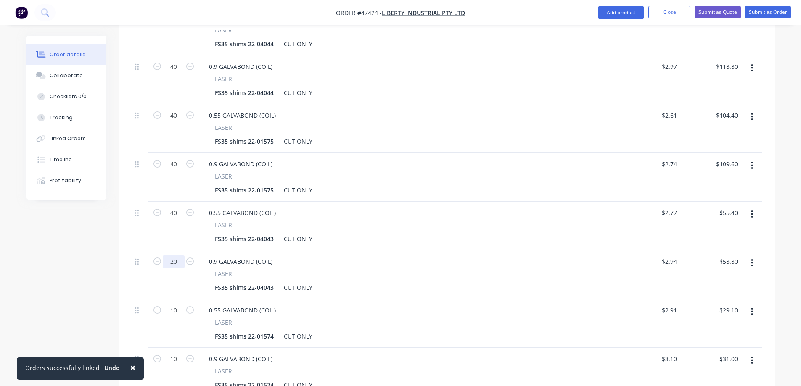
type input "$110.80"
click at [172, 256] on input "20" at bounding box center [174, 262] width 22 height 13
click at [174, 256] on input "40" at bounding box center [174, 262] width 22 height 13
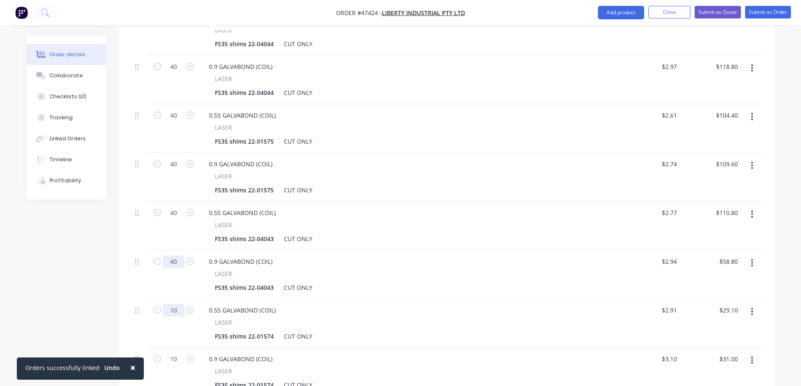
type input "40"
type input "$117.60"
click at [175, 304] on input "10" at bounding box center [174, 310] width 22 height 13
type input "40"
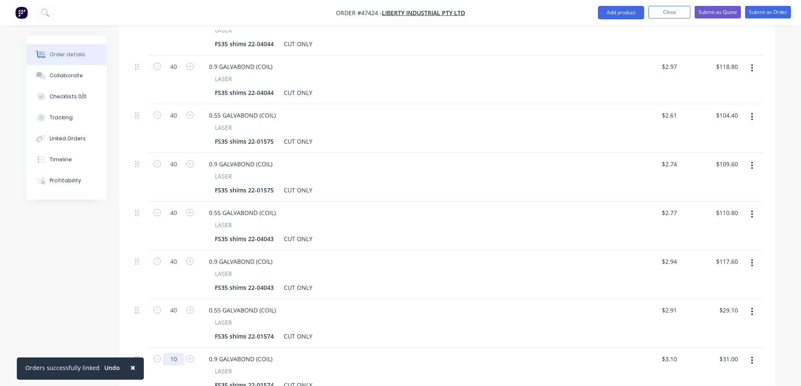
type input "$116.40"
click at [175, 353] on input "10" at bounding box center [174, 359] width 22 height 13
type input "40"
type input "$124.00"
click at [98, 309] on div "Created by Stuart Created 01/09/25 Required 01/09/25 Assigned to Add team membe…" at bounding box center [400, 163] width 749 height 914
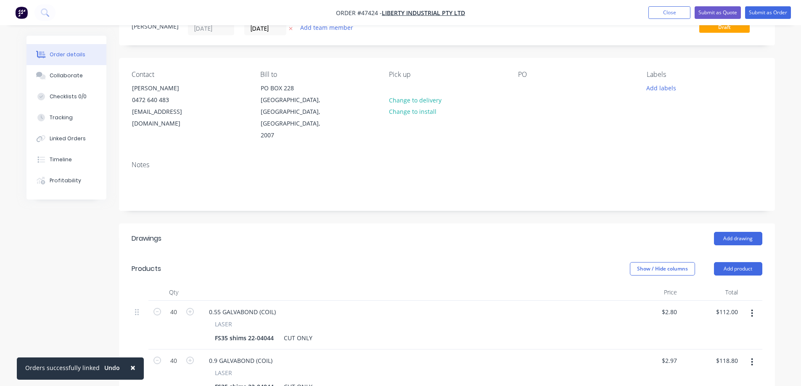
scroll to position [0, 0]
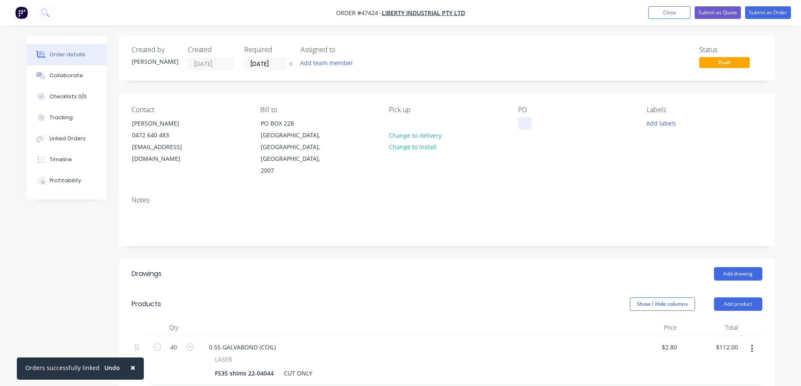
click at [527, 118] on div at bounding box center [524, 123] width 13 height 12
paste div
click at [323, 64] on button "Add team member" at bounding box center [327, 62] width 62 height 11
click at [276, 61] on input "01/09/25" at bounding box center [265, 64] width 41 height 13
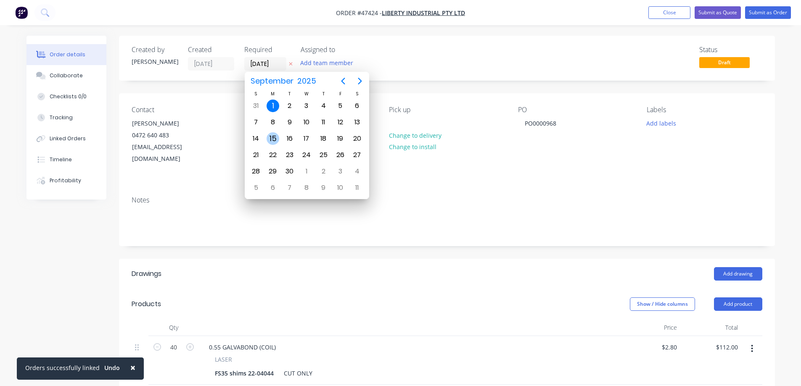
click at [270, 140] on div "15" at bounding box center [273, 138] width 13 height 13
type input "15/09/25"
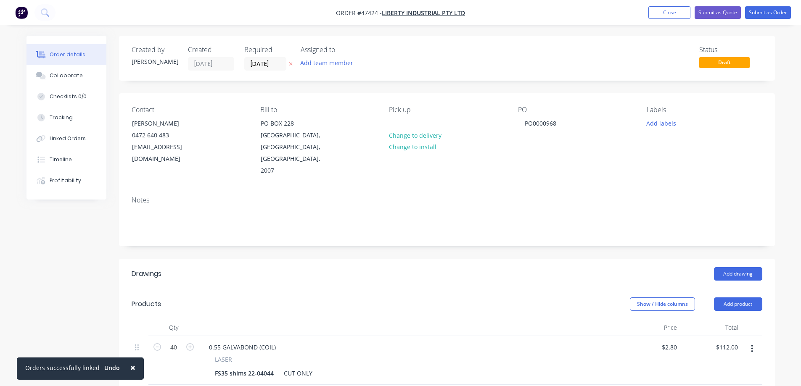
click at [530, 77] on div "Created by Stuart Created 01/09/25 Required 15/09/25 Assigned to Add team membe…" at bounding box center [447, 58] width 656 height 45
click at [654, 125] on button "Add labels" at bounding box center [661, 122] width 39 height 11
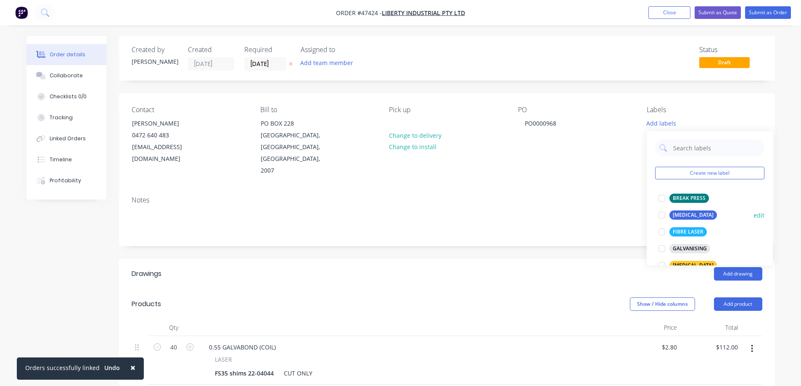
click at [665, 215] on div at bounding box center [662, 215] width 17 height 17
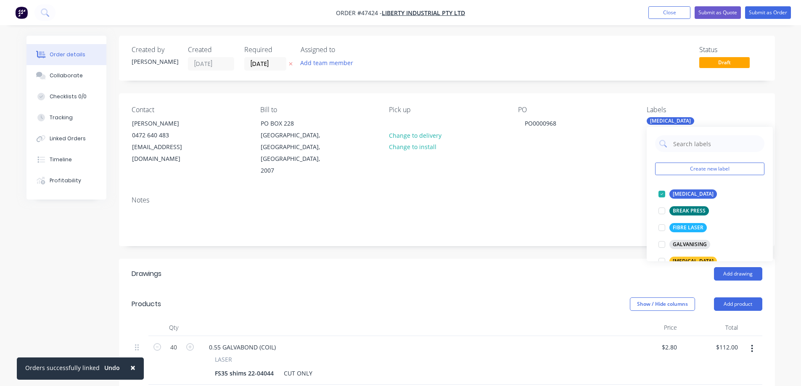
click at [633, 76] on div "Created by Stuart Created 01/09/25 Required 15/09/25 Assigned to Add team membe…" at bounding box center [447, 58] width 656 height 45
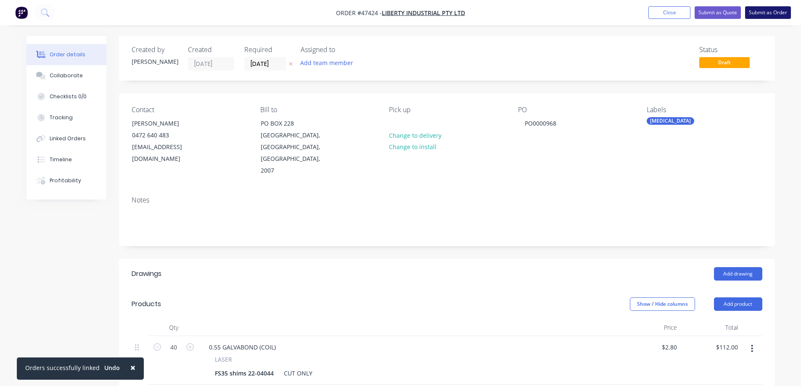
click at [755, 13] on button "Submit as Order" at bounding box center [768, 12] width 46 height 13
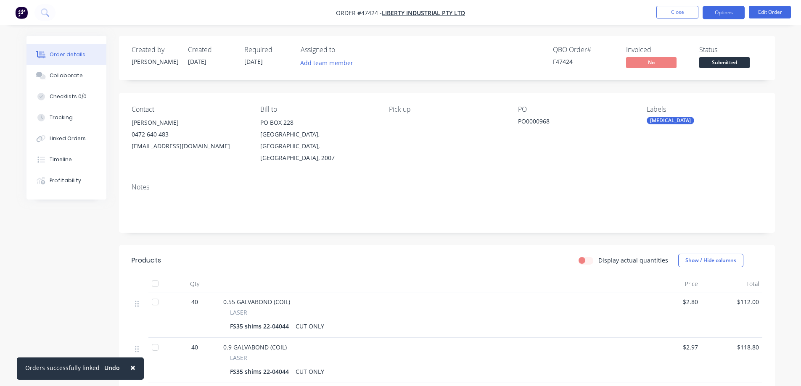
click at [731, 12] on button "Options" at bounding box center [724, 12] width 42 height 13
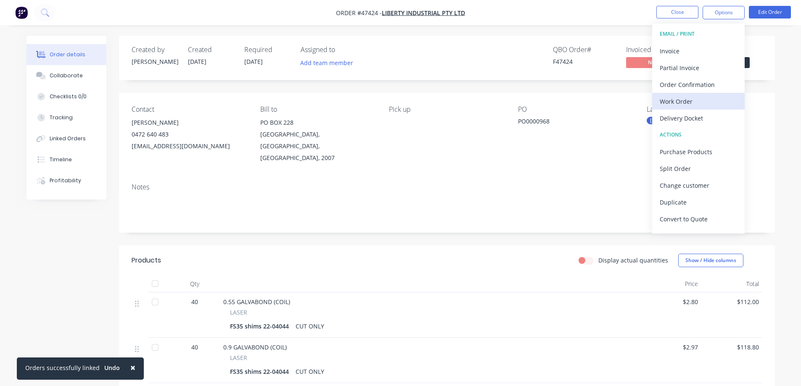
click at [691, 101] on div "Work Order" at bounding box center [698, 101] width 77 height 12
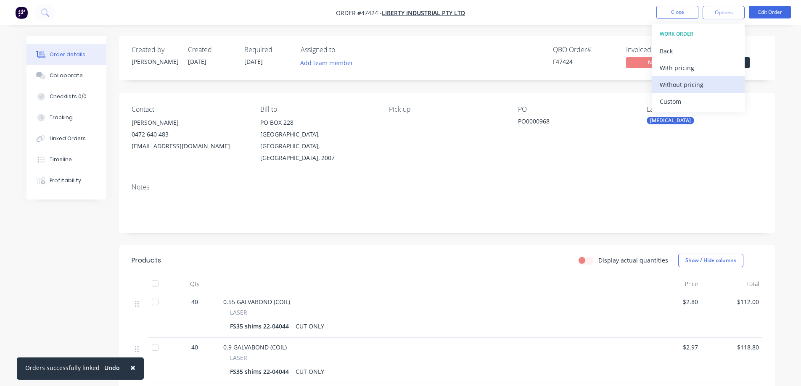
click at [690, 83] on div "Without pricing" at bounding box center [698, 85] width 77 height 12
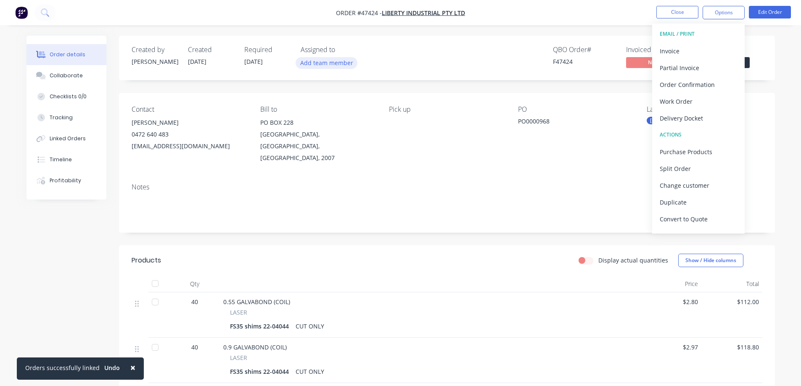
click at [320, 64] on button "Add team member" at bounding box center [327, 62] width 62 height 11
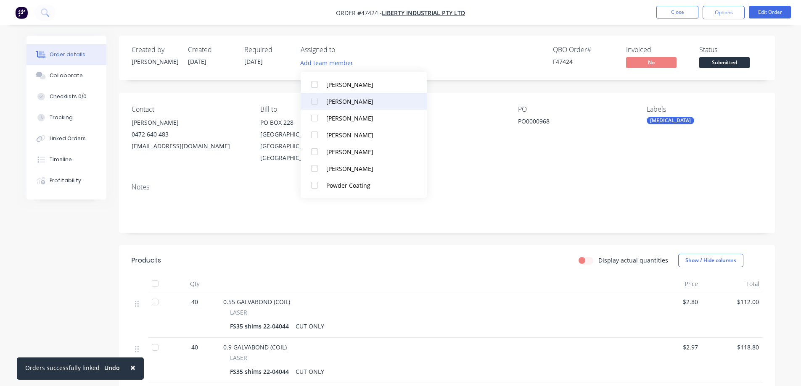
click at [315, 103] on div at bounding box center [314, 101] width 17 height 17
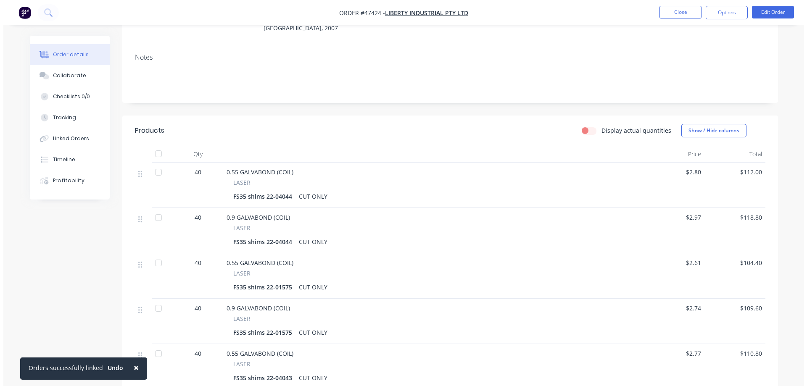
scroll to position [0, 0]
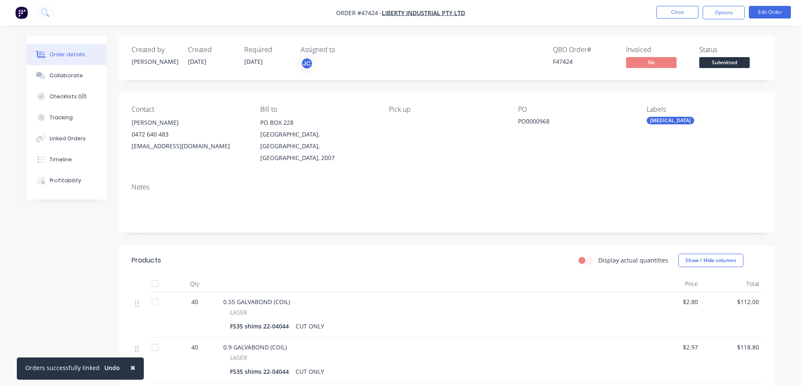
click at [723, 63] on span "Submitted" at bounding box center [724, 62] width 50 height 11
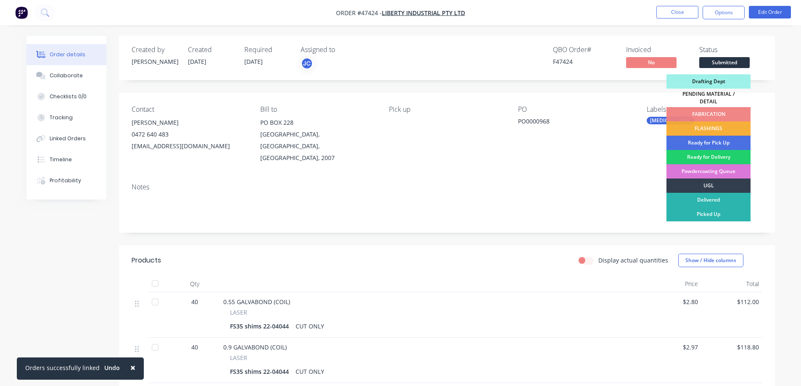
drag, startPoint x: 712, startPoint y: 81, endPoint x: 694, endPoint y: 51, distance: 34.6
click at [712, 80] on div "Drafting Dept" at bounding box center [709, 81] width 84 height 14
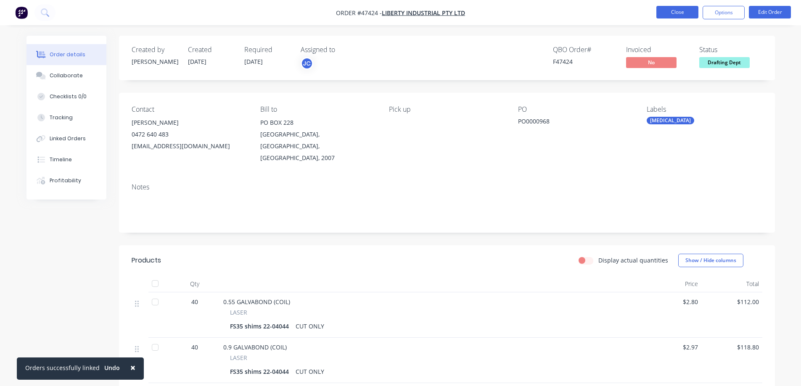
click at [672, 15] on button "Close" at bounding box center [677, 12] width 42 height 13
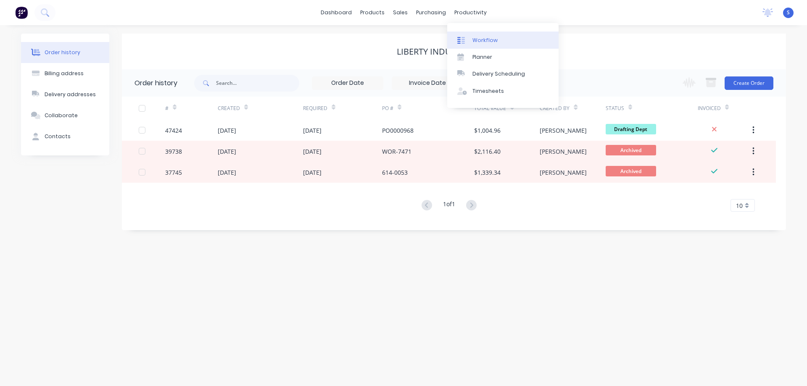
click at [486, 42] on div "Workflow" at bounding box center [485, 41] width 25 height 8
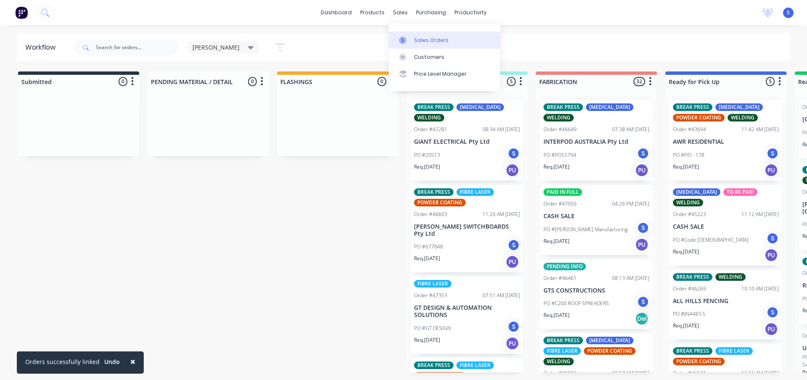
click at [422, 40] on div "Sales Orders" at bounding box center [431, 41] width 34 height 8
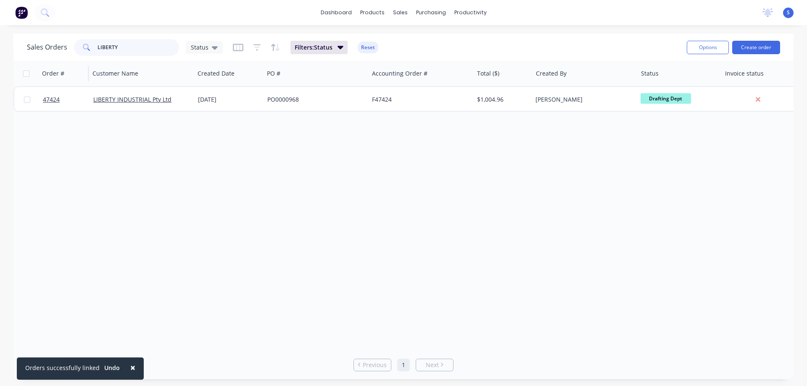
drag, startPoint x: 134, startPoint y: 45, endPoint x: 41, endPoint y: 67, distance: 95.6
click at [41, 67] on div "Sales Orders LIBERTY Status Filters: Status Reset Options Create order Order # …" at bounding box center [403, 207] width 781 height 346
click at [130, 369] on span "×" at bounding box center [132, 368] width 5 height 12
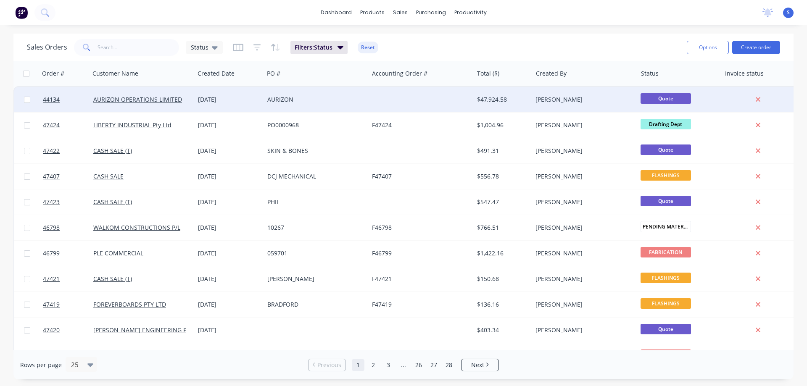
click at [410, 103] on div at bounding box center [421, 99] width 105 height 25
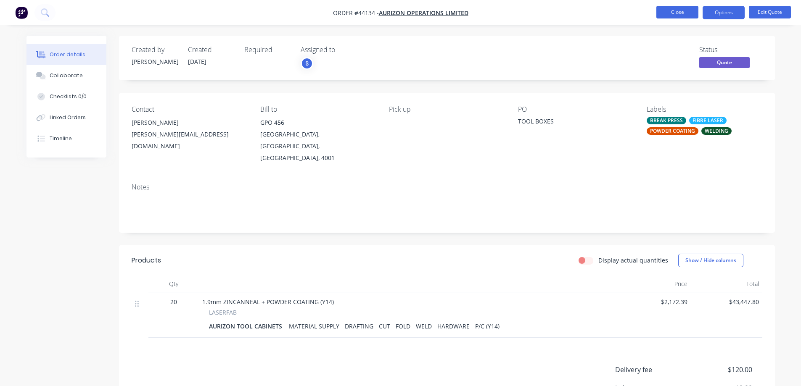
click at [678, 15] on button "Close" at bounding box center [677, 12] width 42 height 13
